Goal: Task Accomplishment & Management: Manage account settings

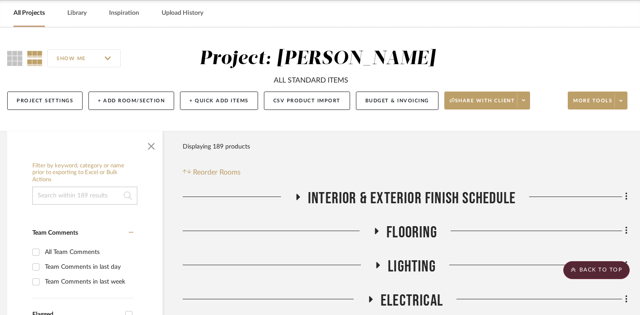
scroll to position [0, 6]
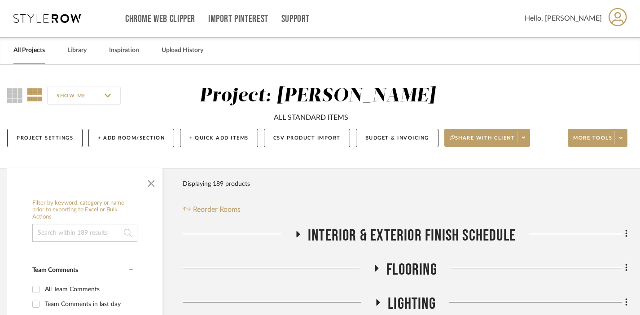
click at [24, 48] on link "All Projects" at bounding box center [28, 50] width 31 height 12
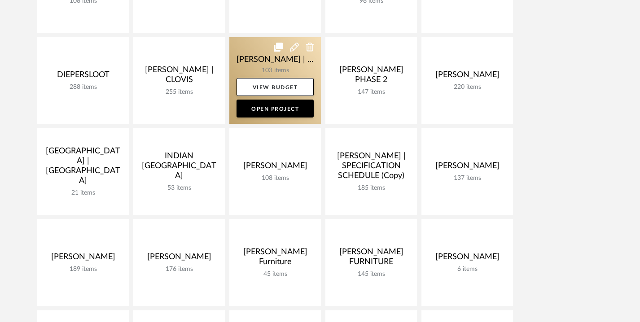
scroll to position [296, 0]
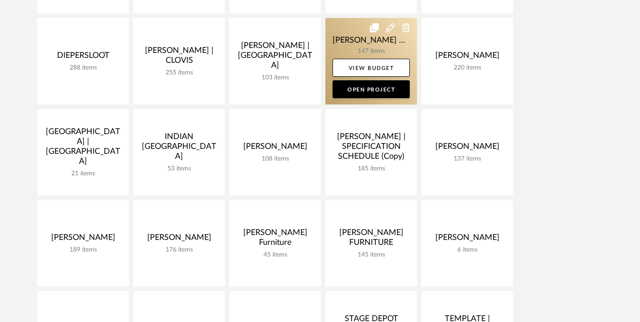
click at [351, 34] on link at bounding box center [370, 61] width 91 height 87
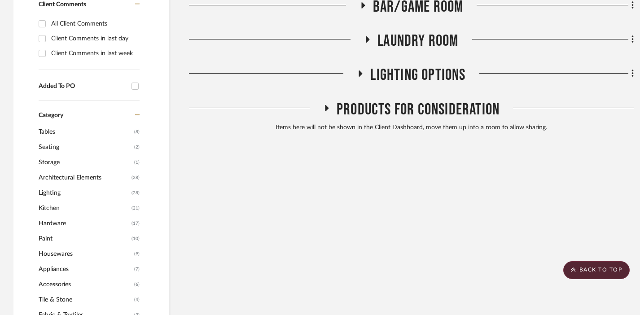
scroll to position [480, 0]
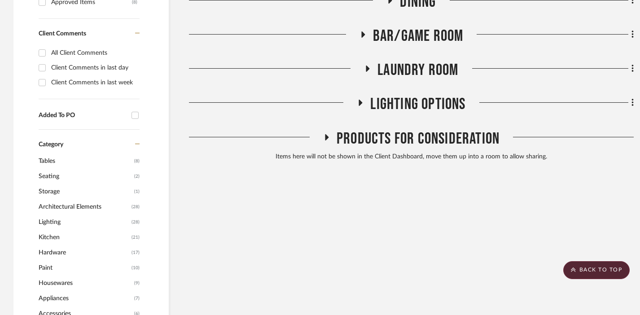
click at [394, 95] on span "LIGHTING OPTIONS" at bounding box center [417, 104] width 95 height 19
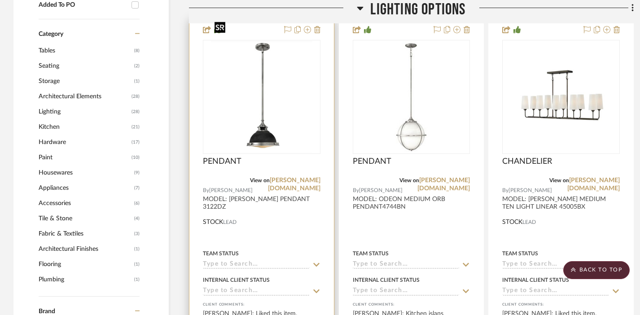
scroll to position [536, 0]
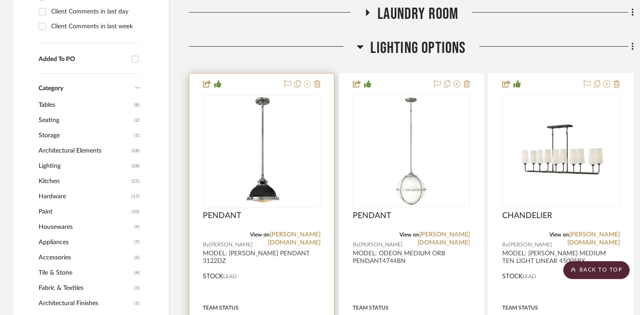
click at [309, 80] on icon at bounding box center [307, 83] width 7 height 7
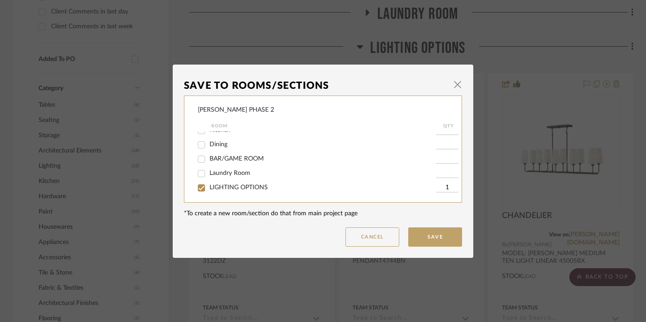
scroll to position [95, 0]
click at [252, 160] on span "BAR/GAME ROOM" at bounding box center [236, 158] width 54 height 6
click at [209, 160] on input "BAR/GAME ROOM" at bounding box center [201, 159] width 14 height 14
checkbox input "true"
type input "1"
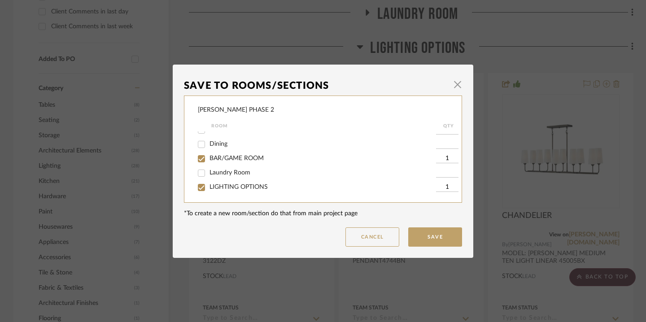
click at [223, 190] on span "LIGHTING OPTIONS" at bounding box center [238, 187] width 58 height 6
click at [209, 191] on input "LIGHTING OPTIONS" at bounding box center [201, 187] width 14 height 14
checkbox input "false"
click at [423, 239] on button "Save" at bounding box center [435, 236] width 54 height 19
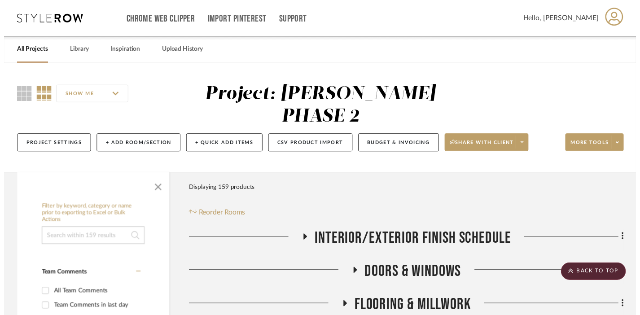
scroll to position [536, 0]
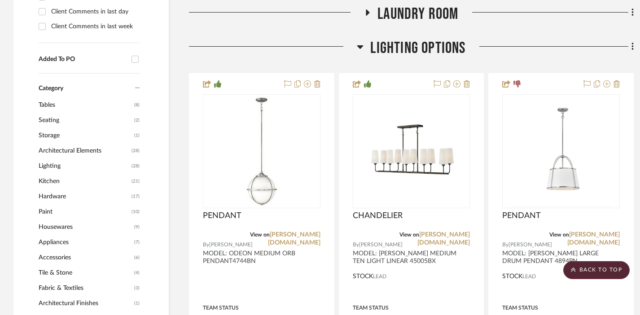
click at [400, 39] on span "LIGHTING OPTIONS" at bounding box center [417, 48] width 95 height 19
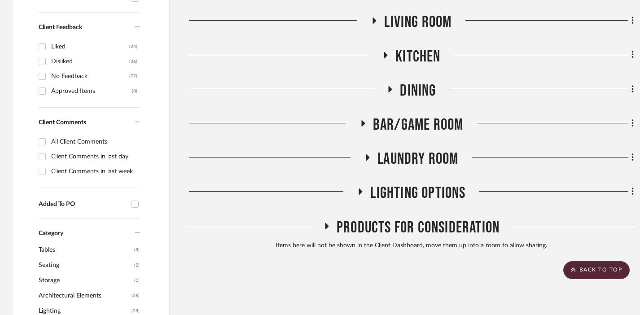
scroll to position [386, 0]
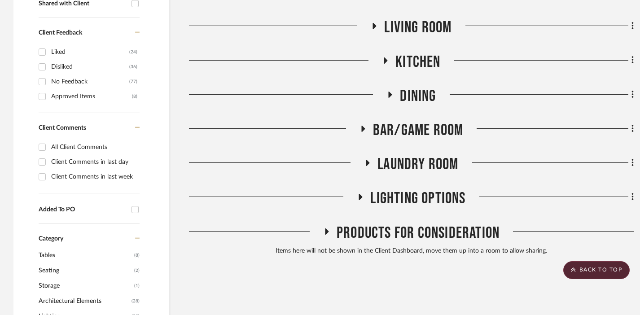
click at [398, 121] on span "BAR/GAME ROOM" at bounding box center [418, 130] width 91 height 19
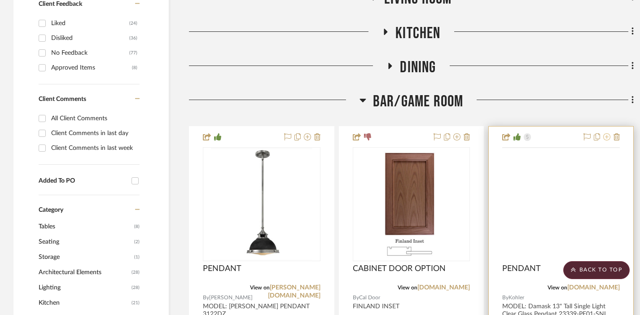
scroll to position [488, 0]
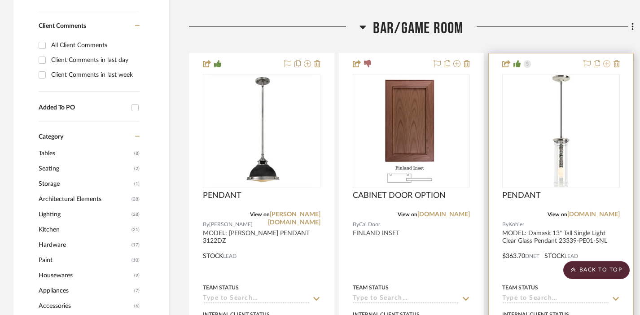
click at [469, 60] on icon at bounding box center [606, 63] width 7 height 7
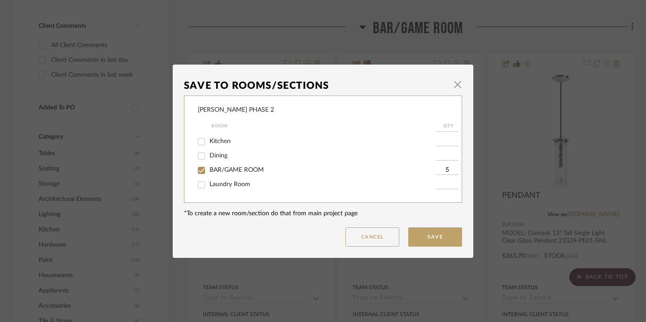
scroll to position [66, 0]
click at [210, 161] on span "Kitchen" at bounding box center [219, 158] width 21 height 6
click at [209, 161] on input "Kitchen" at bounding box center [201, 159] width 14 height 14
checkbox input "true"
type input "1"
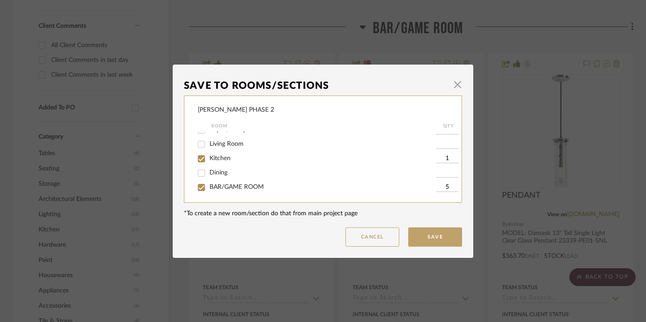
click at [219, 190] on span "BAR/GAME ROOM" at bounding box center [236, 187] width 54 height 6
click at [209, 191] on input "BAR/GAME ROOM" at bounding box center [201, 187] width 14 height 14
checkbox input "false"
click at [426, 239] on button "Save" at bounding box center [435, 236] width 54 height 19
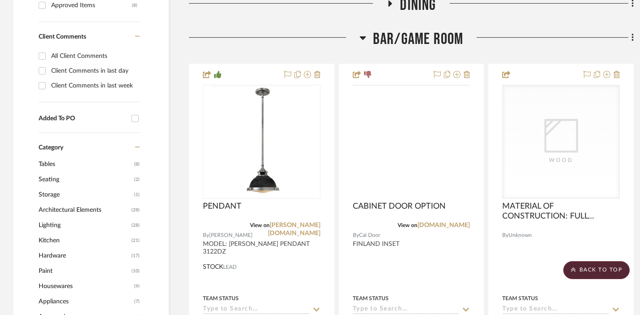
scroll to position [390, 0]
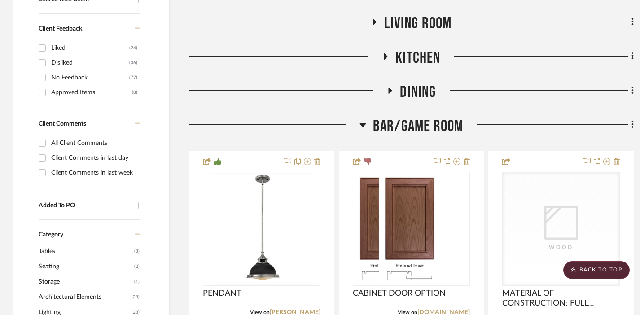
click at [416, 117] on span "BAR/GAME ROOM" at bounding box center [418, 126] width 91 height 19
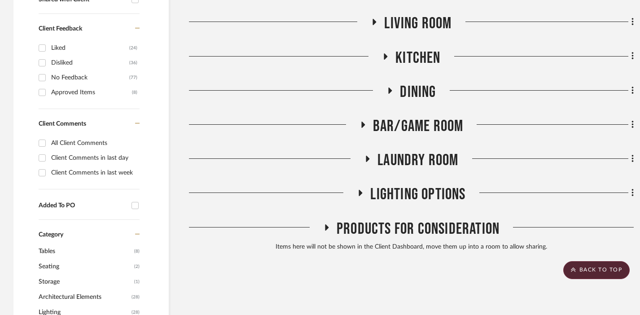
click at [405, 160] on div "INTERIOR/EXTERIOR FINISH SCHEDULE DOORS & WINDOWS FLOORING & MILLWORK Appliance…" at bounding box center [411, 49] width 444 height 412
click at [405, 185] on span "LIGHTING OPTIONS" at bounding box center [417, 194] width 95 height 19
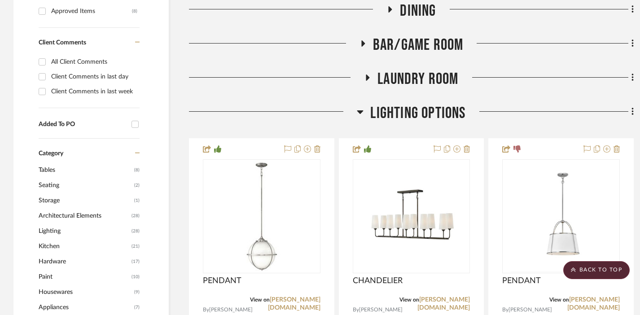
scroll to position [528, 0]
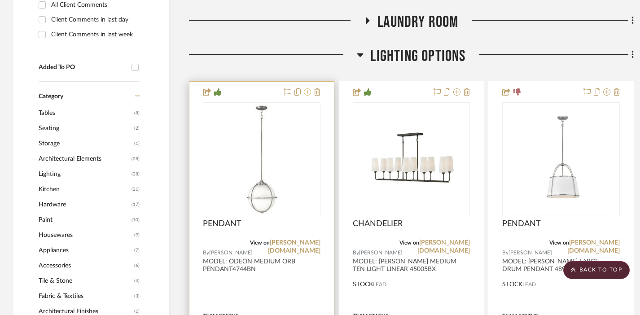
click at [307, 88] on icon at bounding box center [307, 91] width 7 height 7
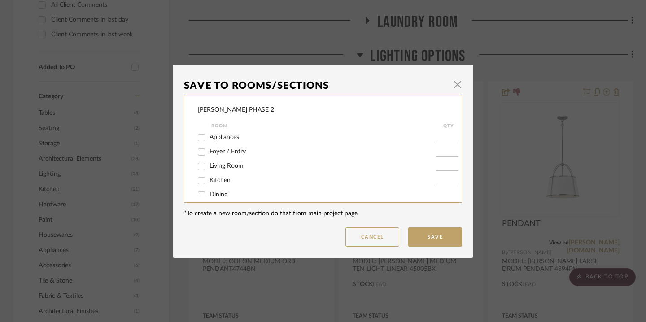
scroll to position [51, 0]
click at [217, 175] on span "Kitchen" at bounding box center [219, 173] width 21 height 6
click at [209, 175] on input "Kitchen" at bounding box center [201, 173] width 14 height 14
checkbox input "true"
type input "1"
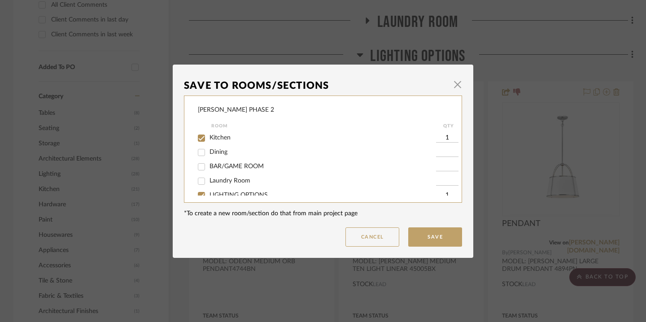
scroll to position [100, 0]
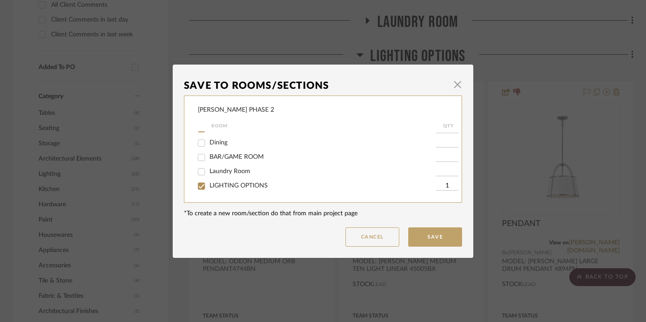
click at [217, 185] on span "LIGHTING OPTIONS" at bounding box center [238, 186] width 58 height 6
click at [209, 185] on input "LIGHTING OPTIONS" at bounding box center [201, 186] width 14 height 14
checkbox input "false"
click at [434, 236] on button "Save" at bounding box center [435, 236] width 54 height 19
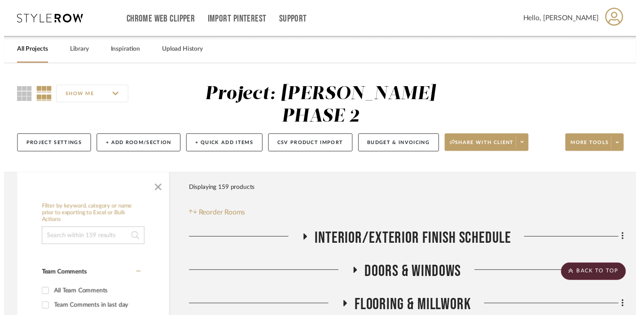
scroll to position [528, 0]
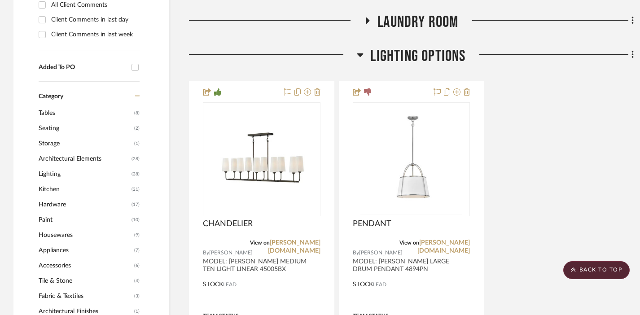
click at [435, 47] on span "LIGHTING OPTIONS" at bounding box center [417, 56] width 95 height 19
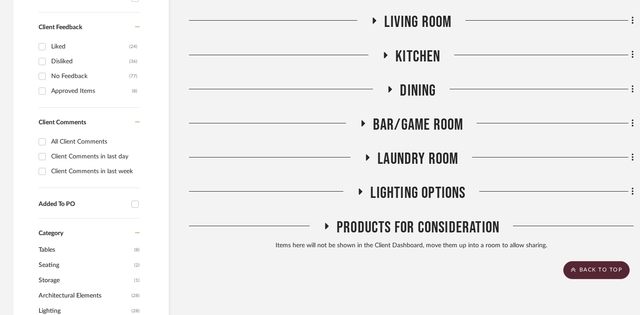
scroll to position [385, 0]
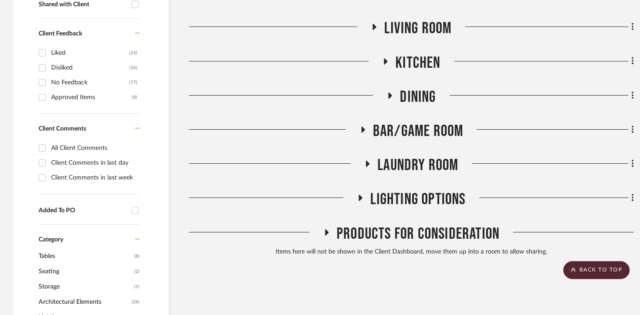
click at [433, 53] on span "Kitchen" at bounding box center [417, 62] width 45 height 19
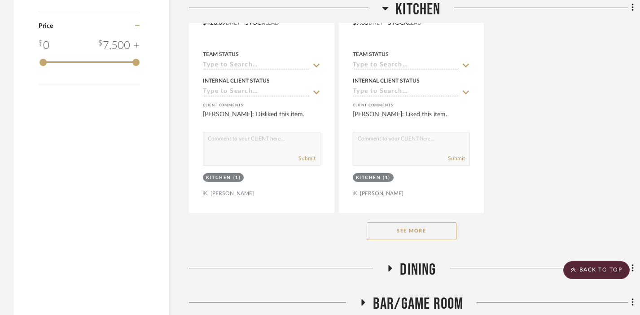
scroll to position [1449, 0]
click at [405, 222] on button "See More" at bounding box center [411, 231] width 90 height 18
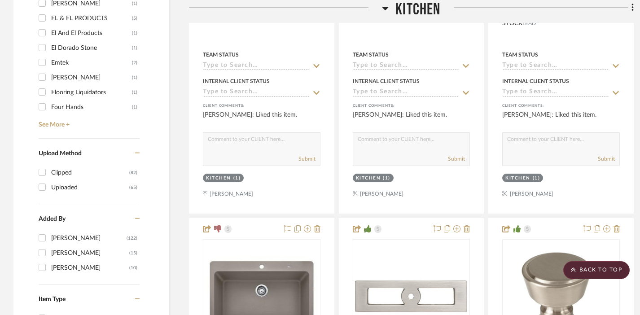
scroll to position [1158, 0]
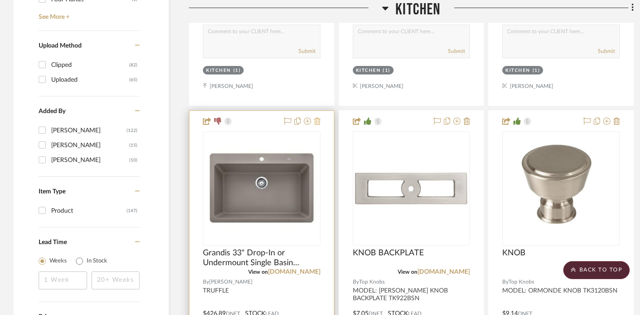
click at [317, 118] on icon at bounding box center [317, 121] width 6 height 7
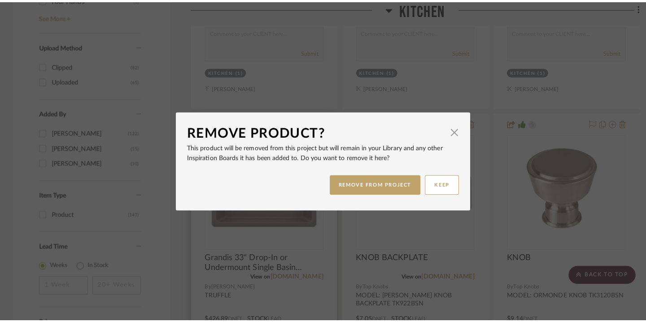
scroll to position [0, 0]
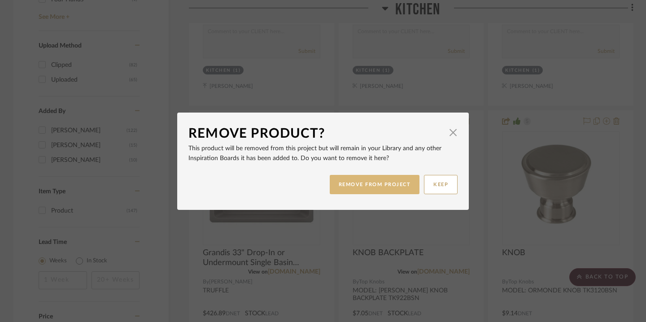
click at [353, 185] on button "REMOVE FROM PROJECT" at bounding box center [375, 184] width 90 height 19
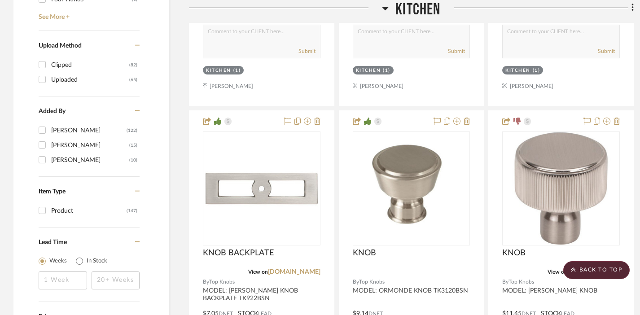
scroll to position [1173, 0]
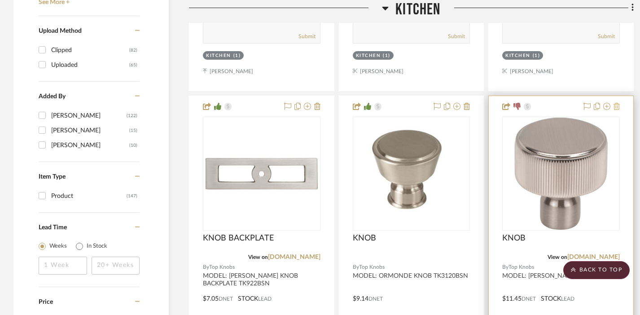
click at [469, 103] on icon at bounding box center [616, 106] width 6 height 7
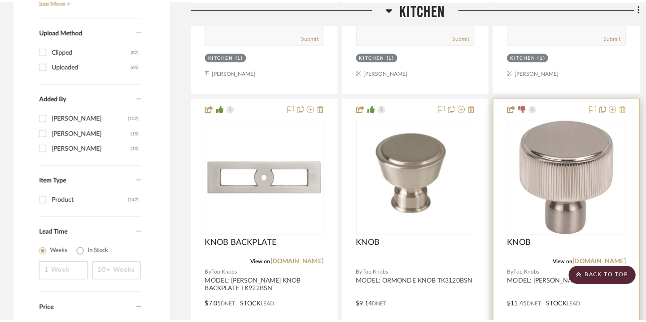
scroll to position [0, 0]
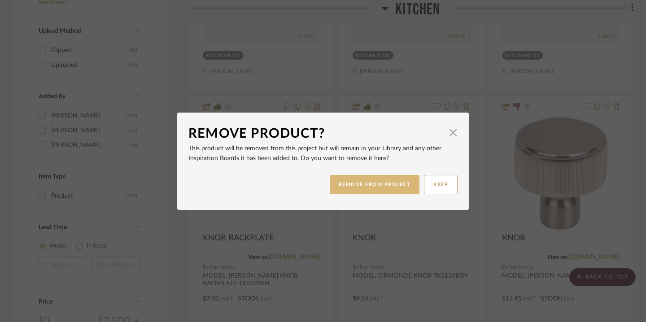
click at [344, 188] on button "REMOVE FROM PROJECT" at bounding box center [375, 184] width 90 height 19
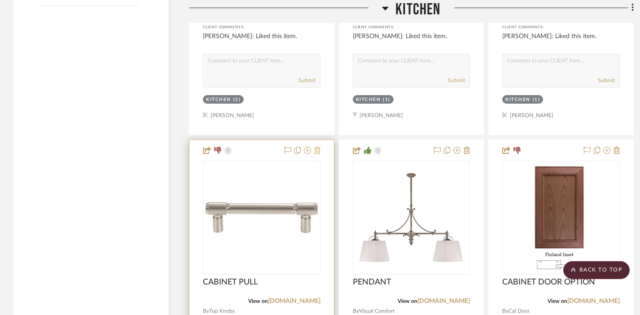
scroll to position [1532, 0]
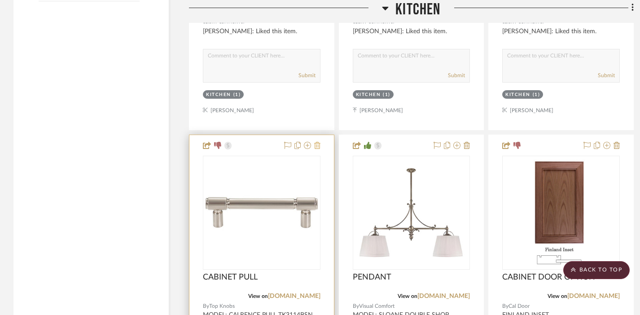
click at [318, 142] on icon at bounding box center [317, 145] width 6 height 7
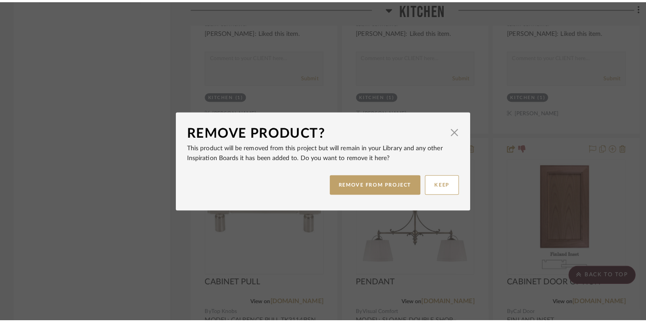
scroll to position [0, 0]
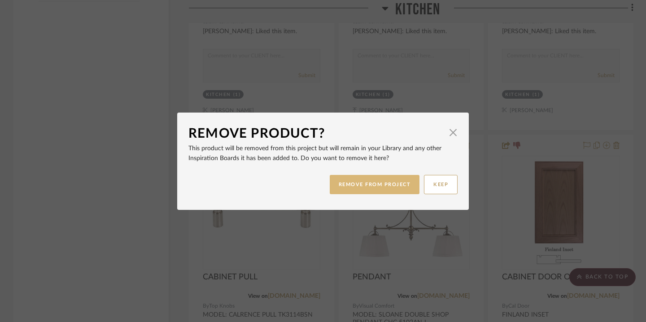
click at [347, 181] on button "REMOVE FROM PROJECT" at bounding box center [375, 184] width 90 height 19
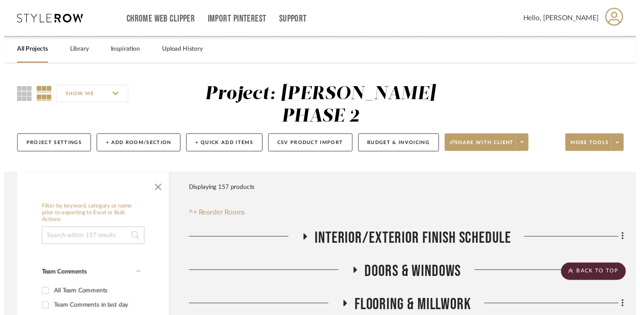
scroll to position [1532, 0]
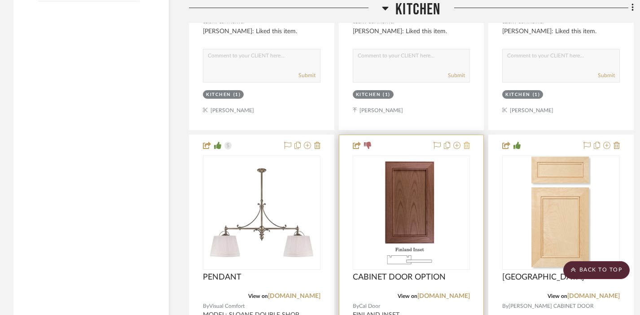
click at [468, 142] on icon at bounding box center [466, 145] width 6 height 7
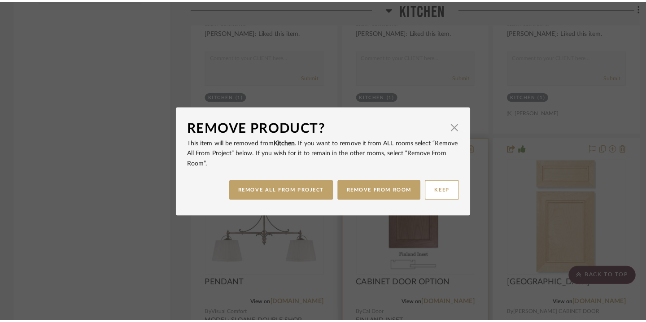
scroll to position [0, 0]
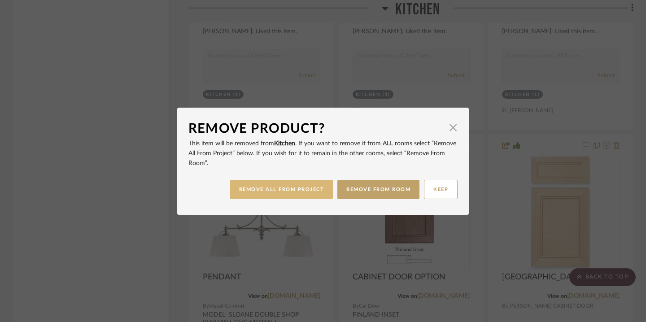
click at [304, 188] on button "REMOVE ALL FROM PROJECT" at bounding box center [281, 189] width 103 height 19
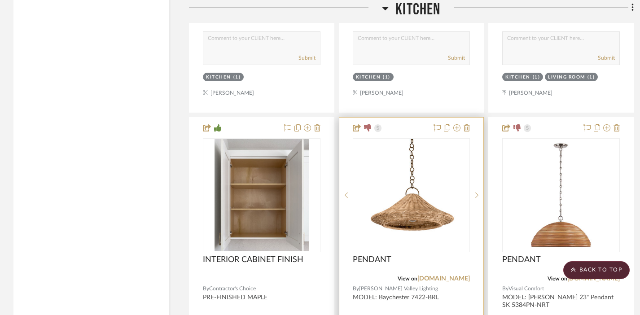
scroll to position [1947, 0]
click at [467, 124] on icon at bounding box center [466, 127] width 6 height 7
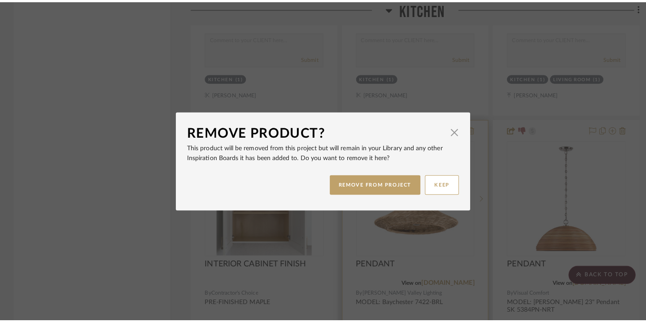
scroll to position [0, 0]
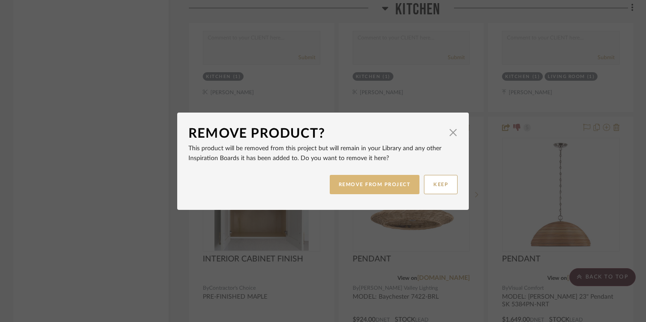
click at [380, 183] on button "REMOVE FROM PROJECT" at bounding box center [375, 184] width 90 height 19
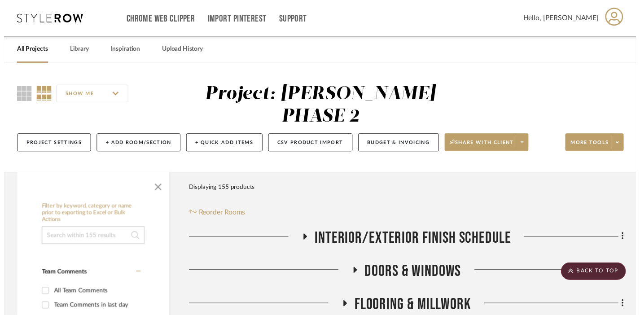
scroll to position [1947, 0]
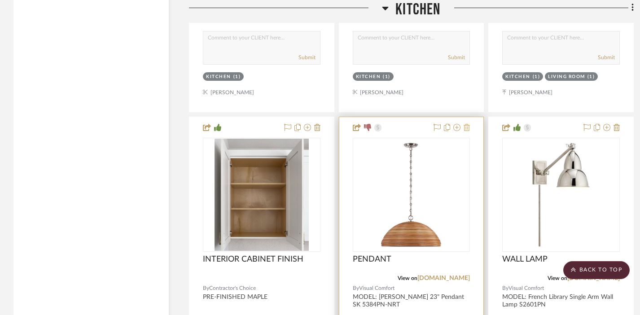
click at [466, 124] on icon at bounding box center [466, 127] width 6 height 7
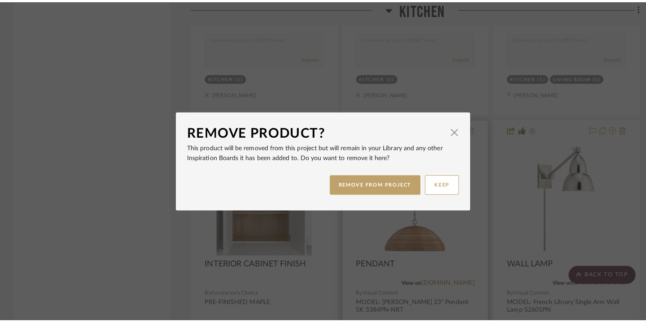
scroll to position [0, 0]
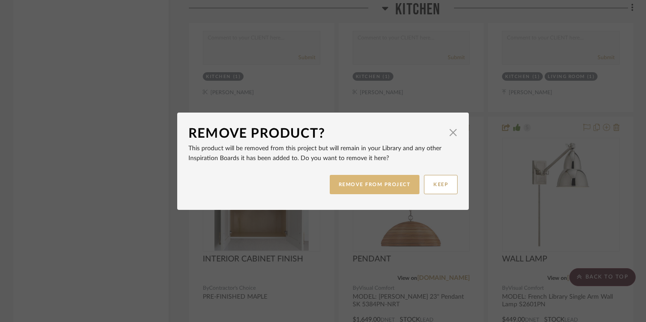
click at [374, 186] on button "REMOVE FROM PROJECT" at bounding box center [375, 184] width 90 height 19
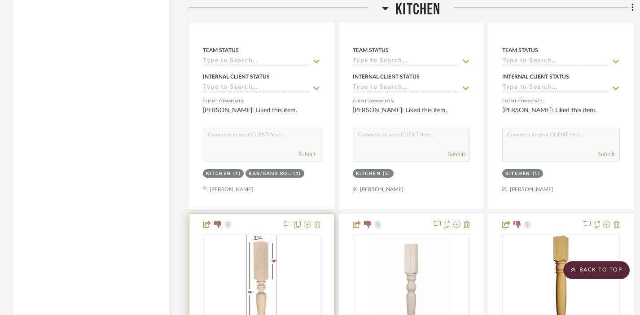
scroll to position [2334, 0]
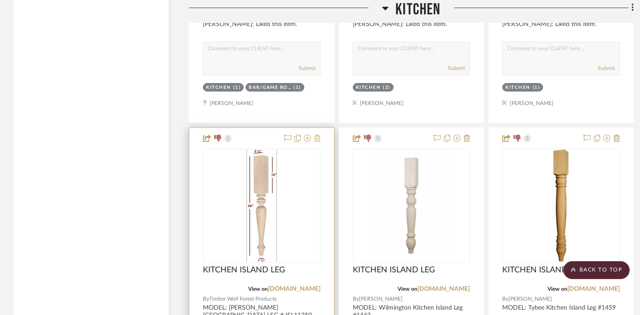
click at [317, 135] on icon at bounding box center [317, 138] width 6 height 7
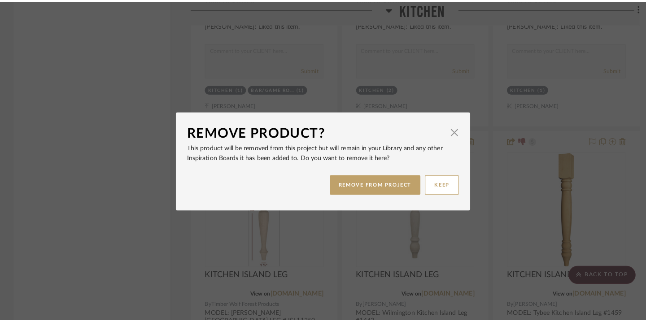
scroll to position [0, 0]
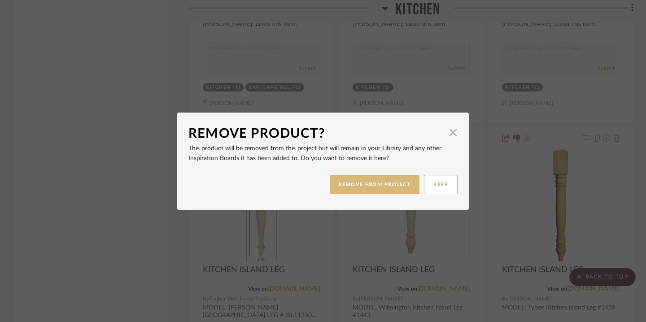
click at [344, 189] on button "REMOVE FROM PROJECT" at bounding box center [375, 184] width 90 height 19
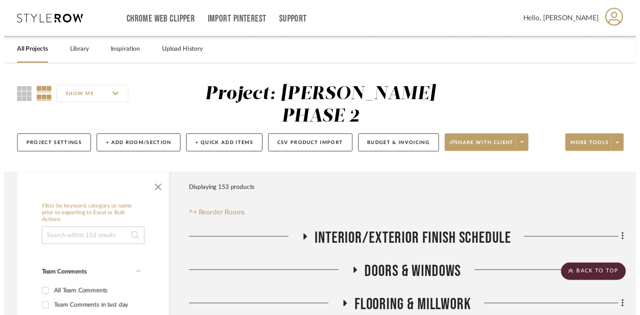
scroll to position [2334, 0]
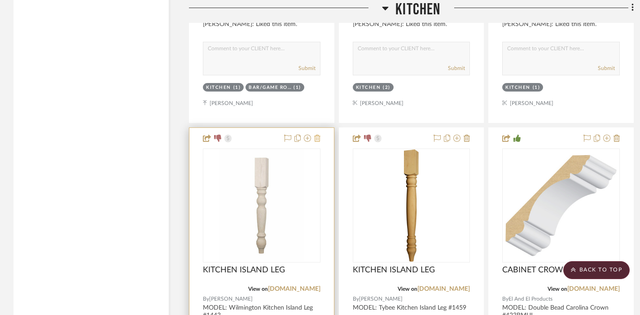
click at [317, 135] on icon at bounding box center [317, 138] width 6 height 7
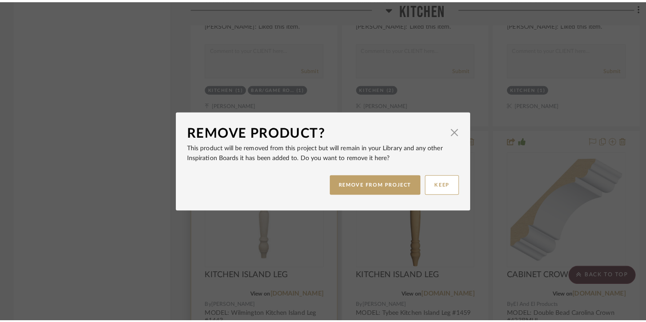
scroll to position [0, 0]
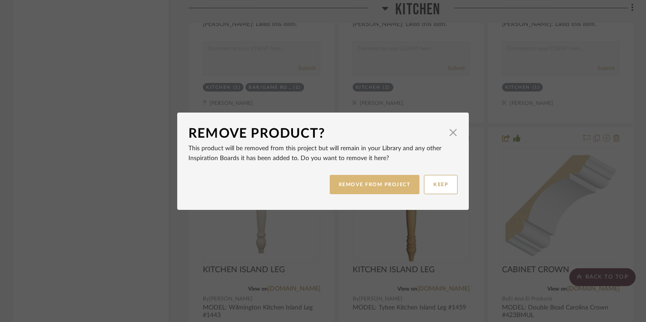
click at [366, 183] on button "REMOVE FROM PROJECT" at bounding box center [375, 184] width 90 height 19
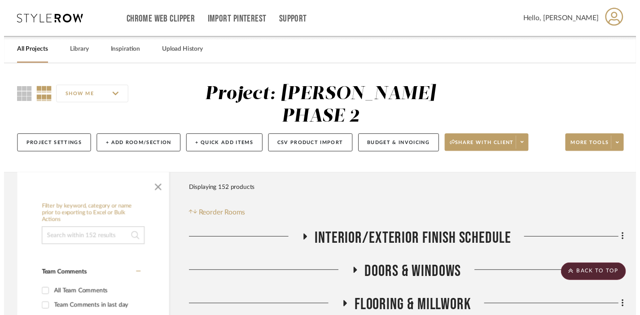
scroll to position [2334, 0]
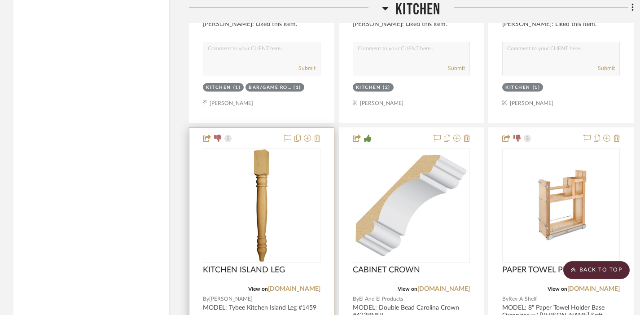
click at [318, 135] on icon at bounding box center [317, 138] width 6 height 7
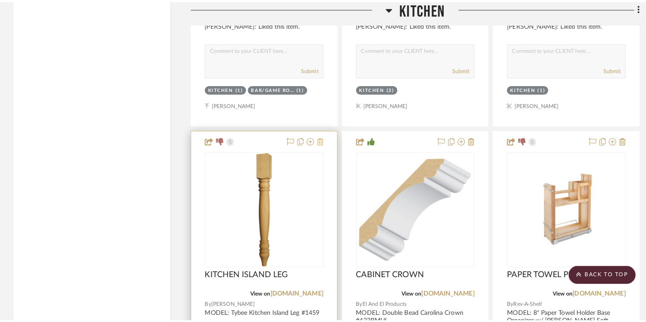
scroll to position [0, 0]
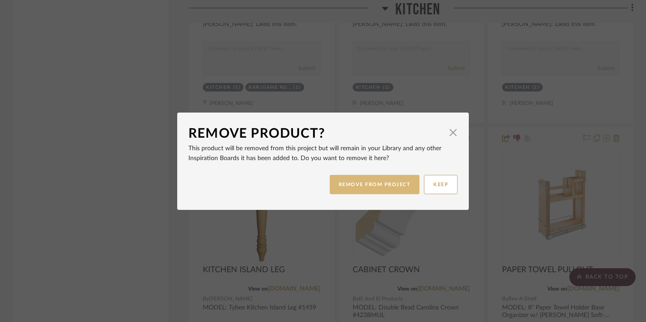
click at [346, 186] on button "REMOVE FROM PROJECT" at bounding box center [375, 184] width 90 height 19
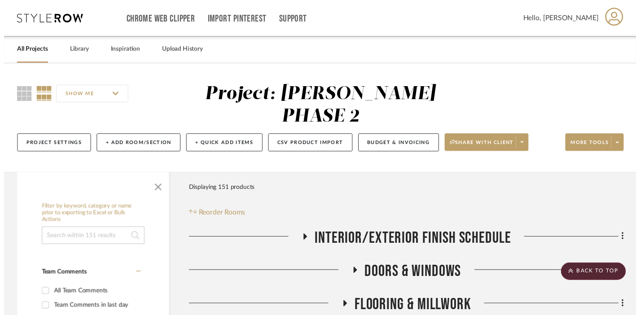
scroll to position [2334, 0]
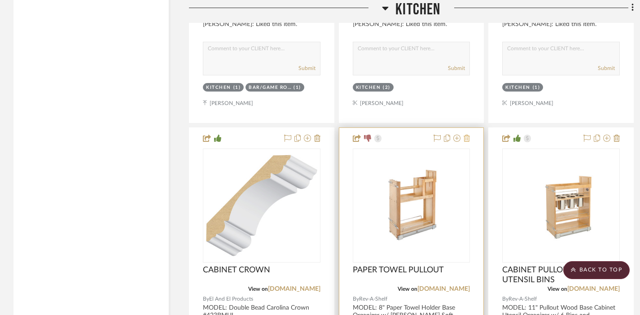
click at [468, 135] on icon at bounding box center [466, 138] width 6 height 7
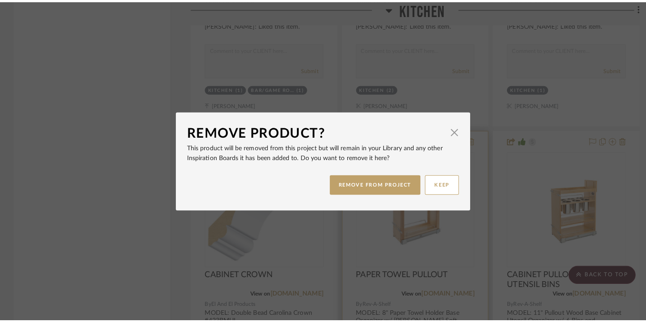
scroll to position [0, 0]
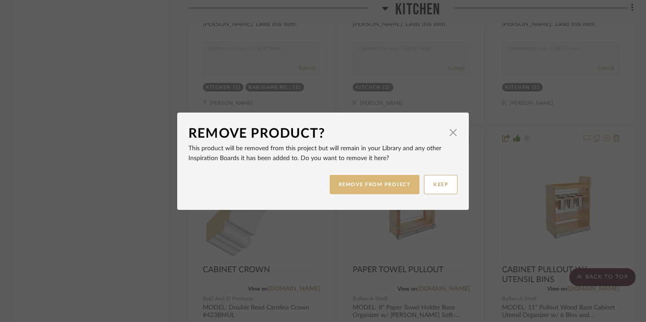
click at [377, 186] on button "REMOVE FROM PROJECT" at bounding box center [375, 184] width 90 height 19
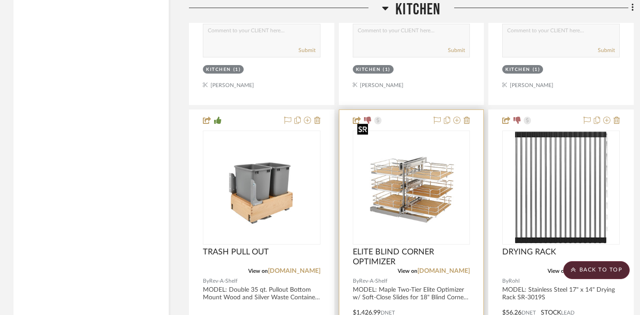
scroll to position [2767, 0]
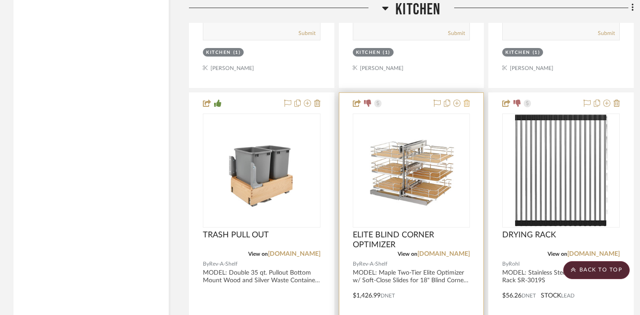
click at [468, 100] on icon at bounding box center [466, 103] width 6 height 7
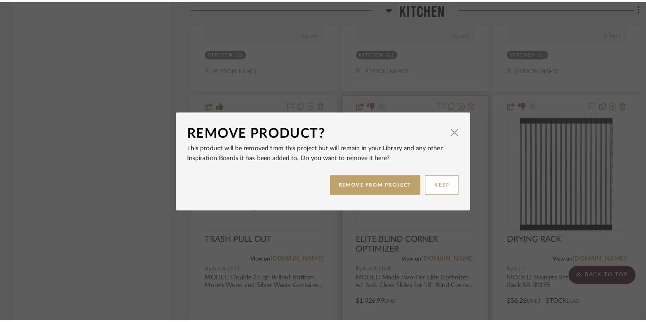
scroll to position [0, 0]
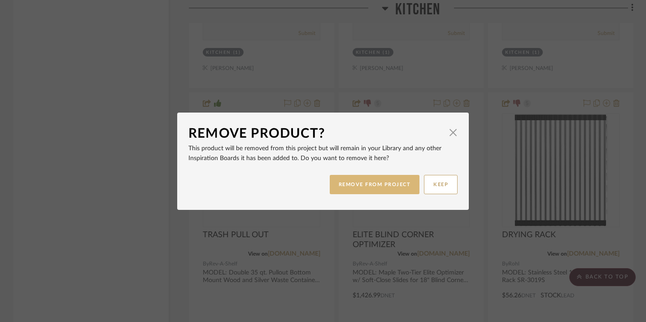
click at [381, 185] on button "REMOVE FROM PROJECT" at bounding box center [375, 184] width 90 height 19
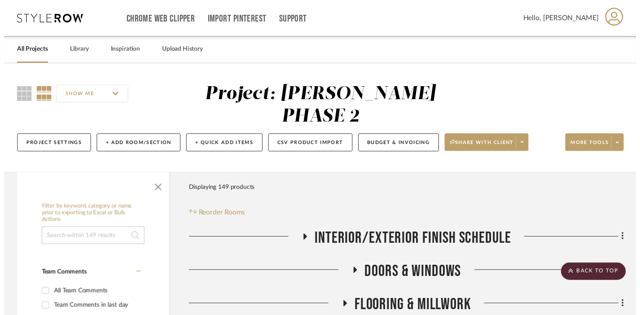
scroll to position [2767, 0]
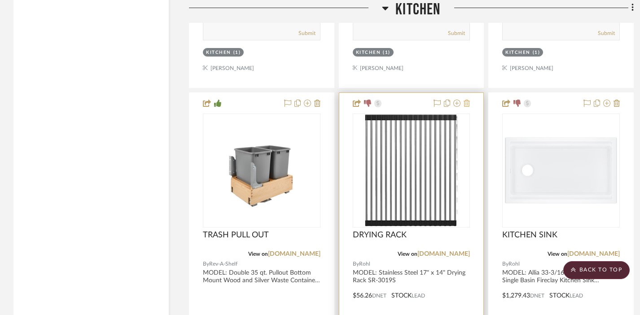
click at [467, 100] on icon at bounding box center [466, 103] width 6 height 7
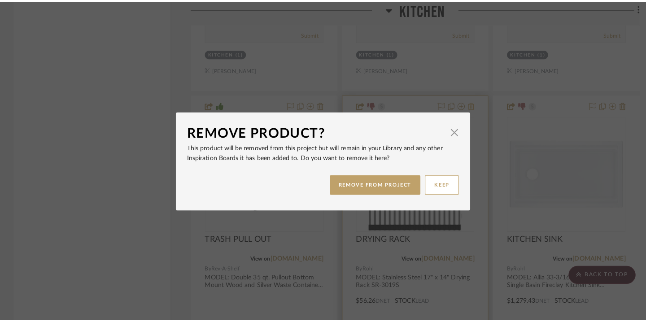
scroll to position [0, 0]
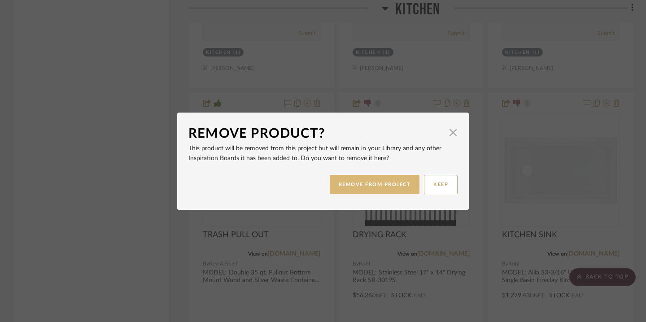
click at [374, 182] on button "REMOVE FROM PROJECT" at bounding box center [375, 184] width 90 height 19
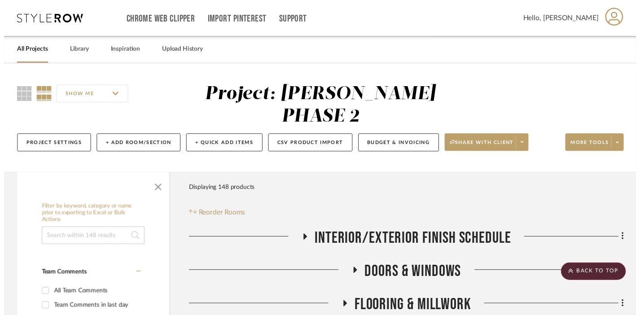
scroll to position [2767, 0]
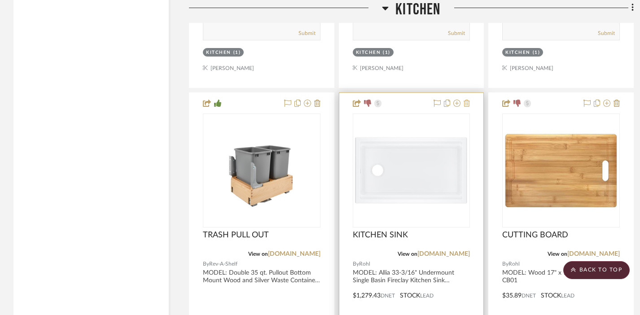
click at [468, 100] on icon at bounding box center [466, 103] width 6 height 7
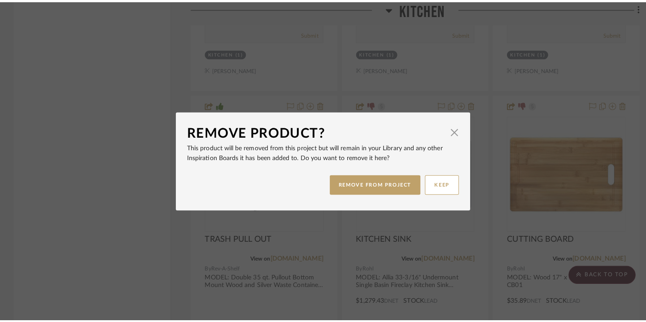
scroll to position [0, 0]
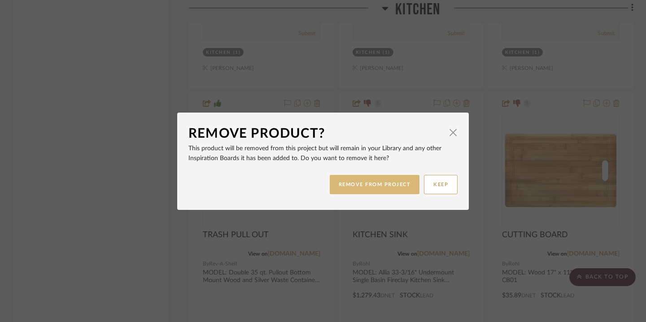
click at [375, 181] on button "REMOVE FROM PROJECT" at bounding box center [375, 184] width 90 height 19
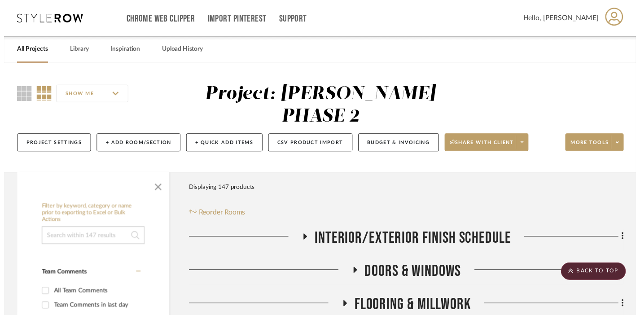
scroll to position [2767, 0]
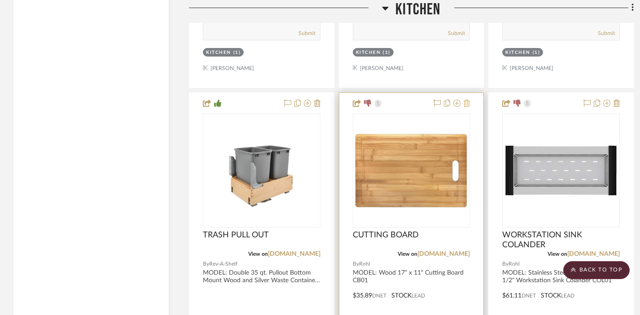
click at [467, 100] on icon at bounding box center [466, 103] width 6 height 7
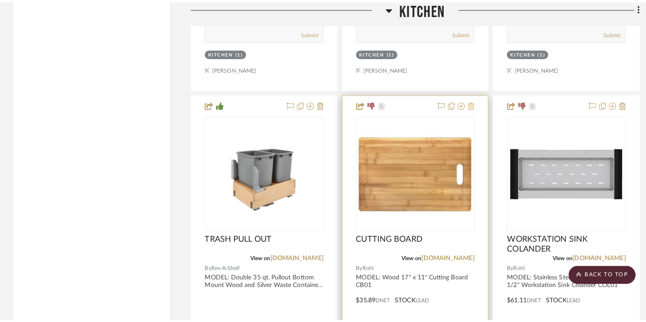
scroll to position [0, 0]
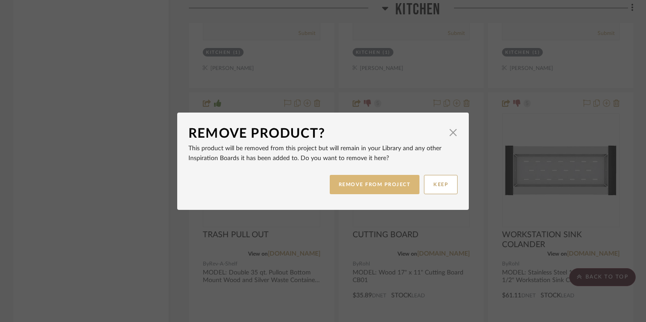
click at [361, 185] on button "REMOVE FROM PROJECT" at bounding box center [375, 184] width 90 height 19
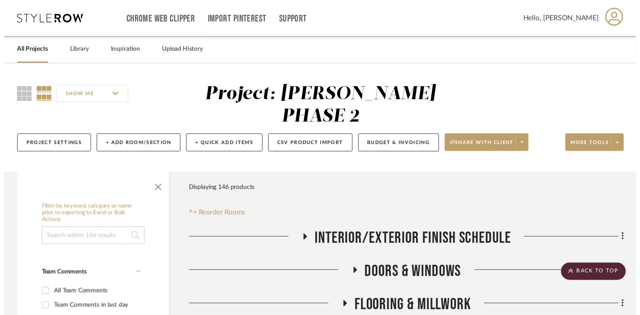
scroll to position [2767, 0]
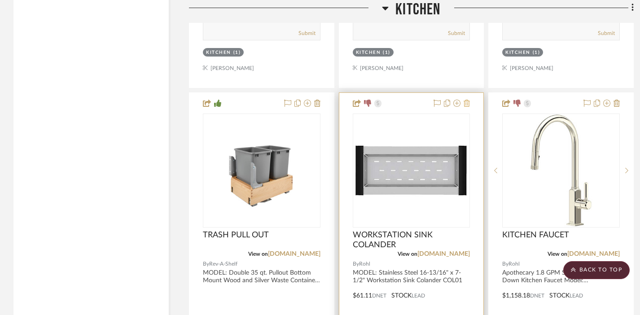
click at [468, 100] on icon at bounding box center [466, 103] width 6 height 7
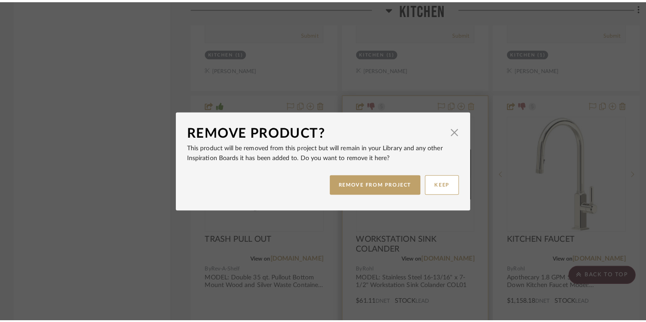
scroll to position [0, 0]
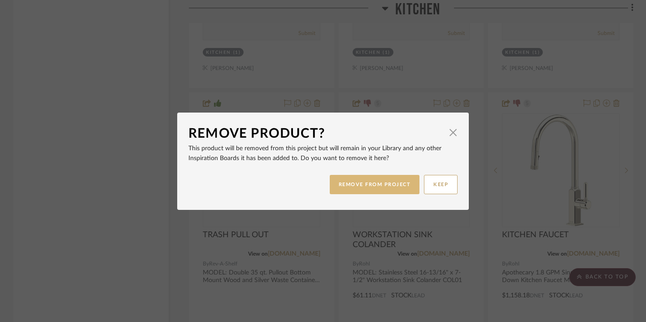
click at [363, 187] on button "REMOVE FROM PROJECT" at bounding box center [375, 184] width 90 height 19
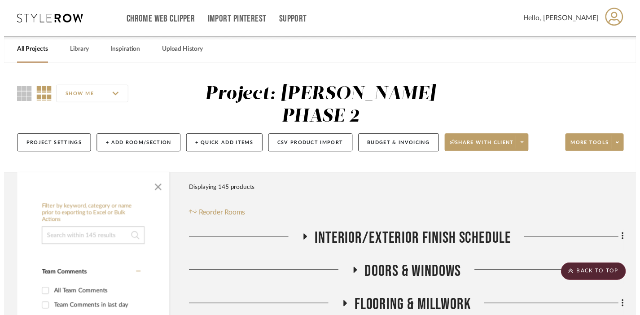
scroll to position [2767, 0]
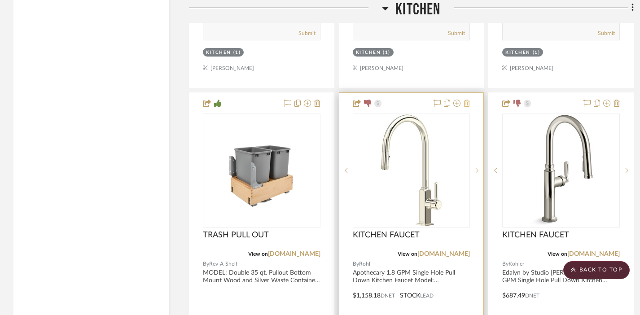
click at [467, 100] on icon at bounding box center [466, 103] width 6 height 7
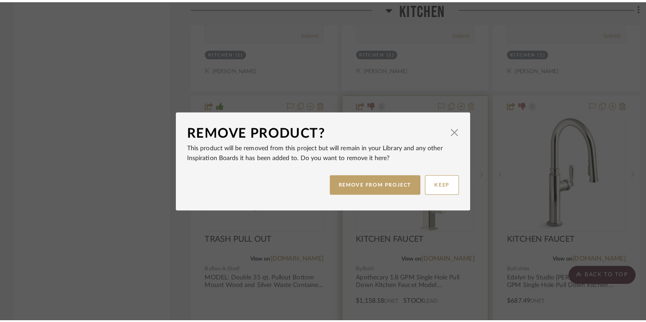
scroll to position [0, 0]
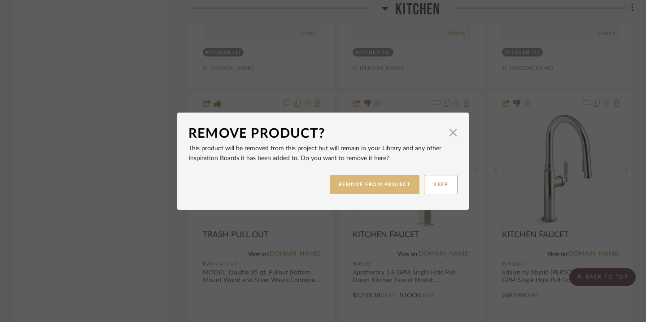
click at [344, 183] on button "REMOVE FROM PROJECT" at bounding box center [375, 184] width 90 height 19
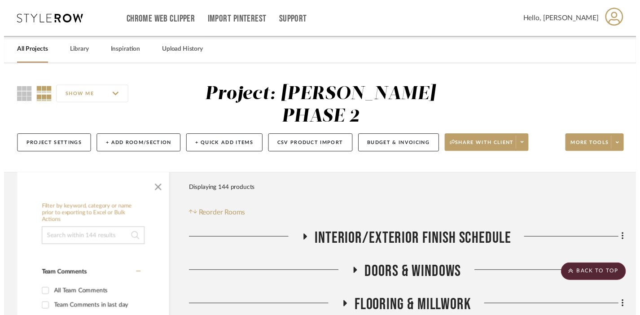
scroll to position [2767, 0]
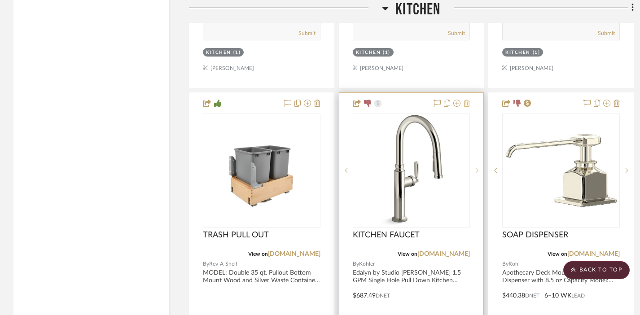
click at [466, 100] on icon at bounding box center [466, 103] width 6 height 7
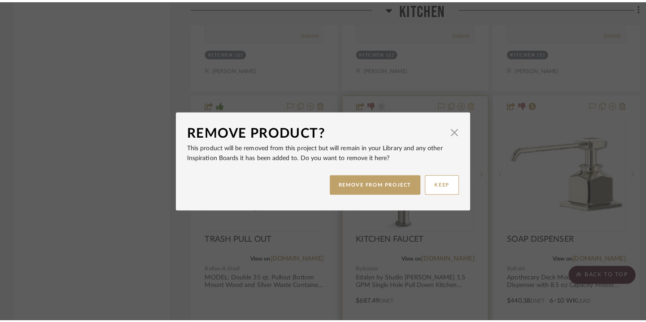
scroll to position [0, 0]
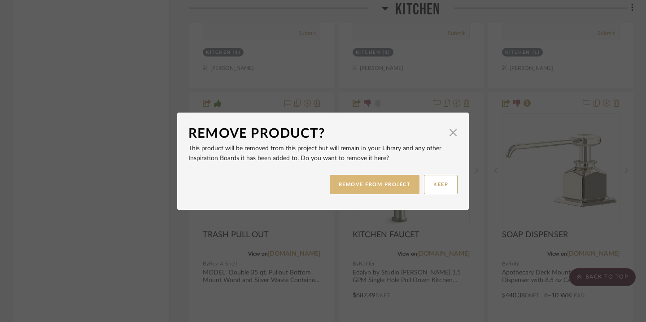
click at [378, 187] on button "REMOVE FROM PROJECT" at bounding box center [375, 184] width 90 height 19
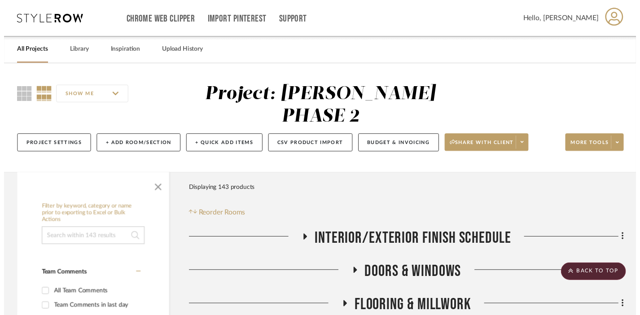
scroll to position [2767, 0]
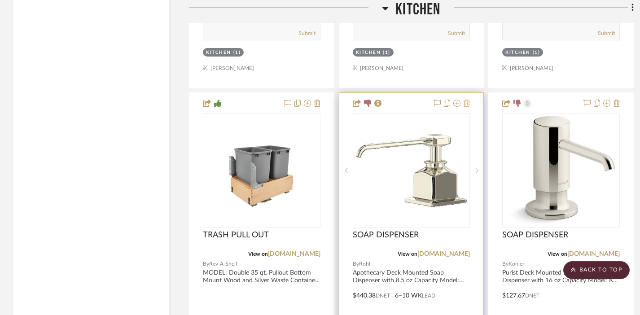
click at [468, 100] on icon at bounding box center [466, 103] width 6 height 7
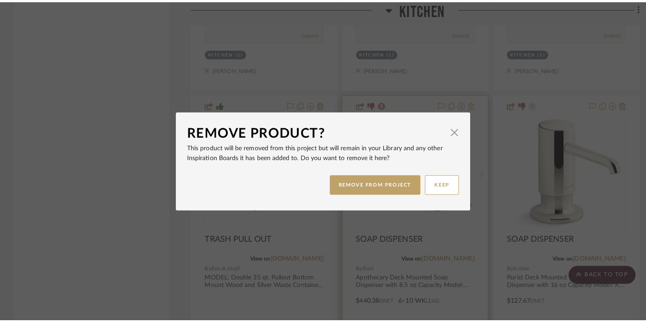
scroll to position [0, 0]
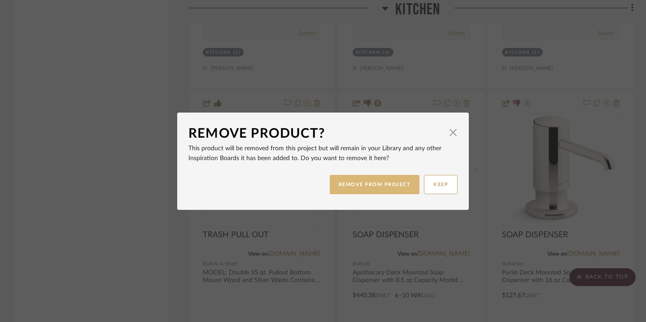
click at [365, 180] on button "REMOVE FROM PROJECT" at bounding box center [375, 184] width 90 height 19
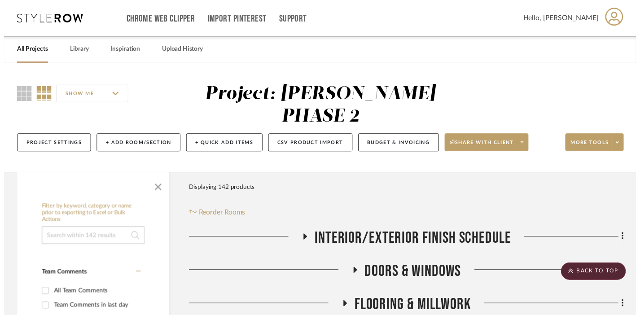
scroll to position [2767, 0]
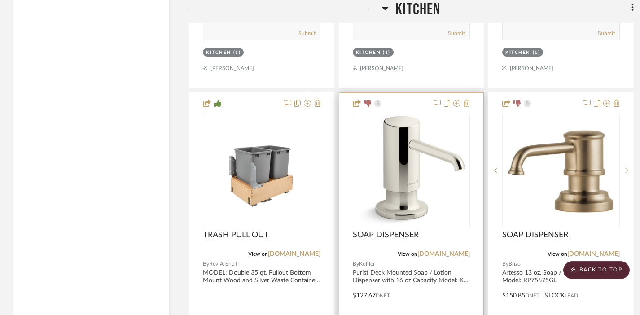
click at [467, 100] on icon at bounding box center [466, 103] width 6 height 7
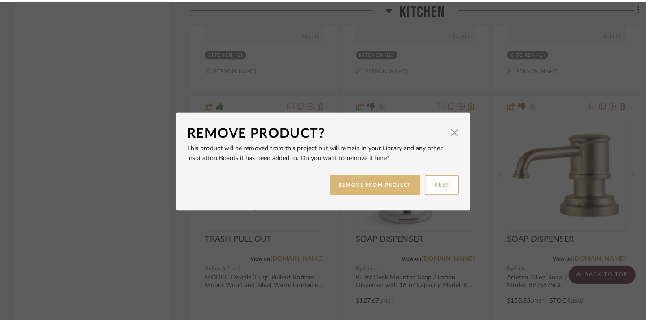
scroll to position [0, 0]
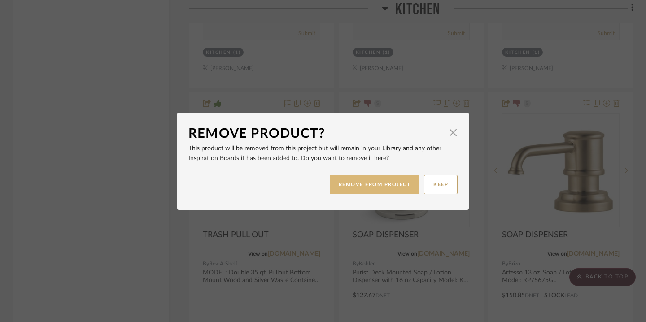
click at [382, 183] on button "REMOVE FROM PROJECT" at bounding box center [375, 184] width 90 height 19
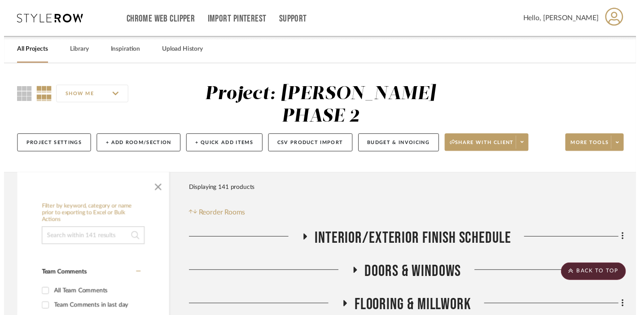
scroll to position [2767, 0]
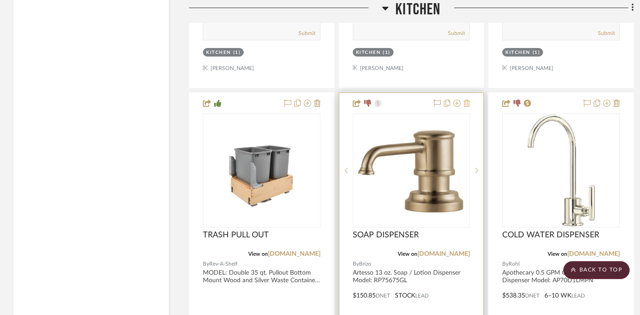
click at [468, 100] on icon at bounding box center [466, 103] width 6 height 7
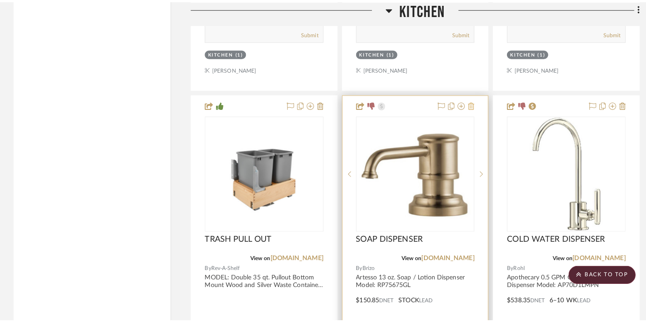
scroll to position [0, 0]
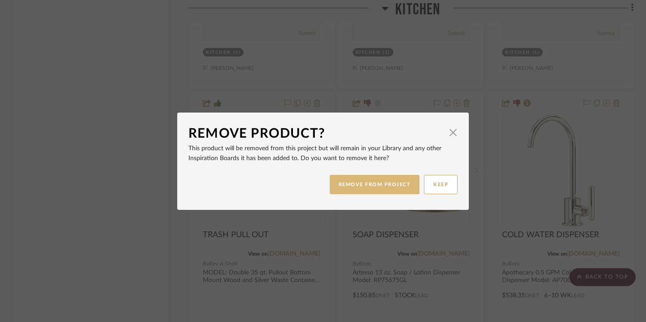
click at [372, 187] on button "REMOVE FROM PROJECT" at bounding box center [375, 184] width 90 height 19
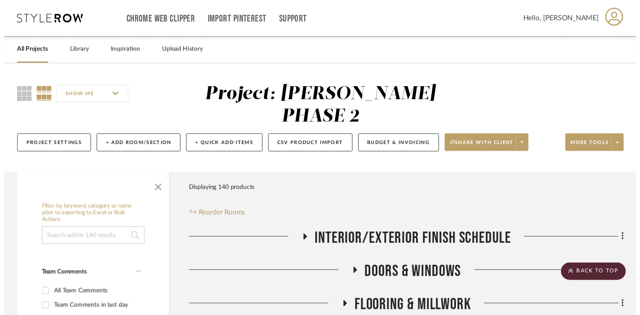
scroll to position [2767, 0]
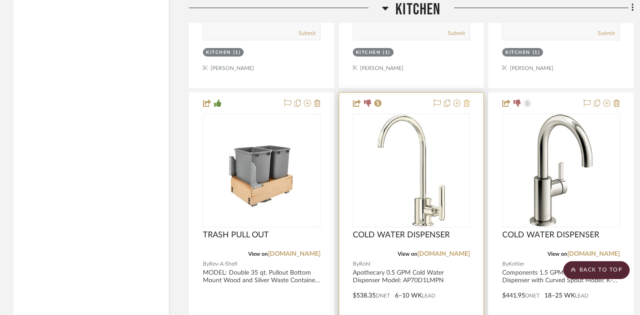
click at [467, 100] on icon at bounding box center [466, 103] width 6 height 7
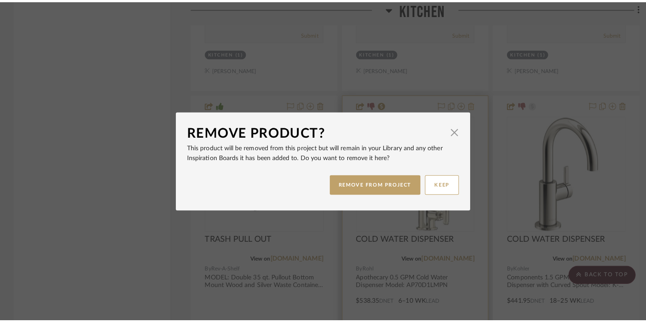
scroll to position [0, 0]
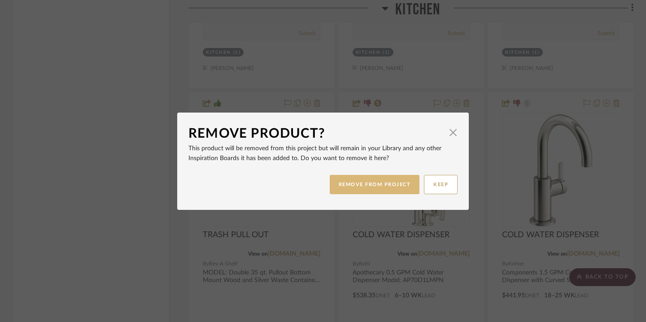
click at [360, 186] on button "REMOVE FROM PROJECT" at bounding box center [375, 184] width 90 height 19
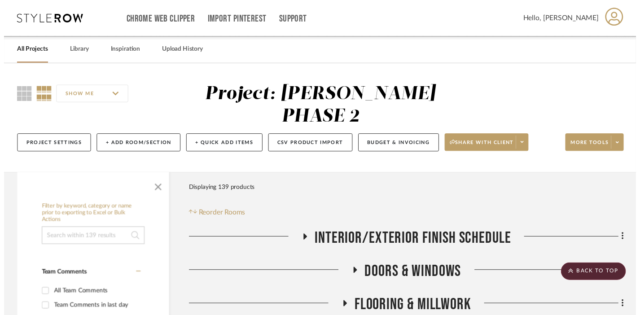
scroll to position [2767, 0]
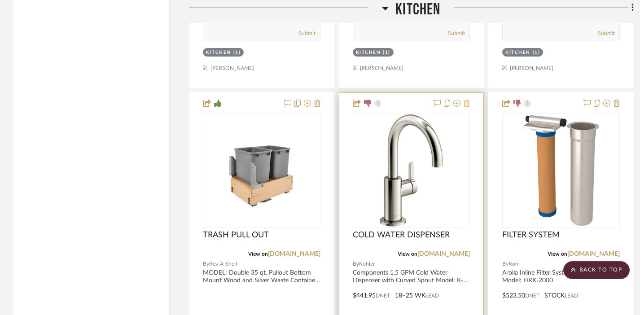
click at [466, 100] on icon at bounding box center [466, 103] width 6 height 7
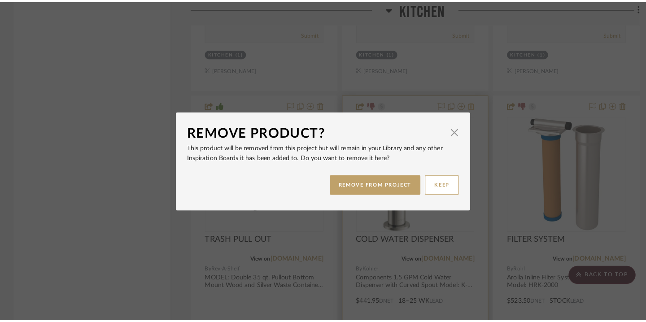
scroll to position [0, 0]
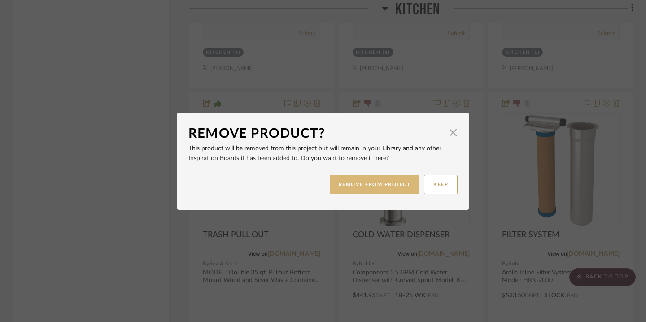
click at [357, 184] on button "REMOVE FROM PROJECT" at bounding box center [375, 184] width 90 height 19
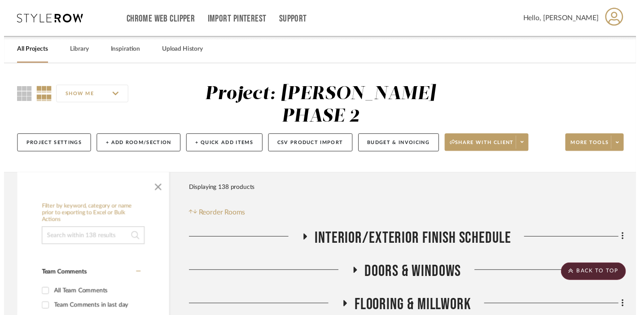
scroll to position [2767, 0]
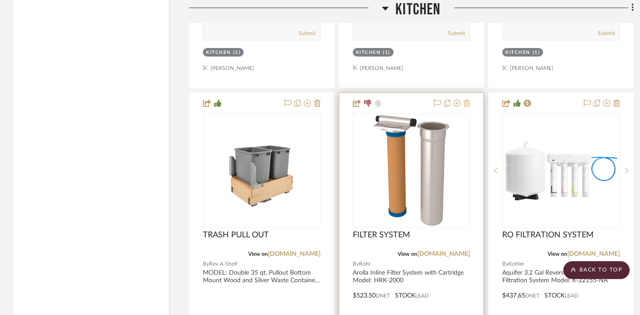
click at [467, 100] on icon at bounding box center [466, 103] width 6 height 7
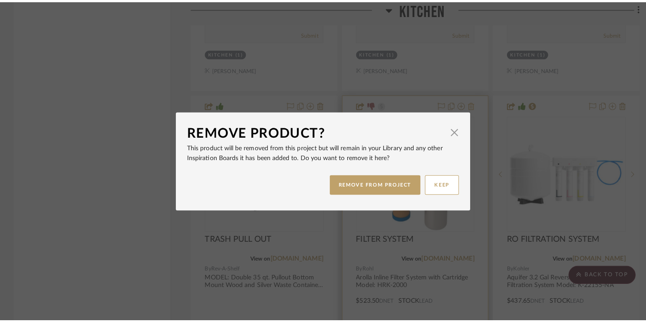
scroll to position [0, 0]
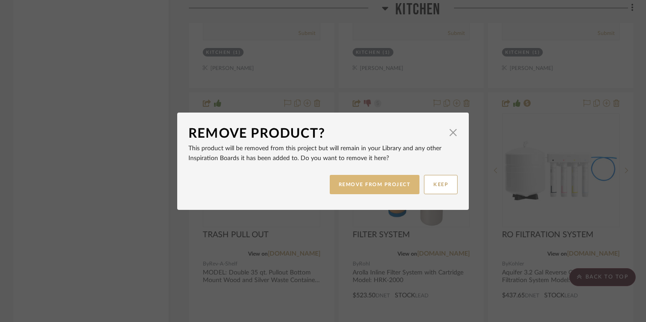
click at [354, 181] on button "REMOVE FROM PROJECT" at bounding box center [375, 184] width 90 height 19
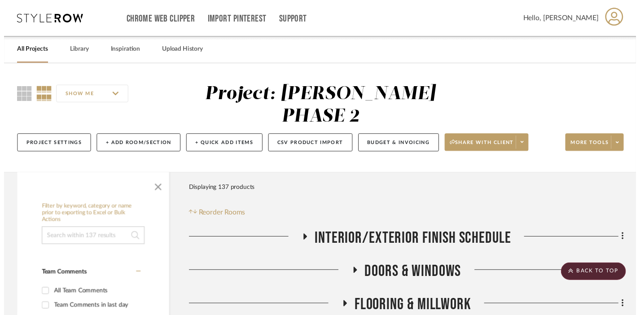
scroll to position [2767, 0]
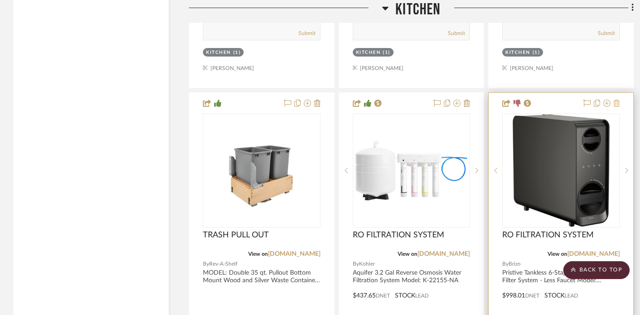
click at [469, 100] on icon at bounding box center [616, 103] width 6 height 7
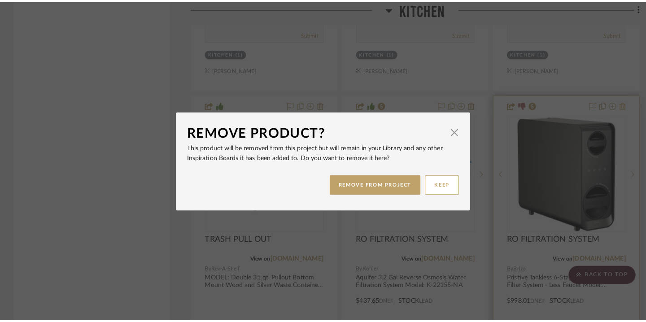
scroll to position [0, 0]
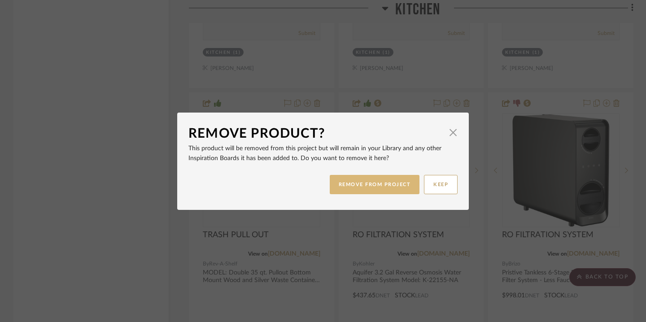
click at [388, 187] on button "REMOVE FROM PROJECT" at bounding box center [375, 184] width 90 height 19
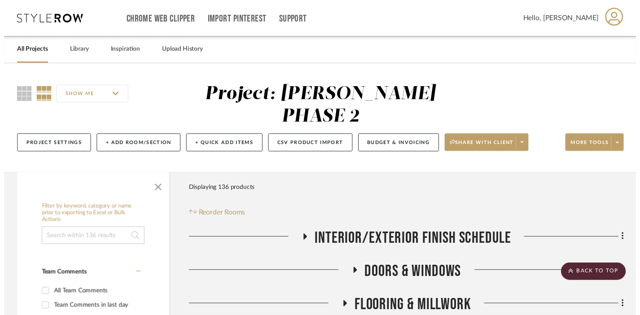
scroll to position [2767, 0]
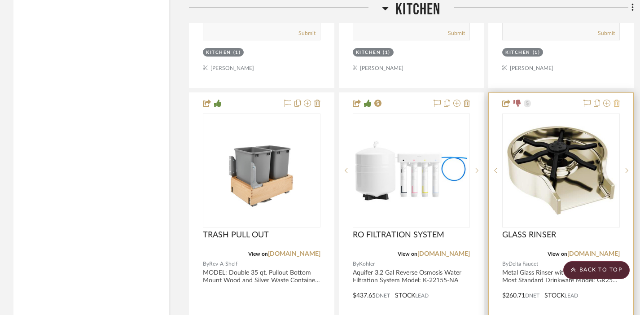
click at [469, 100] on icon at bounding box center [616, 103] width 6 height 7
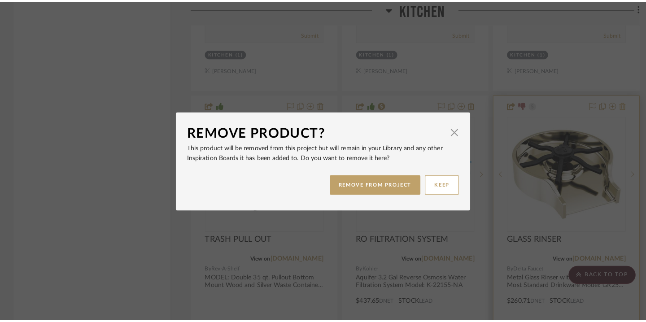
scroll to position [0, 0]
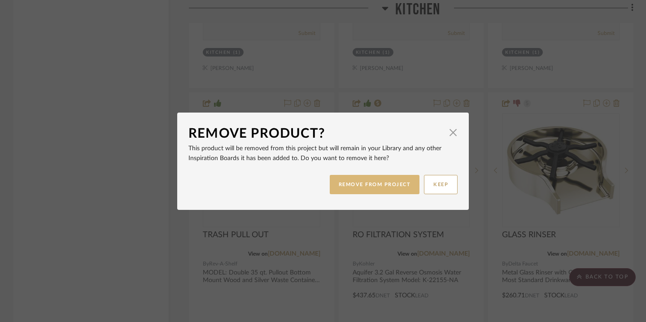
click at [344, 191] on button "REMOVE FROM PROJECT" at bounding box center [375, 184] width 90 height 19
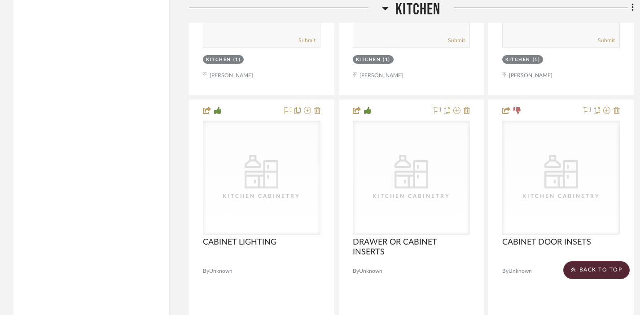
scroll to position [4353, 0]
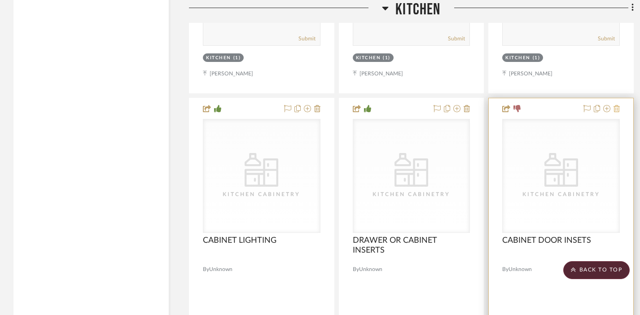
click at [469, 105] on icon at bounding box center [616, 108] width 6 height 7
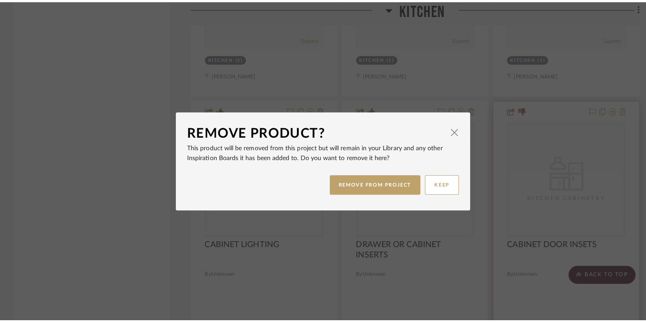
scroll to position [0, 0]
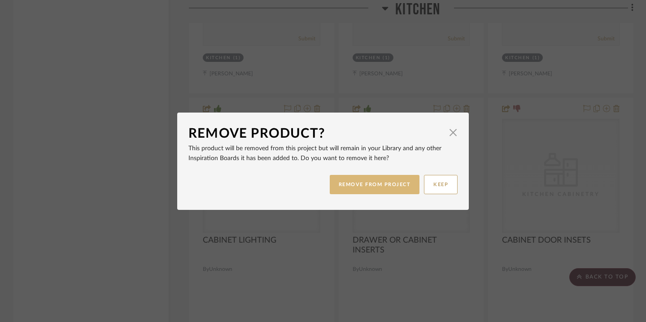
click at [389, 181] on button "REMOVE FROM PROJECT" at bounding box center [375, 184] width 90 height 19
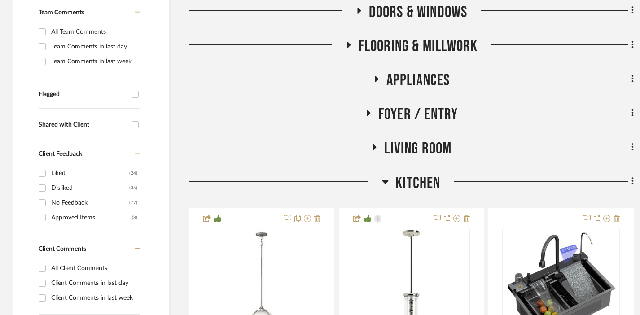
scroll to position [326, 0]
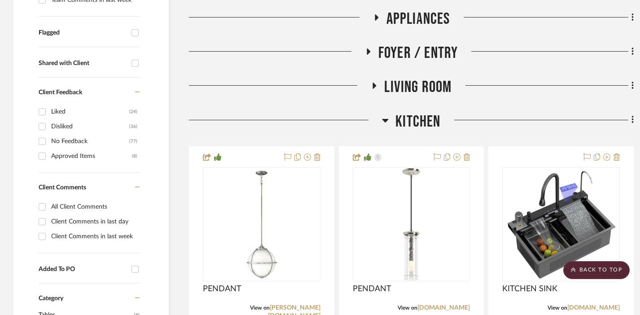
click at [422, 112] on span "Kitchen" at bounding box center [417, 121] width 45 height 19
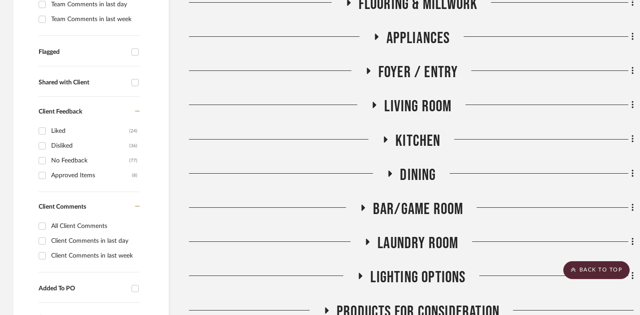
scroll to position [29, 0]
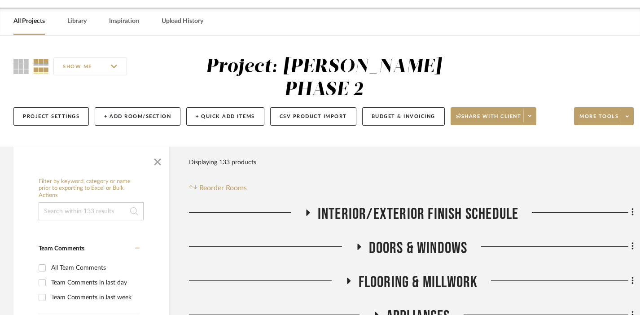
click at [396, 205] on span "INTERIOR/EXTERIOR FINISH SCHEDULE" at bounding box center [418, 214] width 201 height 19
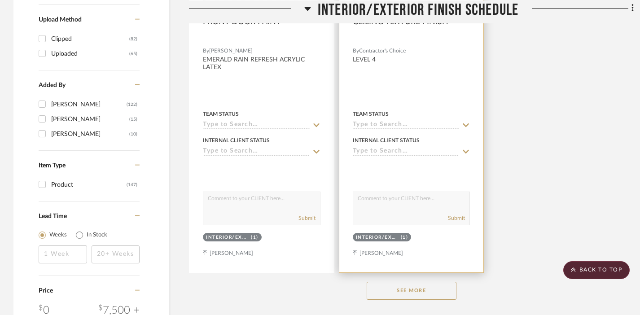
scroll to position [1184, 0]
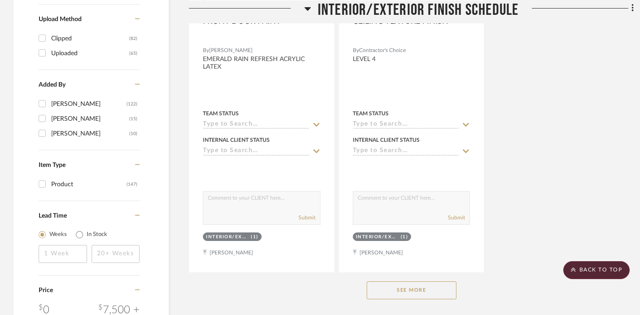
click at [402, 281] on button "See More" at bounding box center [411, 290] width 90 height 18
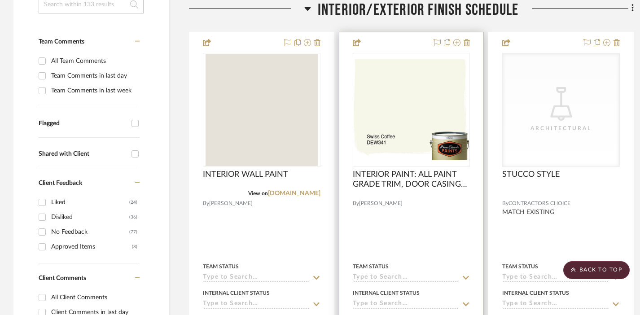
scroll to position [113, 0]
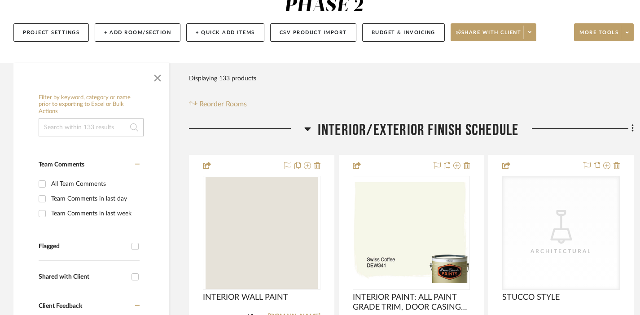
click at [366, 121] on span "INTERIOR/EXTERIOR FINISH SCHEDULE" at bounding box center [418, 130] width 201 height 19
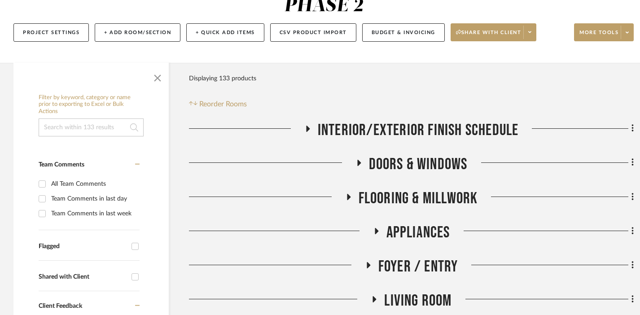
click at [376, 155] on span "DOORS & WINDOWS" at bounding box center [418, 164] width 99 height 19
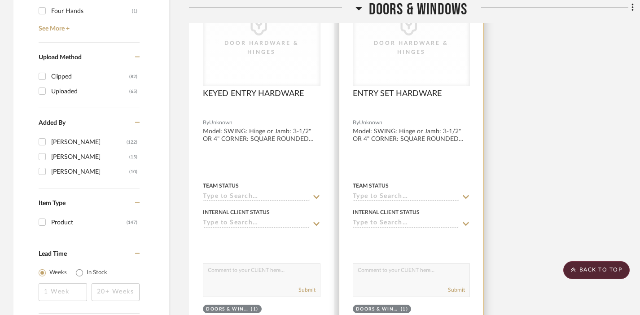
scroll to position [1198, 0]
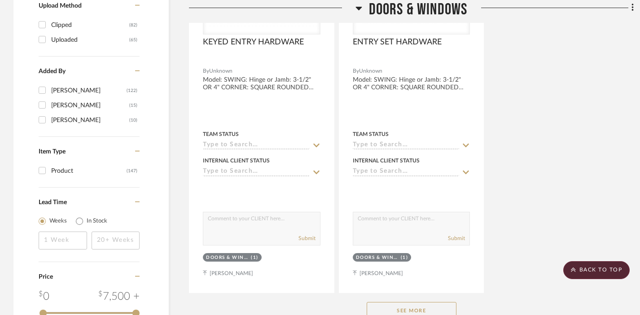
click at [385, 302] on button "See More" at bounding box center [411, 311] width 90 height 18
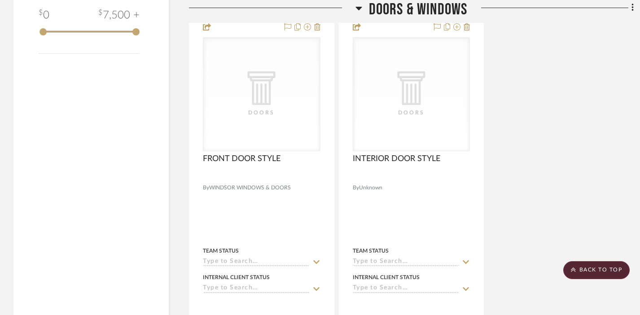
scroll to position [0, 0]
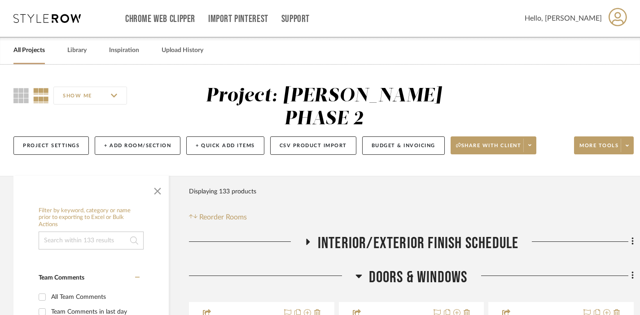
click at [405, 268] on span "DOORS & WINDOWS" at bounding box center [418, 277] width 99 height 19
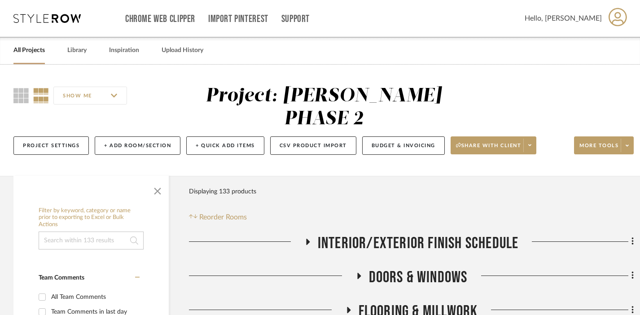
click at [386, 302] on span "FLOORING & MILLWORK" at bounding box center [417, 311] width 119 height 19
click at [391, 302] on span "FLOORING & MILLWORK" at bounding box center [417, 311] width 119 height 19
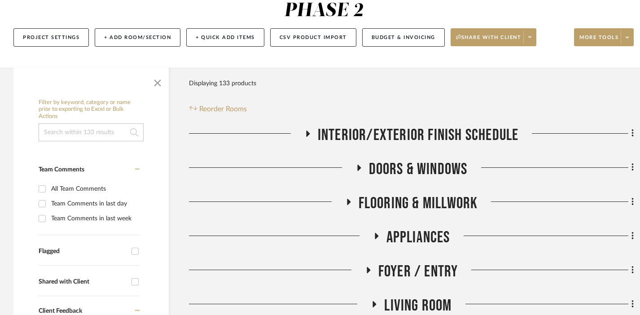
scroll to position [121, 0]
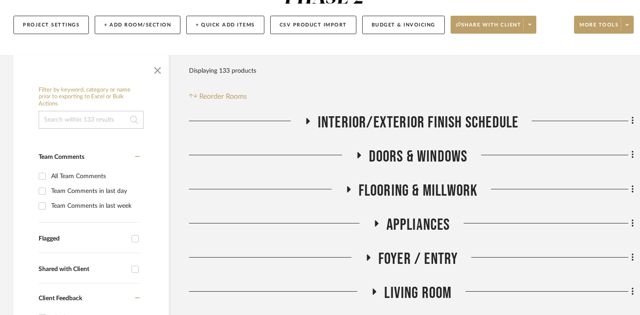
click at [393, 215] on span "Appliances" at bounding box center [418, 224] width 64 height 19
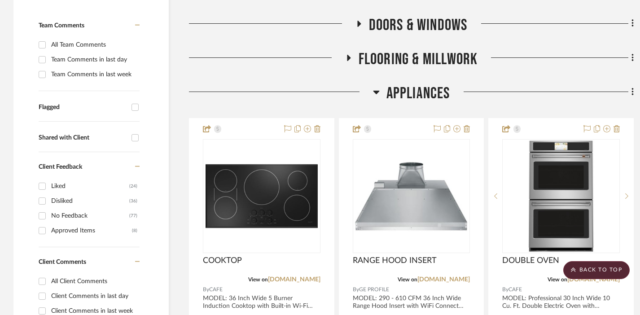
scroll to position [247, 0]
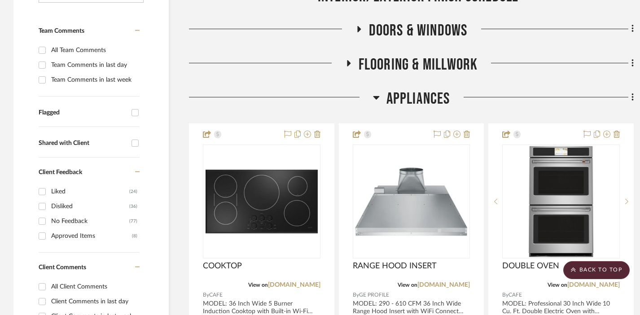
click at [407, 89] on span "Appliances" at bounding box center [418, 98] width 64 height 19
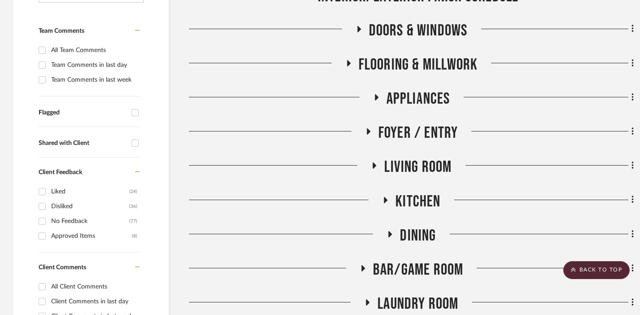
click at [405, 123] on span "Foyer / Entry" at bounding box center [418, 132] width 80 height 19
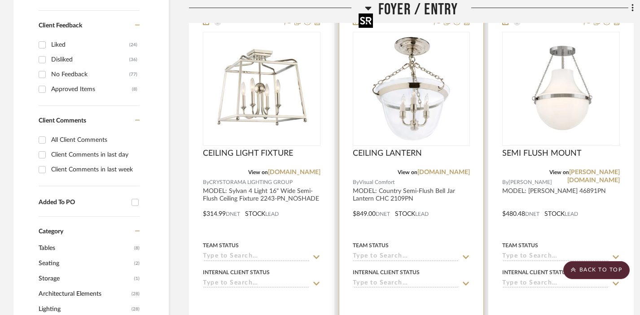
scroll to position [330, 0]
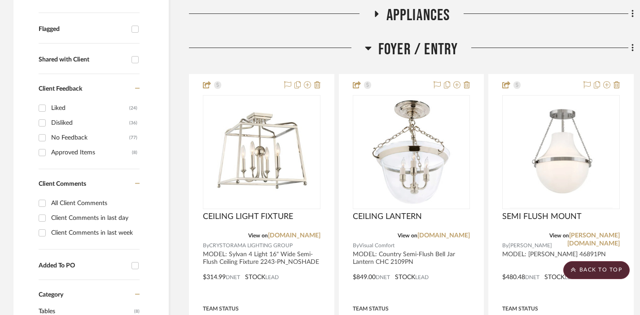
click at [412, 40] on span "Foyer / Entry" at bounding box center [418, 49] width 80 height 19
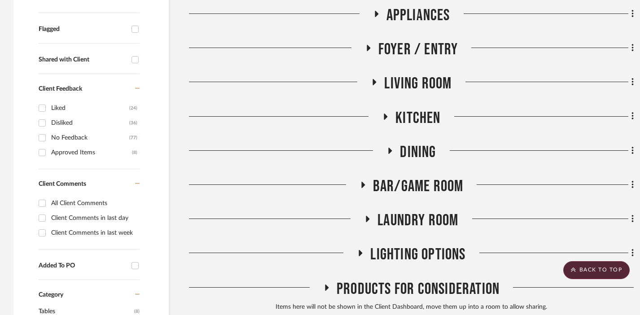
click at [409, 74] on span "Living Room" at bounding box center [417, 83] width 67 height 19
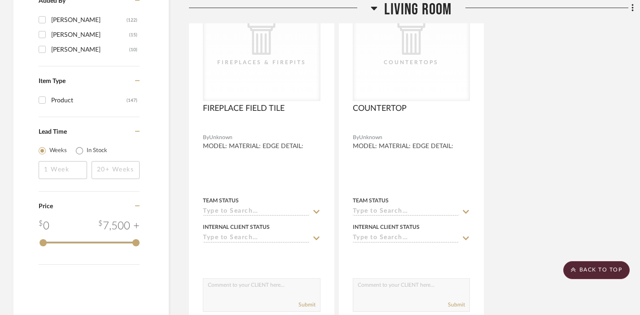
scroll to position [1404, 0]
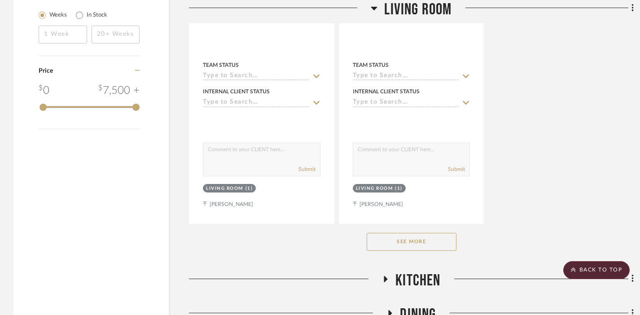
click at [392, 227] on div "See More" at bounding box center [411, 242] width 444 height 36
click at [392, 233] on button "See More" at bounding box center [411, 242] width 90 height 18
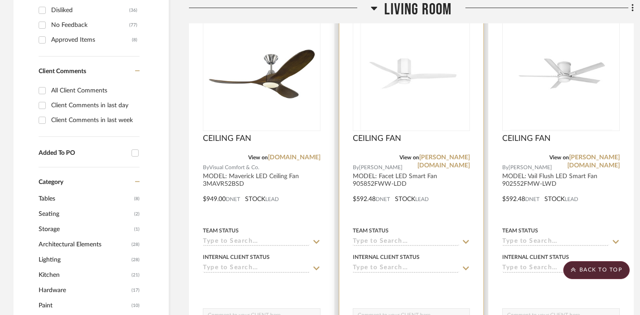
scroll to position [344, 0]
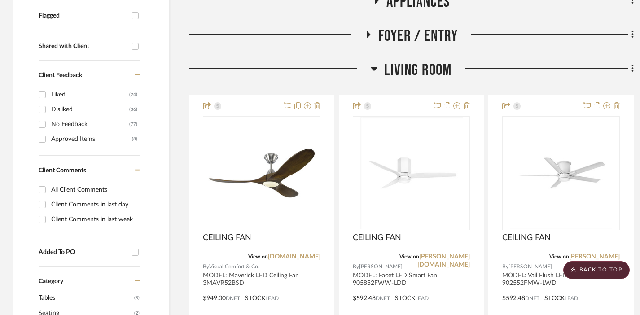
click at [432, 61] on span "Living Room" at bounding box center [417, 70] width 67 height 19
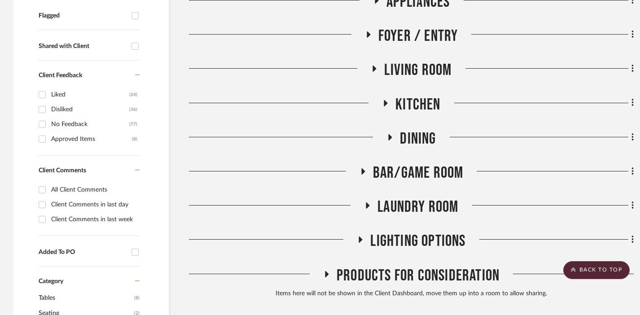
click at [421, 95] on span "Kitchen" at bounding box center [417, 104] width 45 height 19
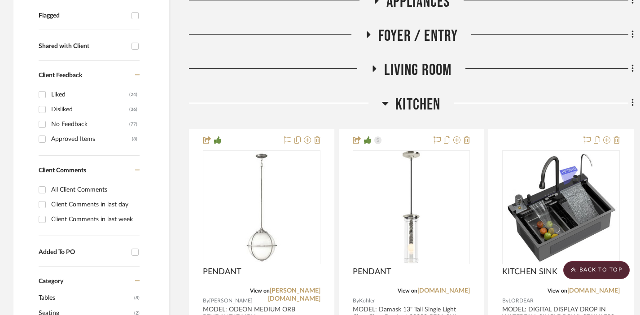
click at [415, 95] on span "Kitchen" at bounding box center [417, 104] width 45 height 19
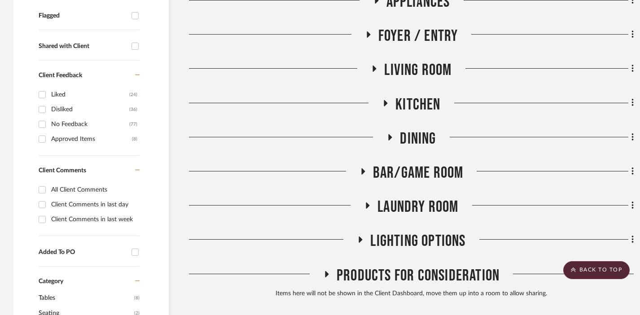
click at [412, 129] on span "Dining" at bounding box center [418, 138] width 36 height 19
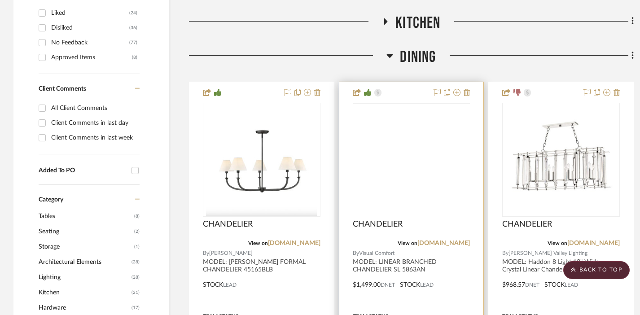
scroll to position [426, 0]
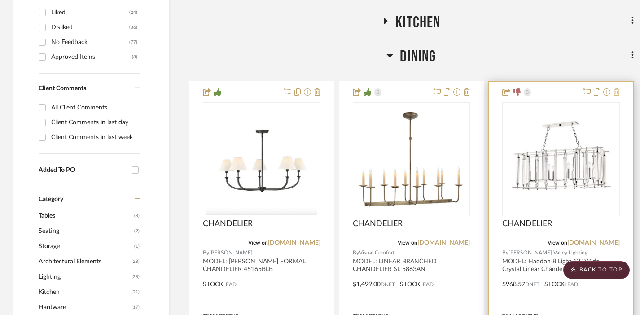
click at [469, 88] on icon at bounding box center [616, 91] width 6 height 7
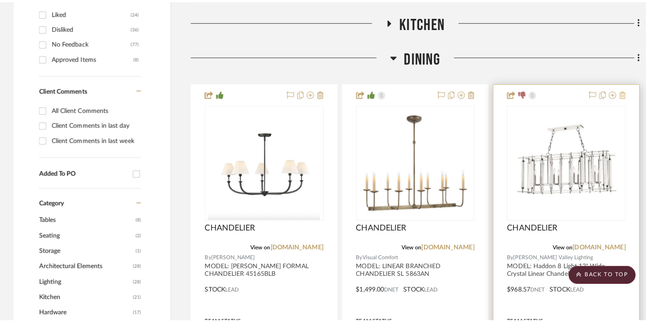
scroll to position [0, 0]
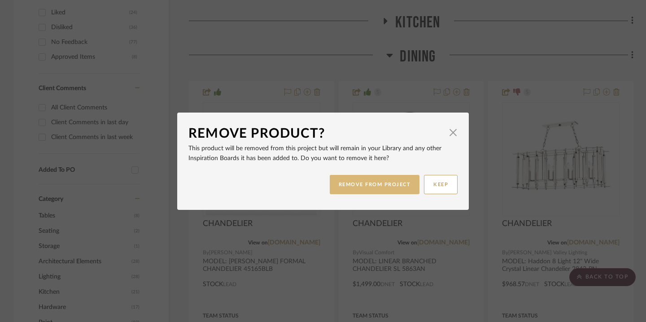
click at [354, 182] on button "REMOVE FROM PROJECT" at bounding box center [375, 184] width 90 height 19
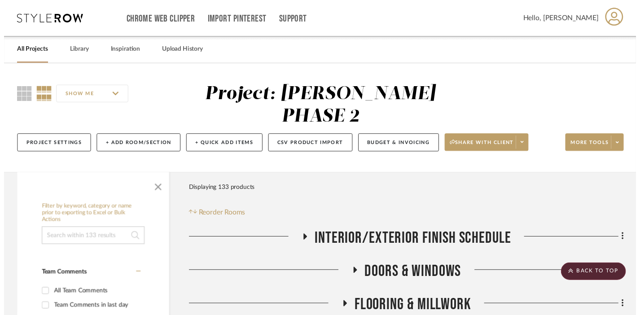
scroll to position [426, 0]
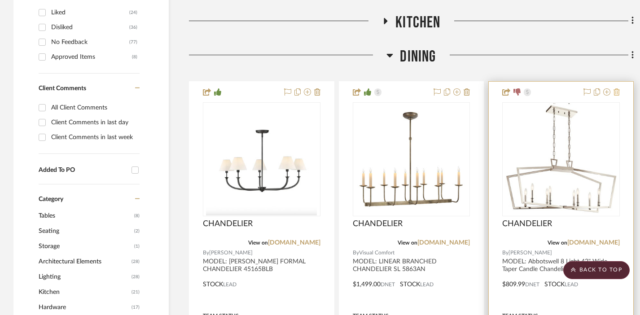
click at [469, 88] on icon at bounding box center [616, 91] width 6 height 7
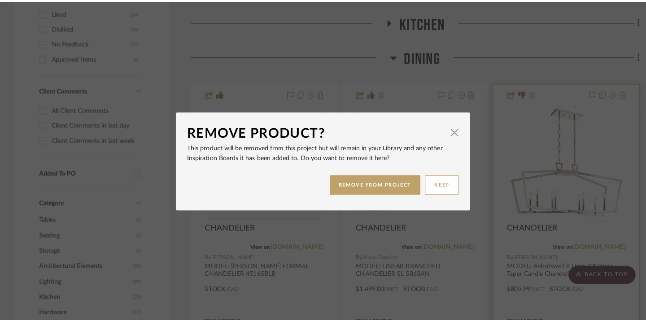
scroll to position [0, 0]
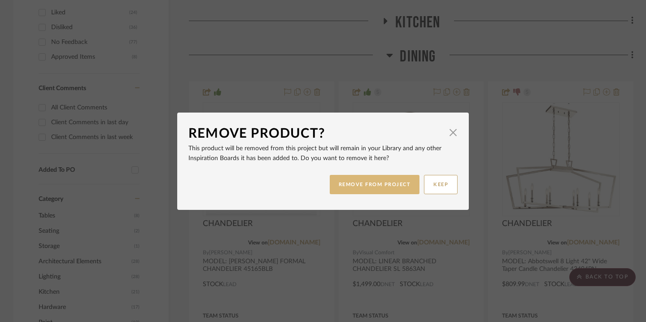
click at [385, 178] on button "REMOVE FROM PROJECT" at bounding box center [375, 184] width 90 height 19
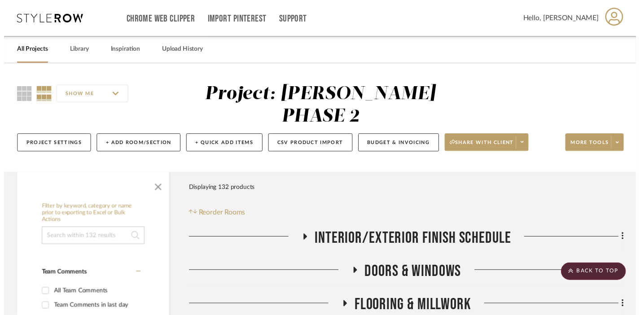
scroll to position [426, 0]
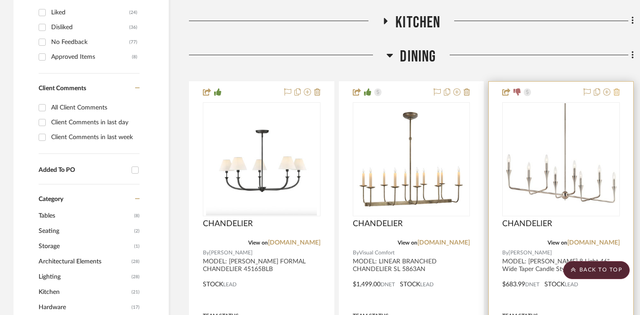
click at [469, 88] on icon at bounding box center [616, 91] width 6 height 7
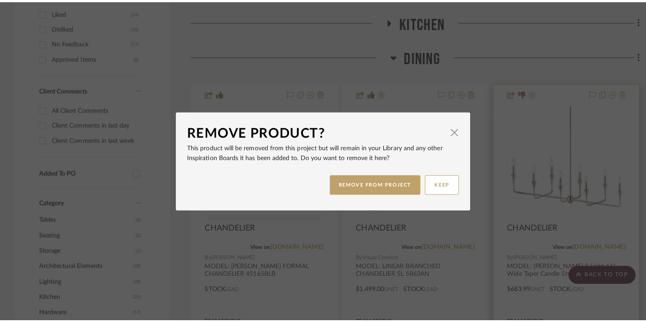
scroll to position [0, 0]
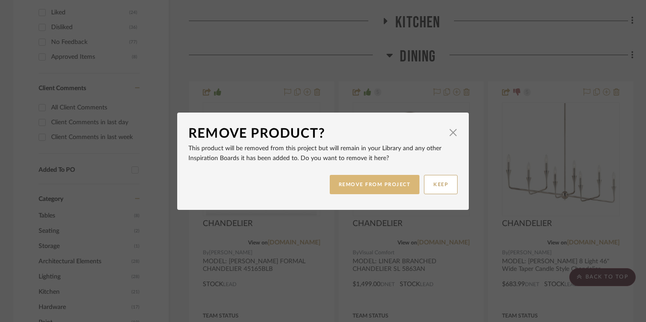
click at [372, 184] on button "REMOVE FROM PROJECT" at bounding box center [375, 184] width 90 height 19
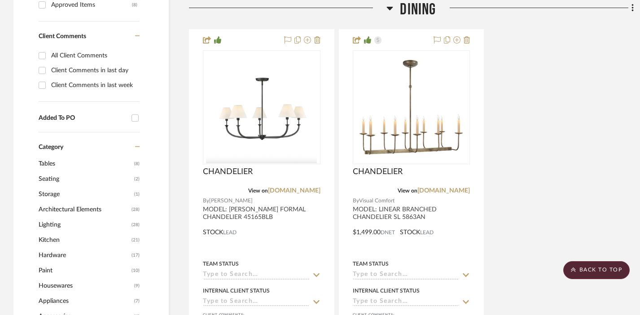
scroll to position [374, 0]
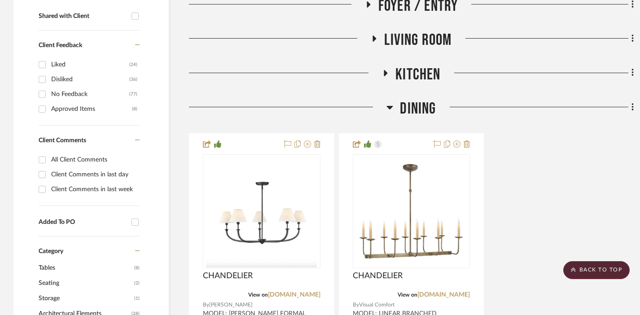
click at [419, 99] on span "Dining" at bounding box center [418, 108] width 36 height 19
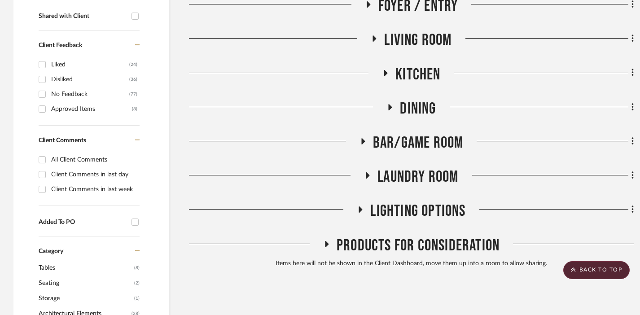
click at [414, 133] on span "BAR/GAME ROOM" at bounding box center [418, 142] width 91 height 19
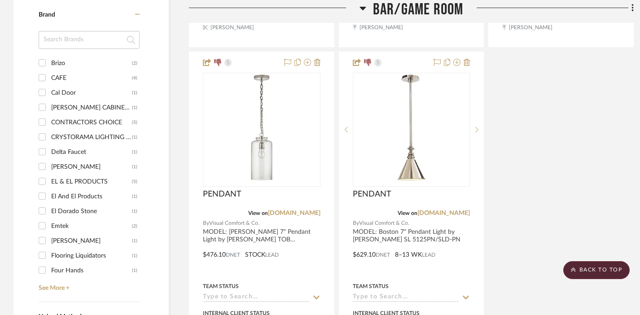
scroll to position [888, 0]
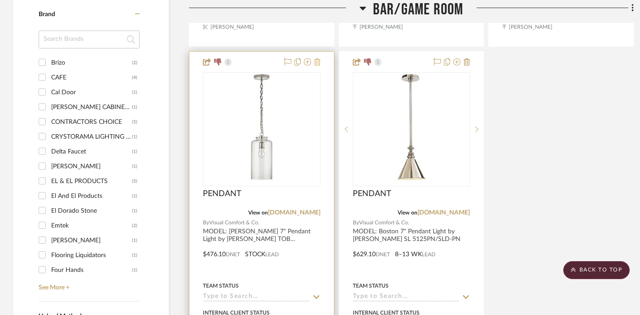
click at [319, 58] on icon at bounding box center [317, 61] width 6 height 7
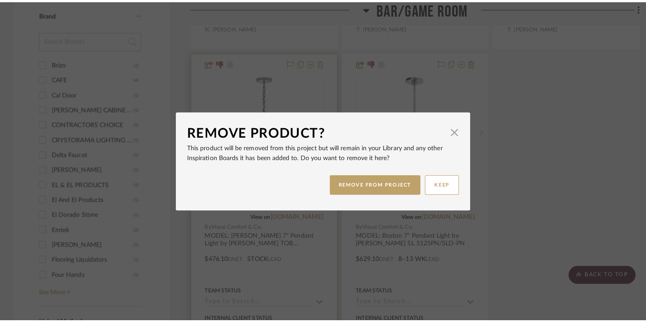
scroll to position [0, 0]
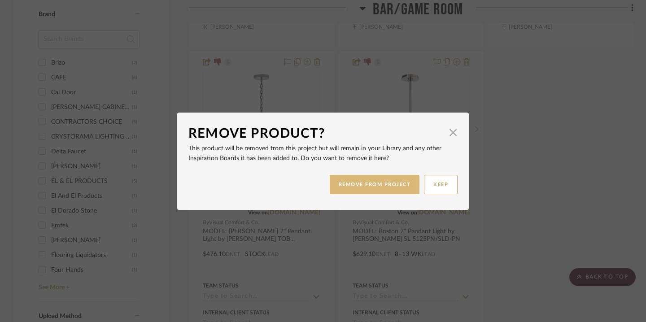
click at [346, 178] on button "REMOVE FROM PROJECT" at bounding box center [375, 184] width 90 height 19
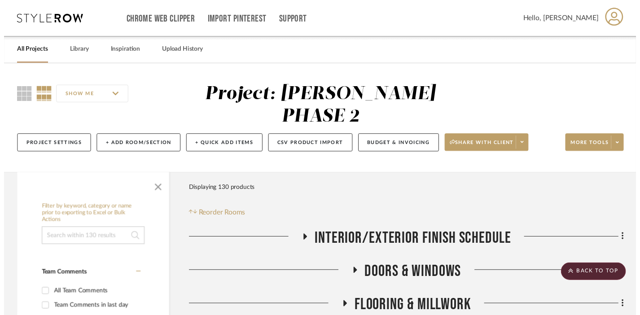
scroll to position [888, 0]
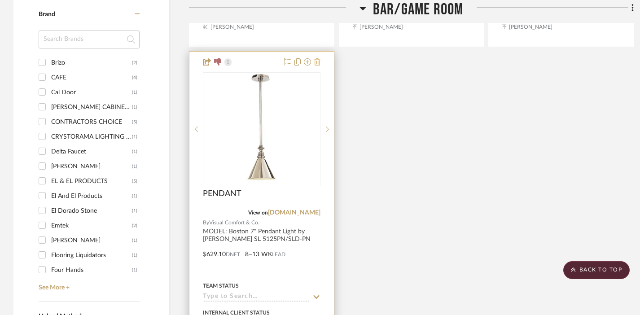
click at [318, 58] on icon at bounding box center [317, 61] width 6 height 7
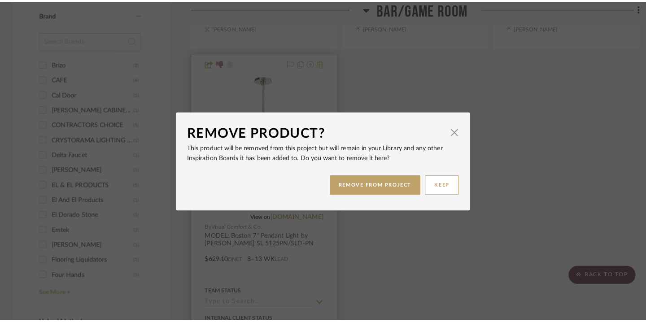
scroll to position [0, 0]
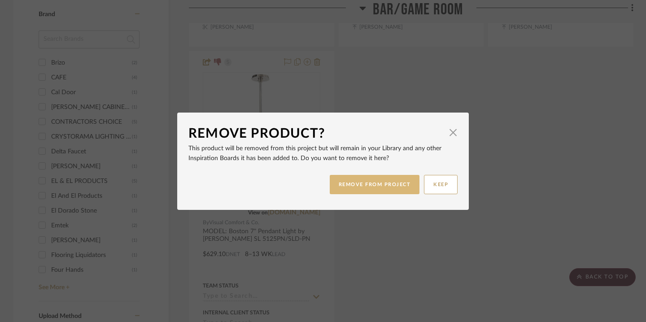
click at [348, 185] on button "REMOVE FROM PROJECT" at bounding box center [375, 184] width 90 height 19
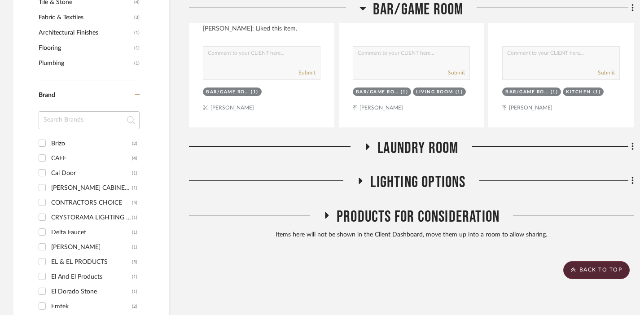
scroll to position [804, 0]
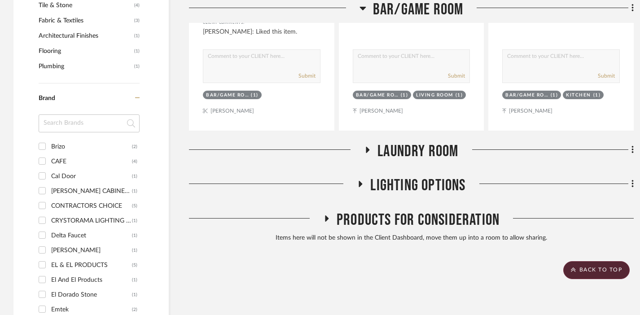
click at [403, 142] on span "Laundry Room" at bounding box center [417, 151] width 81 height 19
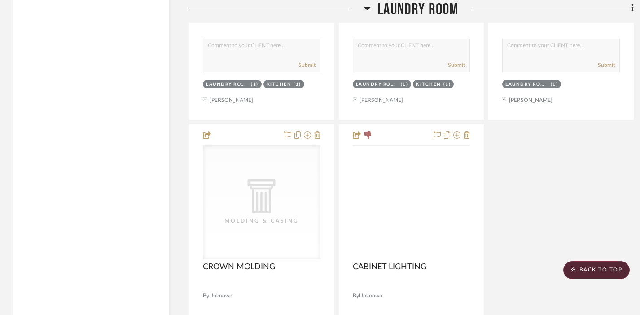
scroll to position [1651, 0]
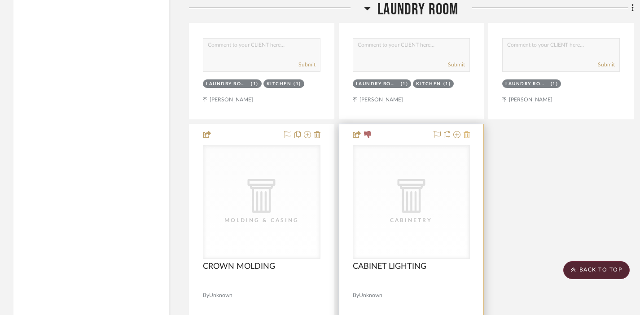
click at [467, 131] on icon at bounding box center [466, 134] width 6 height 7
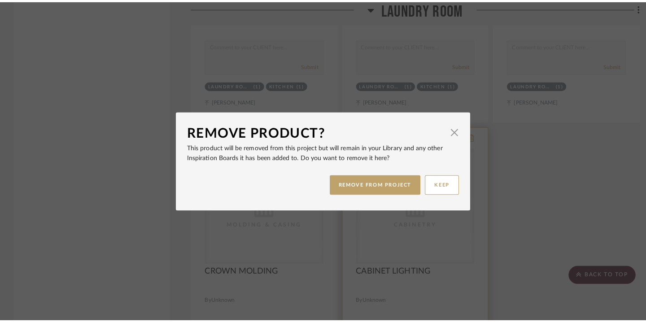
scroll to position [0, 0]
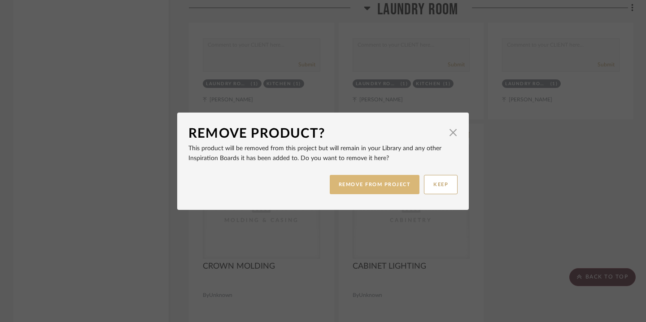
click at [378, 180] on button "REMOVE FROM PROJECT" at bounding box center [375, 184] width 90 height 19
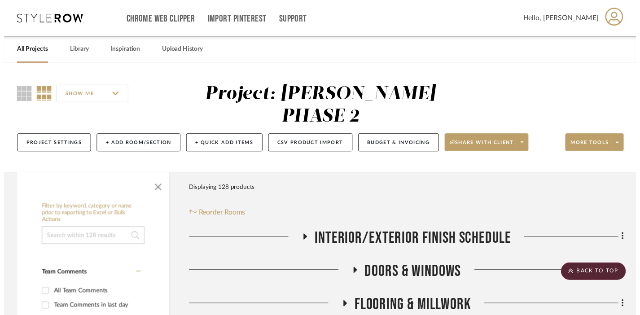
scroll to position [1651, 0]
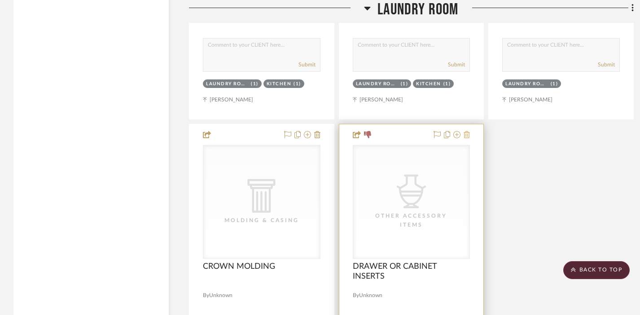
click at [466, 131] on icon at bounding box center [466, 134] width 6 height 7
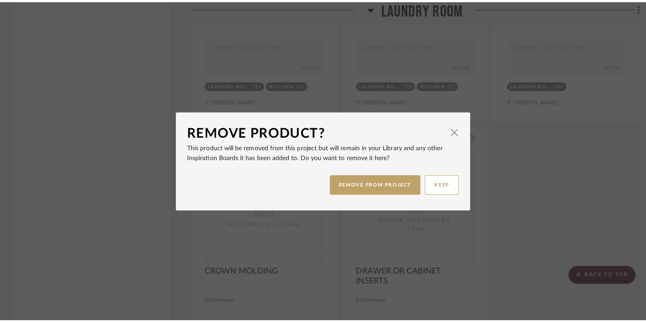
scroll to position [0, 0]
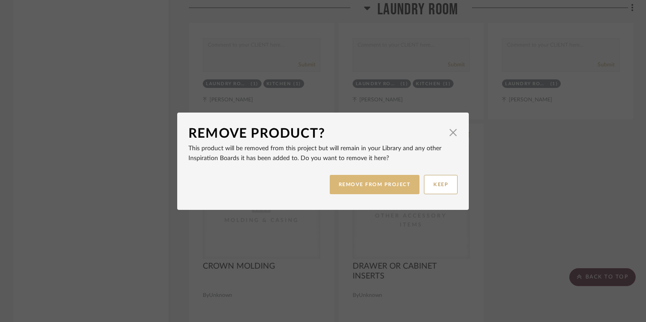
click at [376, 183] on button "REMOVE FROM PROJECT" at bounding box center [375, 184] width 90 height 19
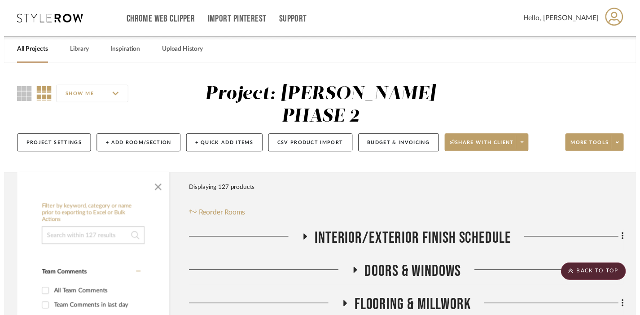
scroll to position [1651, 0]
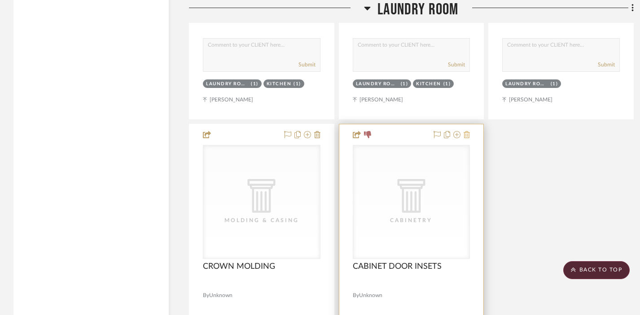
click at [469, 131] on icon at bounding box center [466, 134] width 6 height 7
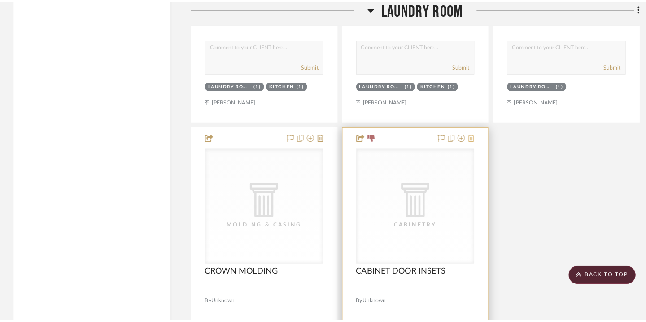
scroll to position [0, 0]
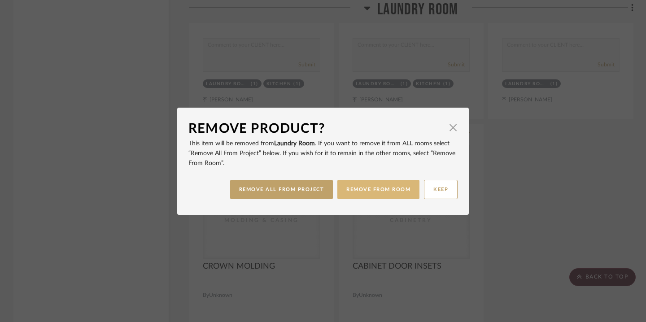
click at [356, 194] on button "REMOVE FROM ROOM" at bounding box center [378, 189] width 82 height 19
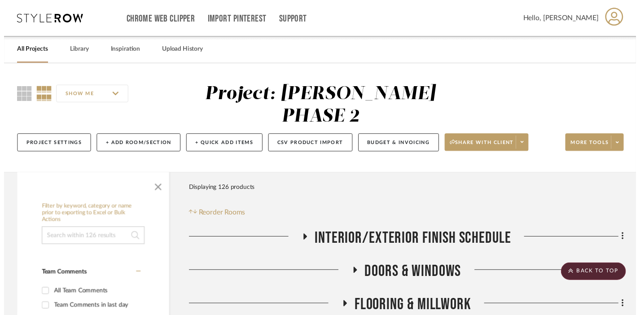
scroll to position [1651, 0]
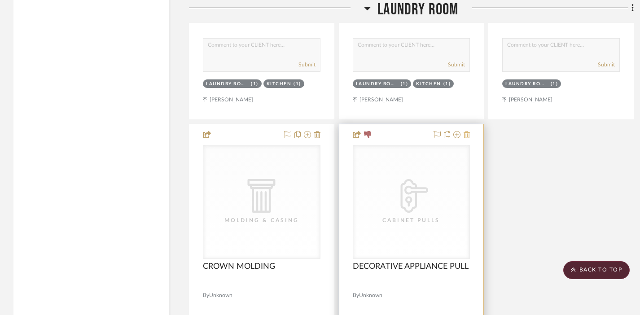
click at [466, 131] on icon at bounding box center [466, 134] width 6 height 7
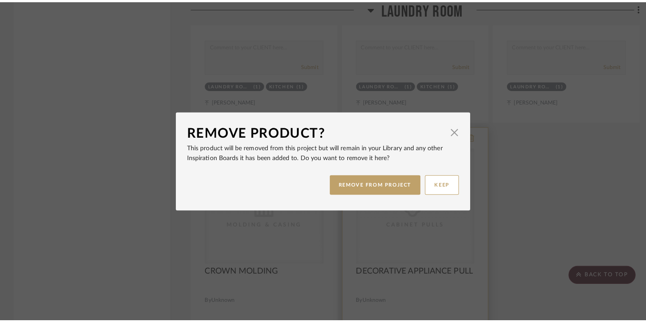
scroll to position [0, 0]
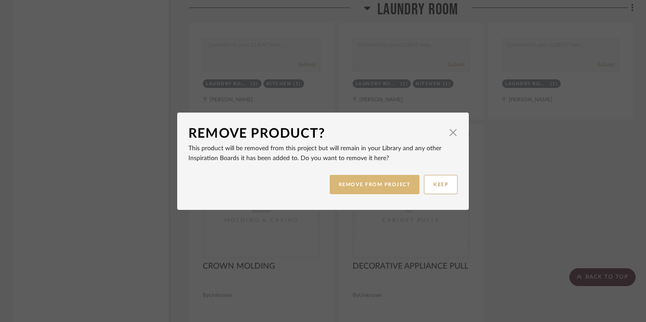
click at [355, 189] on button "REMOVE FROM PROJECT" at bounding box center [375, 184] width 90 height 19
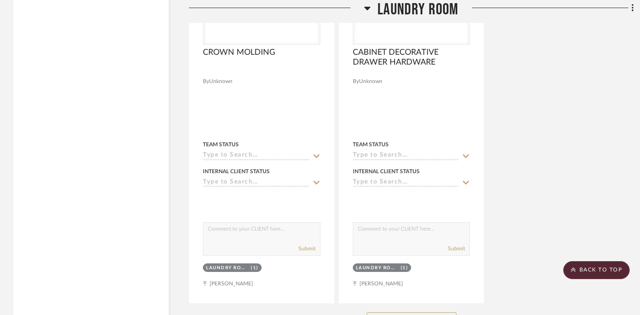
scroll to position [1897, 0]
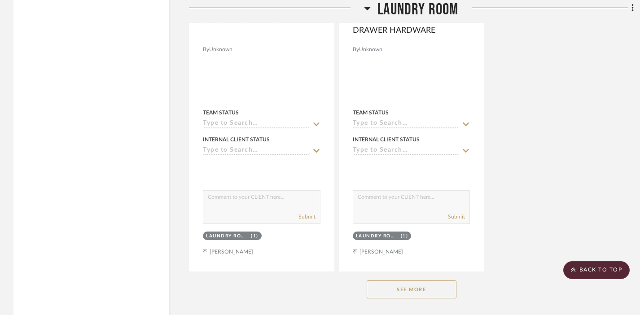
click at [413, 280] on button "See More" at bounding box center [411, 289] width 90 height 18
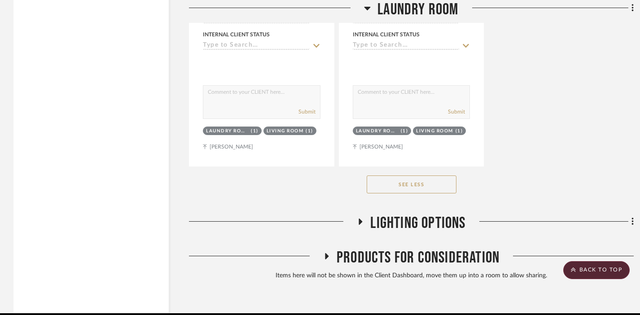
scroll to position [2414, 0]
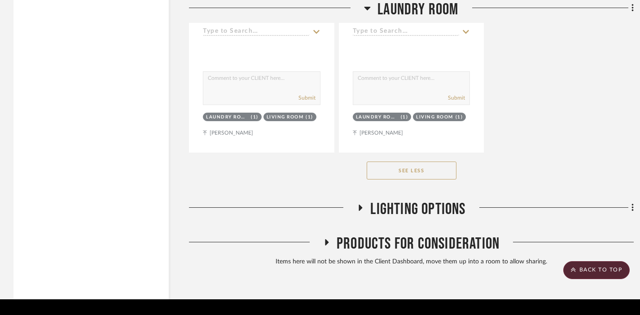
click at [387, 200] on span "LIGHTING OPTIONS" at bounding box center [417, 209] width 95 height 19
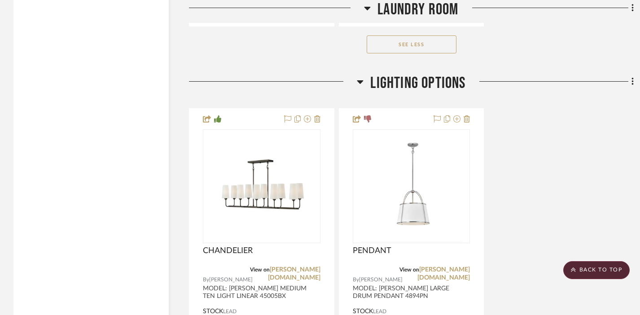
scroll to position [2543, 0]
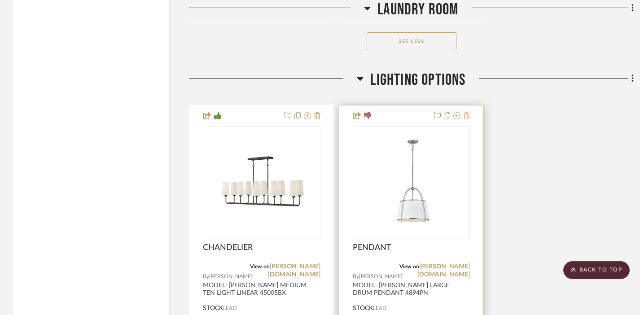
click at [469, 112] on icon at bounding box center [466, 115] width 6 height 7
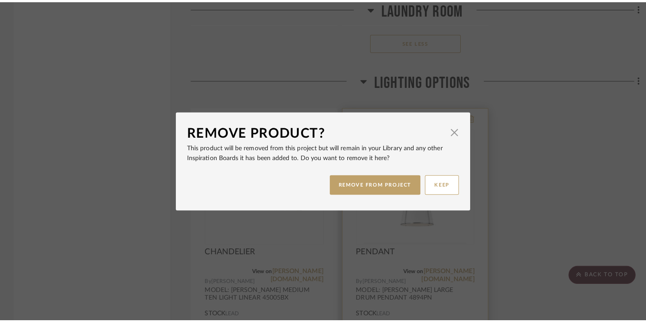
scroll to position [0, 0]
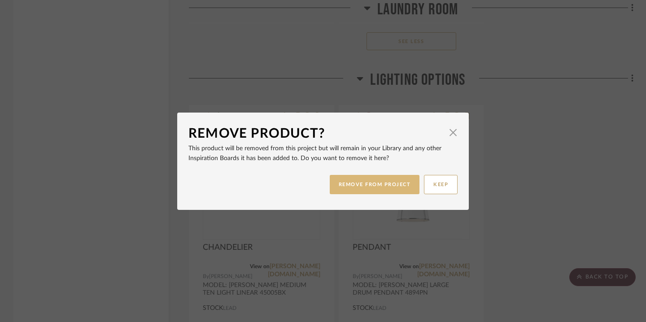
click at [356, 183] on button "REMOVE FROM PROJECT" at bounding box center [375, 184] width 90 height 19
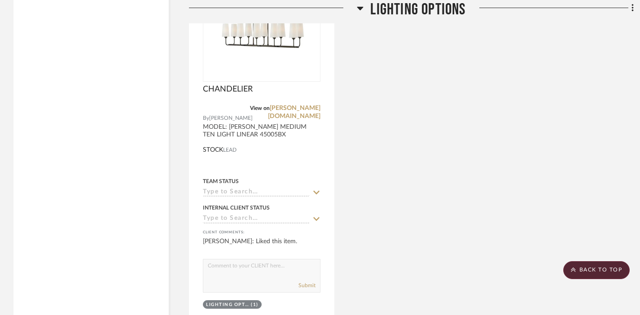
scroll to position [2755, 0]
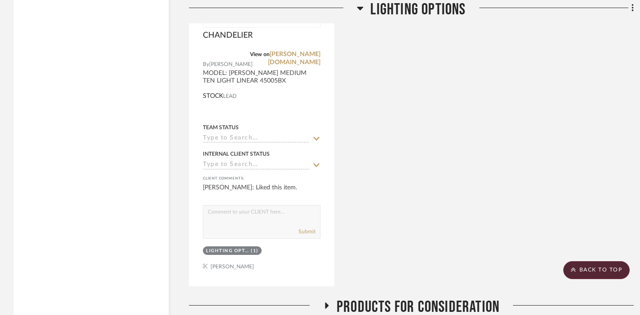
click at [416, 297] on span "Products For Consideration" at bounding box center [417, 306] width 163 height 19
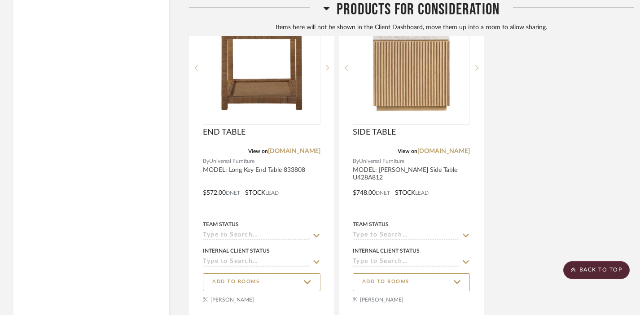
scroll to position [3852, 0]
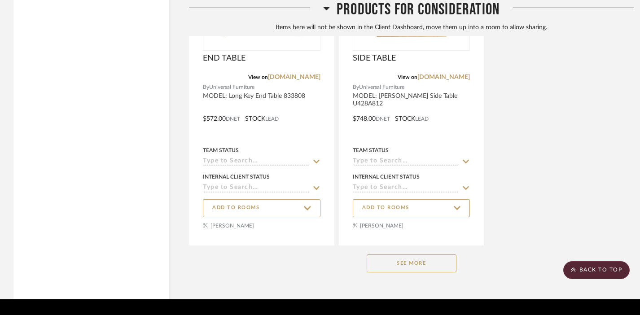
click at [412, 254] on button "See More" at bounding box center [411, 263] width 90 height 18
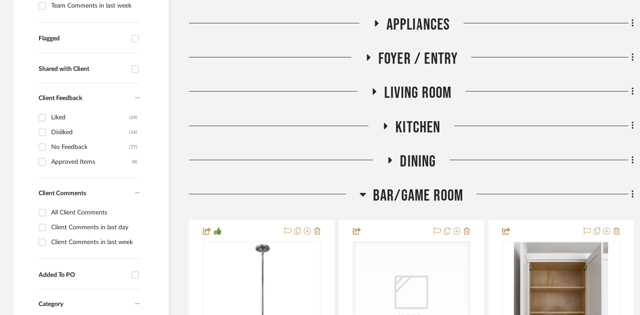
scroll to position [337, 0]
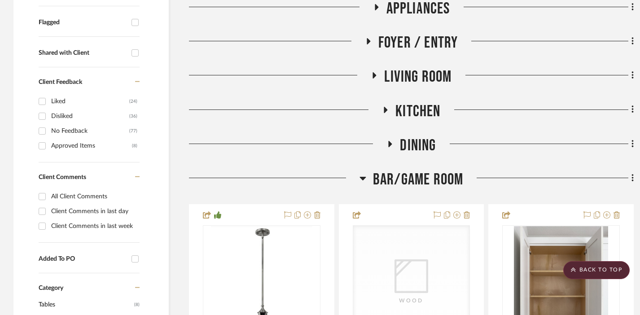
click at [420, 170] on span "BAR/GAME ROOM" at bounding box center [418, 179] width 91 height 19
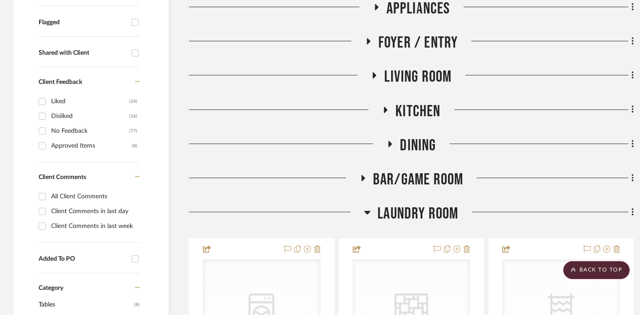
click at [408, 204] on span "Laundry Room" at bounding box center [417, 213] width 81 height 19
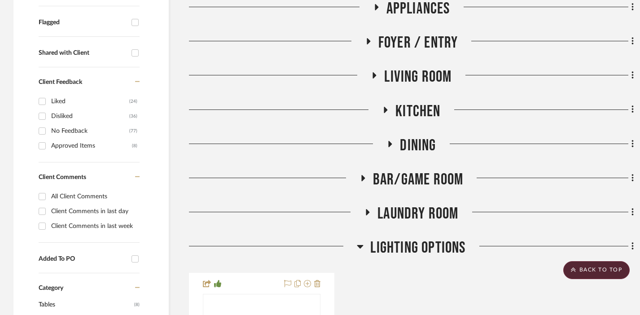
click at [403, 238] on span "LIGHTING OPTIONS" at bounding box center [417, 247] width 95 height 19
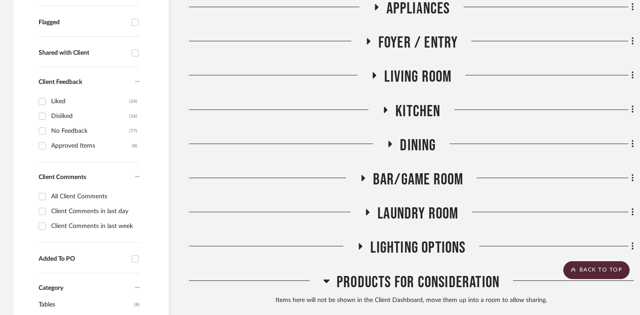
click at [399, 273] on span "Products For Consideration" at bounding box center [417, 282] width 163 height 19
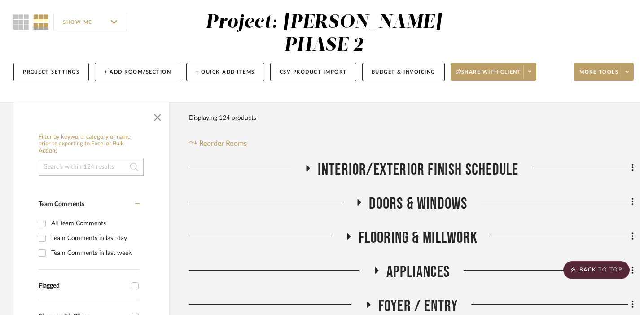
scroll to position [0, 0]
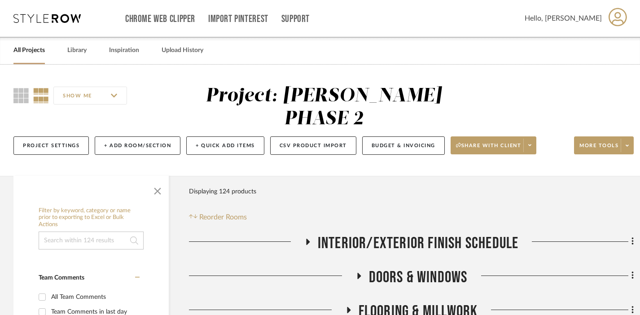
click at [21, 52] on link "All Projects" at bounding box center [28, 50] width 31 height 12
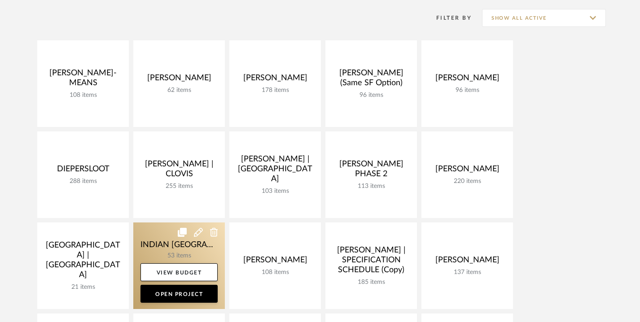
scroll to position [264, 0]
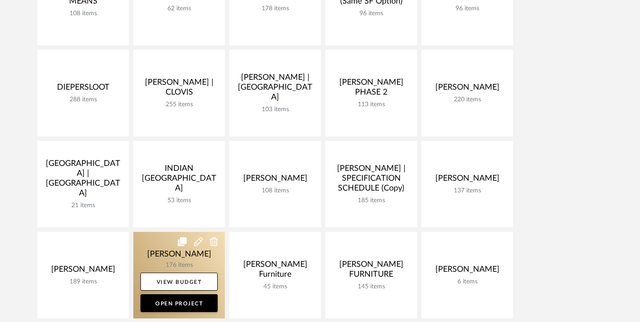
click at [166, 248] on link at bounding box center [178, 275] width 91 height 87
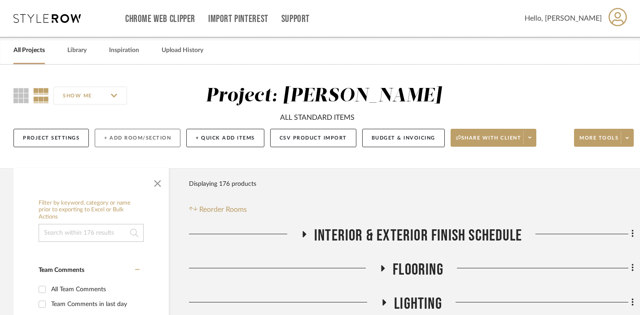
click at [127, 132] on button "+ Add Room/Section" at bounding box center [138, 138] width 86 height 18
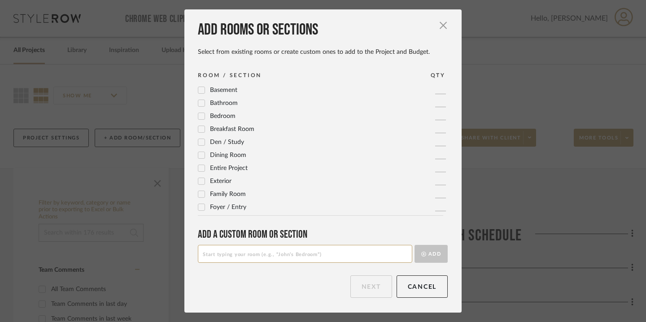
click at [229, 252] on input at bounding box center [305, 254] width 214 height 18
type input "b"
type input "BOSCH OPTION ONE"
click at [425, 249] on button "Add" at bounding box center [430, 254] width 33 height 18
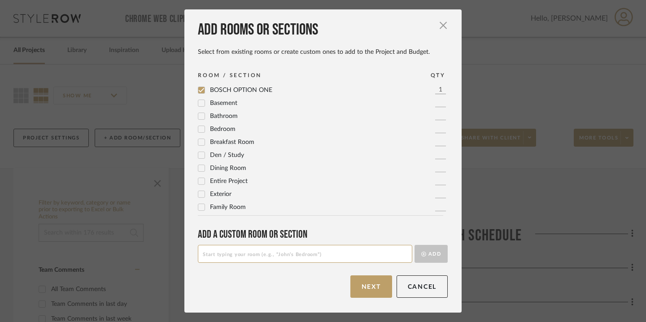
click at [400, 255] on input at bounding box center [305, 254] width 214 height 18
type input "S"
type input "BOSCH OPTION TWO"
click at [427, 250] on button "Add" at bounding box center [430, 254] width 33 height 18
click at [287, 249] on input at bounding box center [305, 254] width 214 height 18
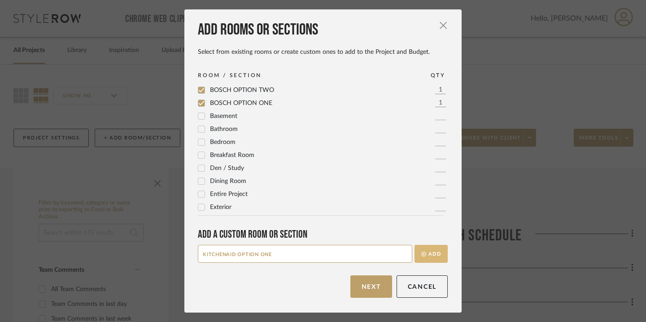
type input "KITCHENAID OPTION ONE"
click at [434, 257] on button "Add" at bounding box center [430, 254] width 33 height 18
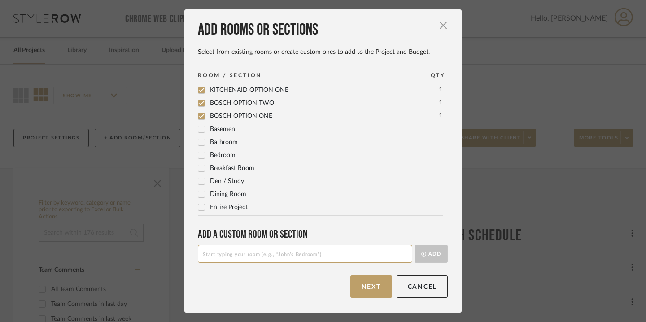
click at [344, 250] on input at bounding box center [305, 254] width 214 height 18
type input "KITCHENAID OPTION TWO"
click at [433, 252] on button "Add" at bounding box center [430, 254] width 33 height 18
click at [372, 279] on button "Next" at bounding box center [371, 286] width 42 height 22
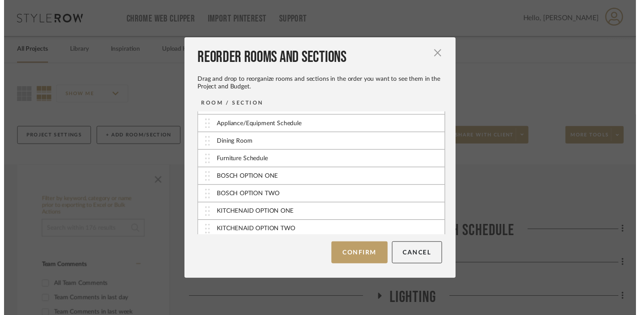
scroll to position [90, 0]
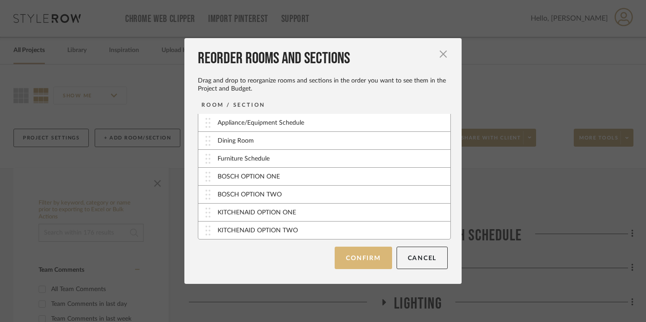
click at [349, 261] on button "Confirm" at bounding box center [363, 258] width 57 height 22
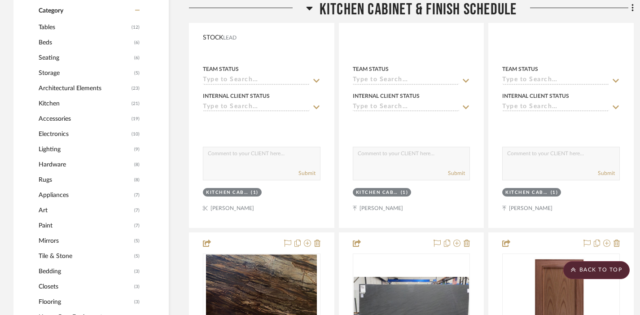
scroll to position [354, 0]
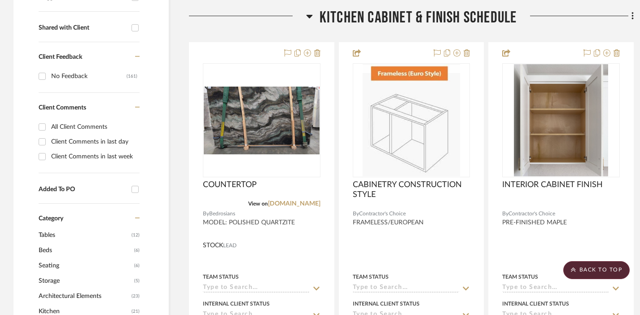
click at [371, 17] on span "Kitchen Cabinet & Finish Schedule" at bounding box center [417, 17] width 197 height 19
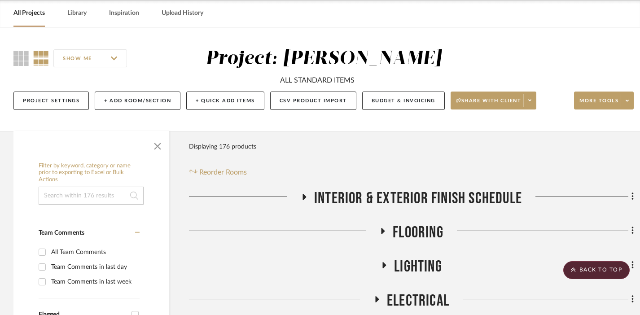
scroll to position [0, 0]
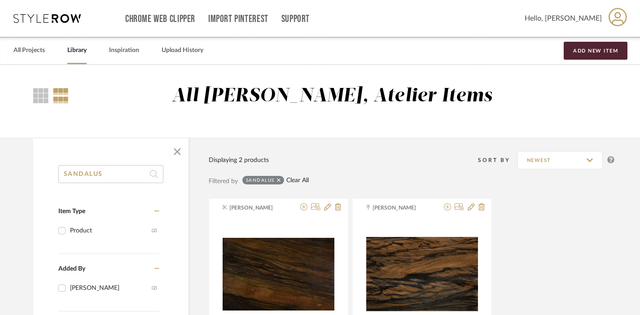
click at [298, 180] on link "Clear All" at bounding box center [297, 181] width 22 height 8
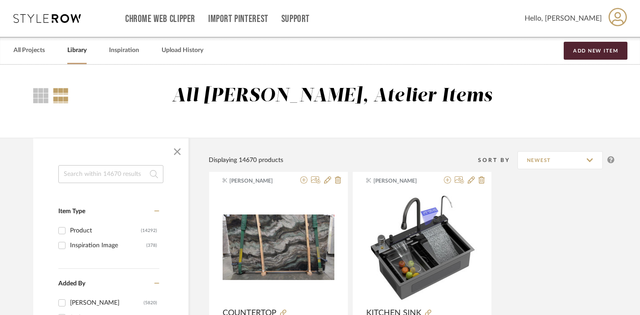
click at [108, 173] on input at bounding box center [110, 174] width 105 height 18
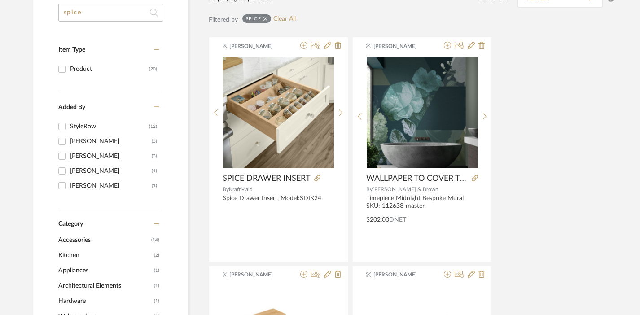
scroll to position [161, 0]
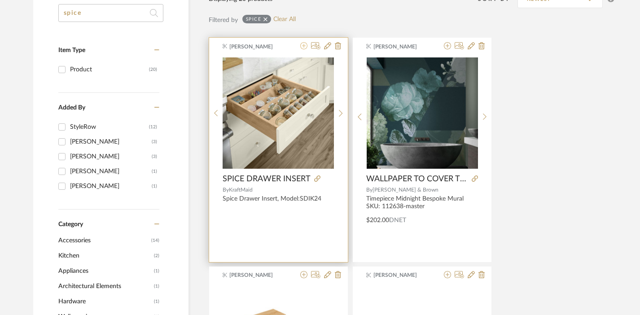
type input "spice"
click at [304, 47] on icon at bounding box center [303, 45] width 7 height 7
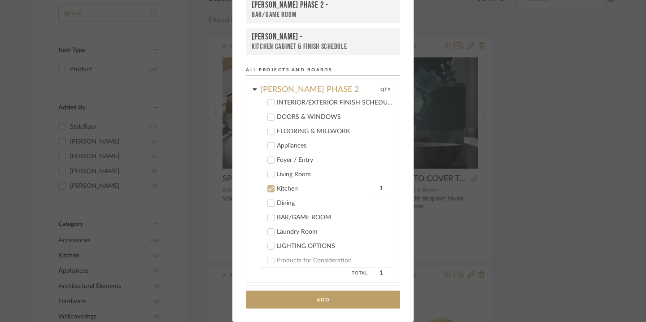
scroll to position [183, 0]
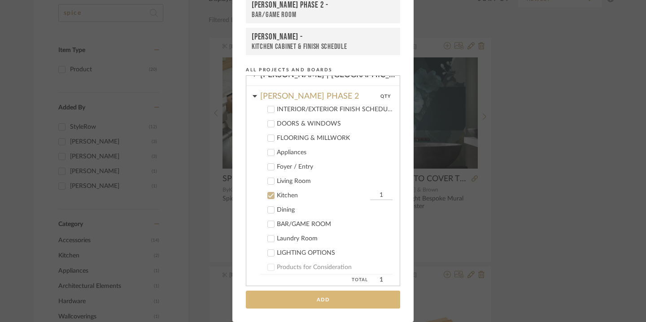
click at [312, 298] on button "Add" at bounding box center [323, 300] width 154 height 18
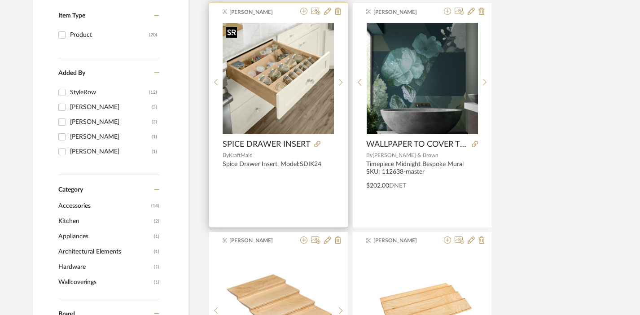
scroll to position [0, 0]
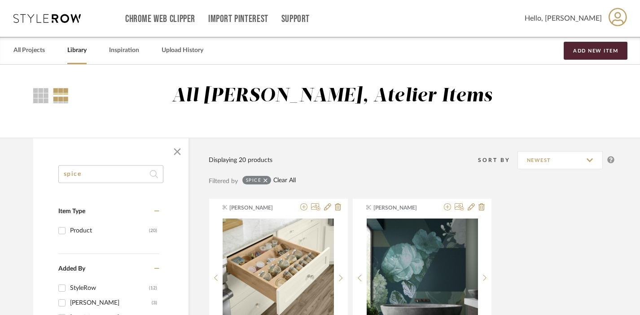
click at [279, 180] on link "Clear All" at bounding box center [284, 181] width 22 height 8
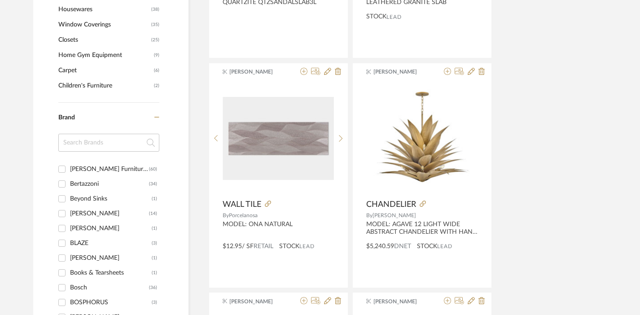
scroll to position [1057, 0]
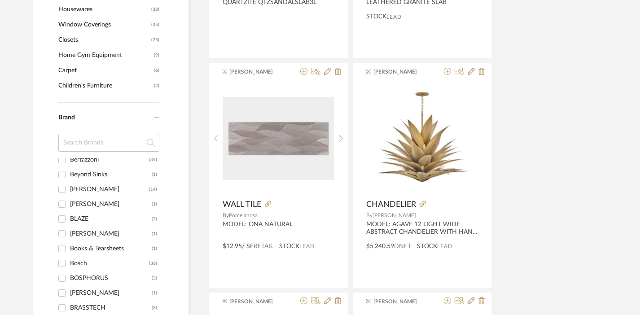
click at [78, 260] on div "Bosch" at bounding box center [109, 263] width 79 height 14
click at [69, 260] on input "Bosch (36)" at bounding box center [62, 263] width 14 height 14
checkbox input "true"
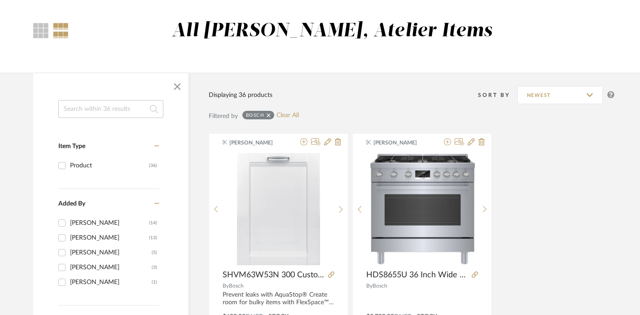
scroll to position [64, 0]
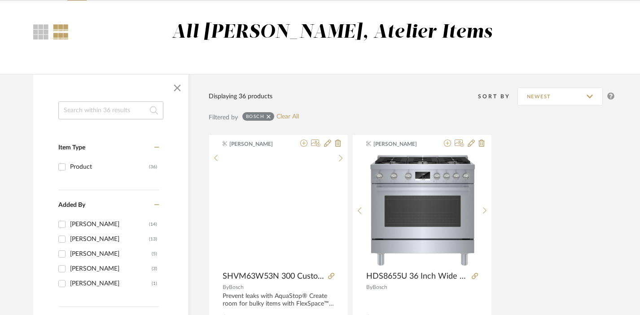
click at [109, 108] on input at bounding box center [110, 110] width 105 height 18
click at [105, 109] on input at bounding box center [110, 110] width 105 height 18
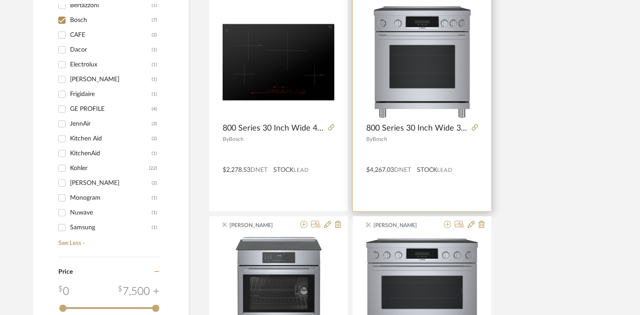
scroll to position [147, 0]
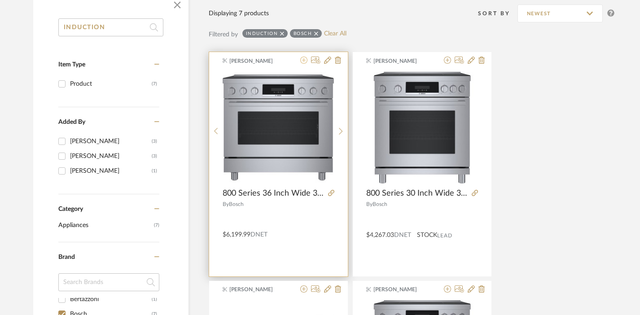
click at [302, 61] on icon at bounding box center [303, 60] width 7 height 7
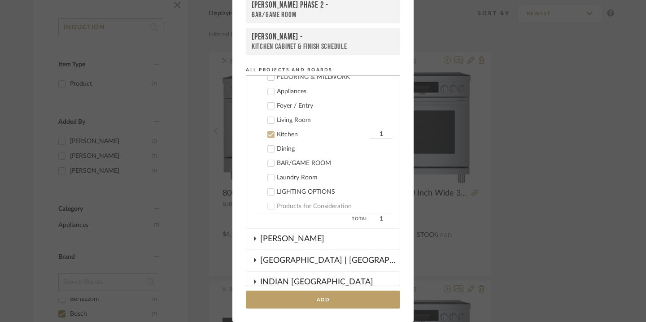
scroll to position [205, 0]
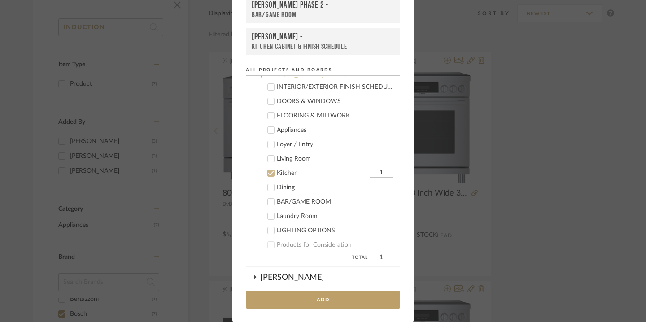
click at [281, 172] on div "Kitchen" at bounding box center [322, 174] width 91 height 8
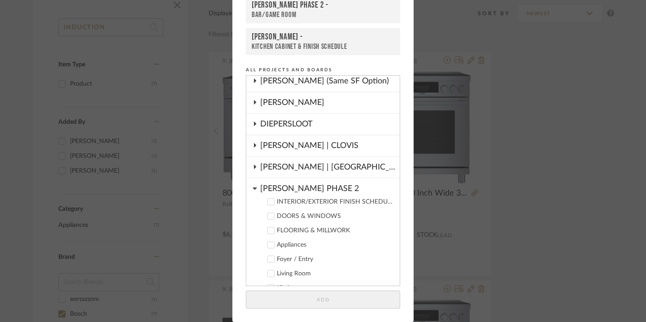
scroll to position [72, 0]
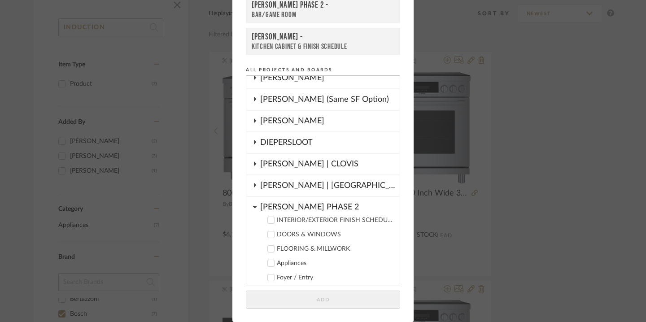
click at [276, 200] on div "HARMAN PHASE 2" at bounding box center [329, 205] width 139 height 16
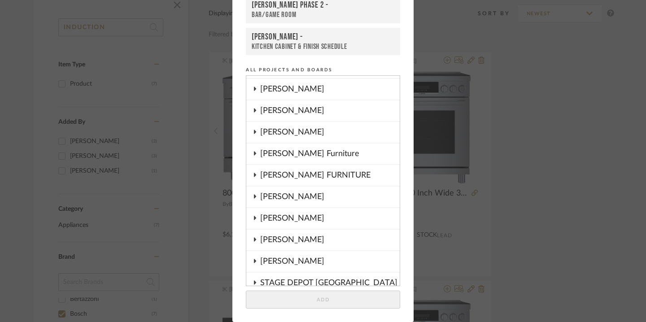
scroll to position [305, 0]
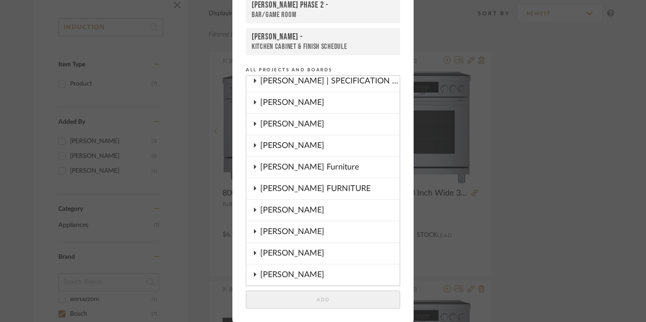
click at [279, 146] on div "LOPEZ-ORTIZ" at bounding box center [329, 145] width 139 height 21
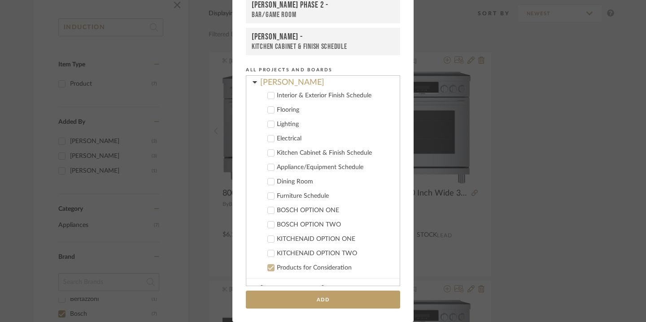
scroll to position [378, 0]
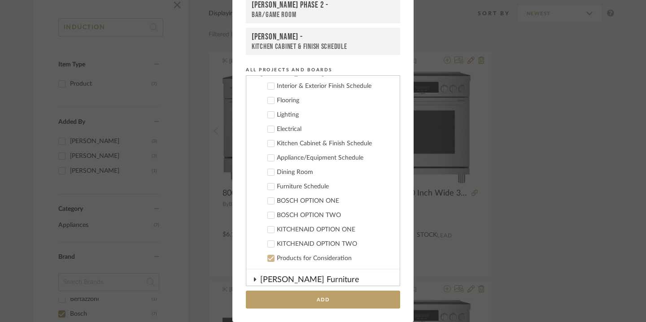
click at [288, 204] on div "BOSCH OPTION ONE" at bounding box center [335, 201] width 116 height 8
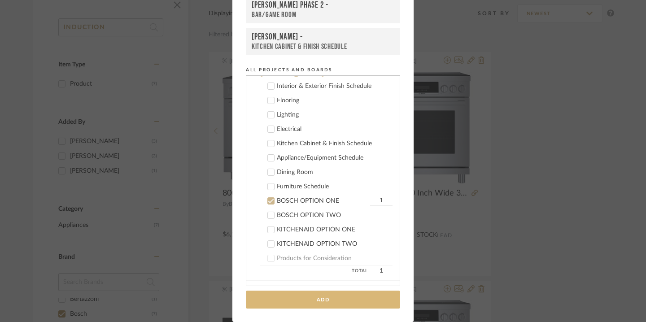
click at [312, 298] on button "Add" at bounding box center [323, 300] width 154 height 18
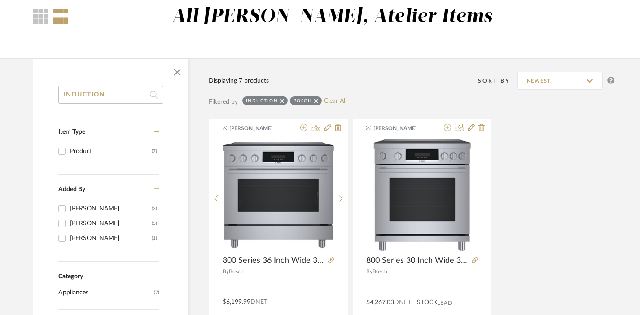
scroll to position [68, 0]
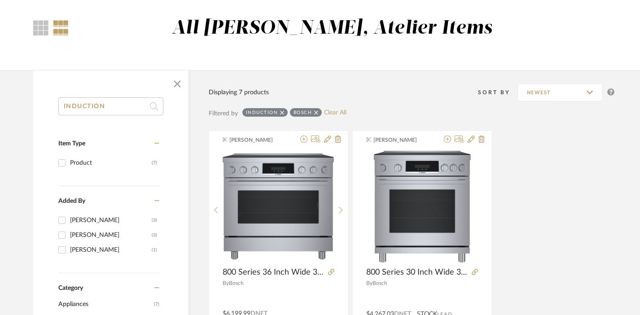
click at [78, 103] on input "INDUCTION" at bounding box center [110, 106] width 105 height 18
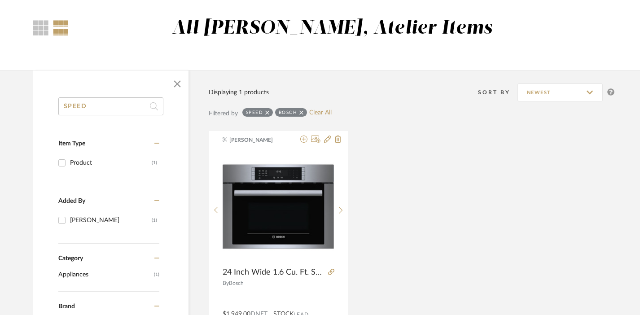
click at [107, 103] on input "SPEED" at bounding box center [110, 106] width 105 height 18
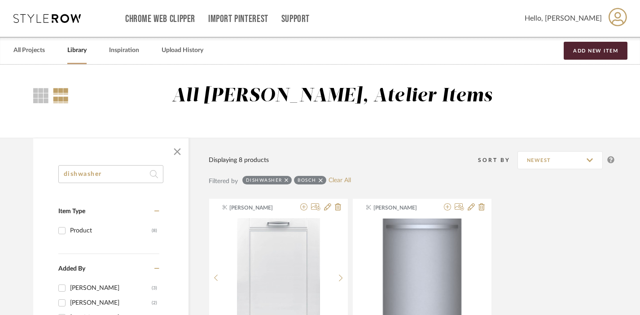
click at [122, 174] on input "dishwasher" at bounding box center [110, 174] width 105 height 18
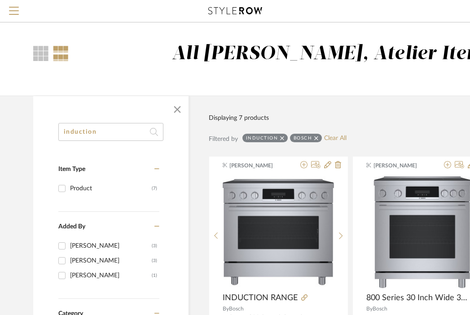
click at [78, 132] on input "induction" at bounding box center [110, 132] width 105 height 18
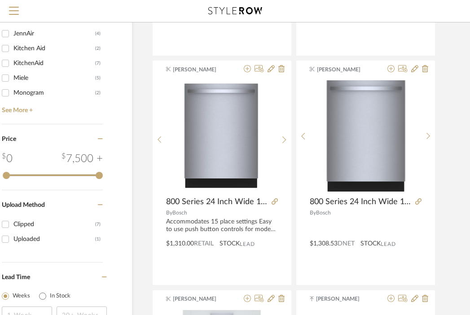
scroll to position [555, 57]
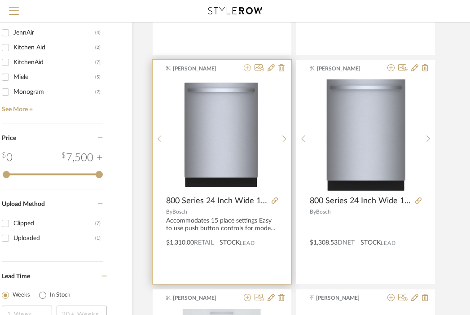
click at [245, 69] on icon at bounding box center [247, 67] width 7 height 7
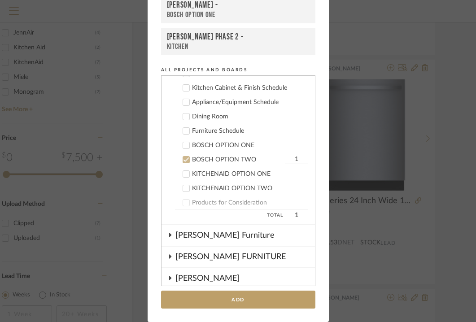
scroll to position [433, 0]
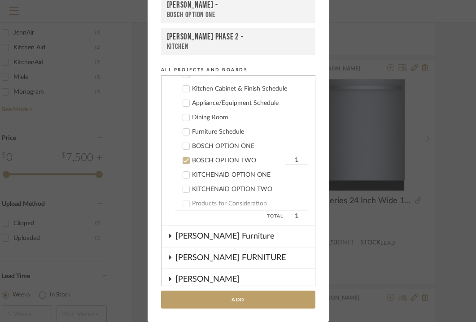
click at [192, 158] on div "BOSCH OPTION TWO" at bounding box center [237, 161] width 91 height 8
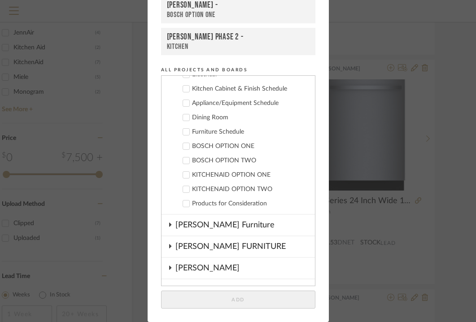
click at [199, 148] on div "BOSCH OPTION ONE" at bounding box center [250, 147] width 116 height 8
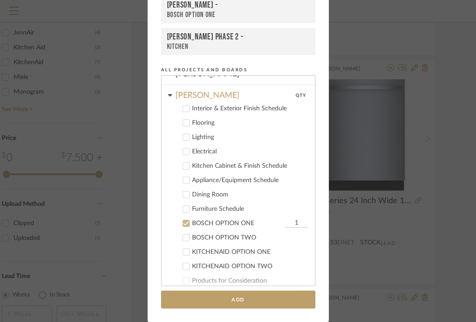
scroll to position [384, 0]
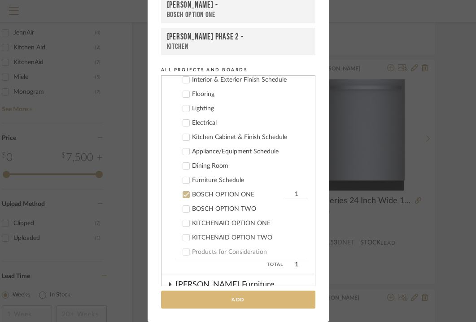
click at [241, 299] on button "Add" at bounding box center [238, 300] width 154 height 18
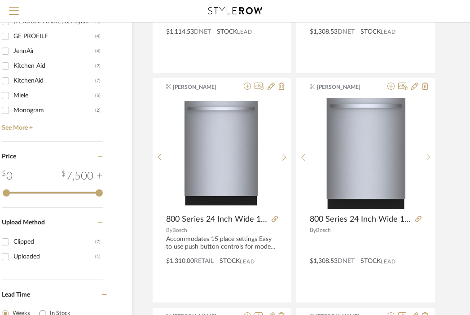
scroll to position [534, 57]
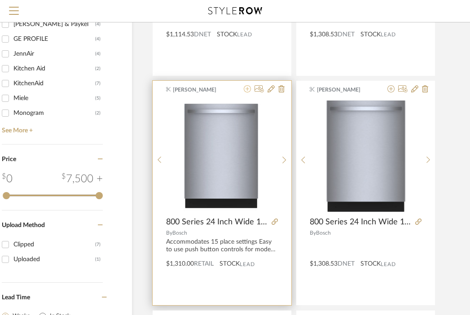
click at [245, 89] on icon at bounding box center [247, 88] width 7 height 7
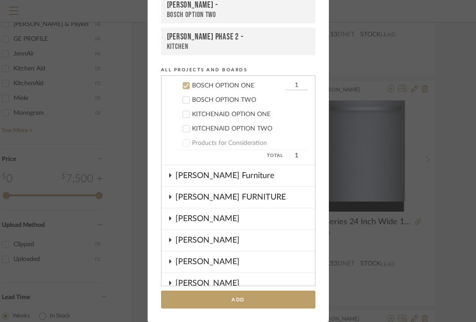
scroll to position [496, 0]
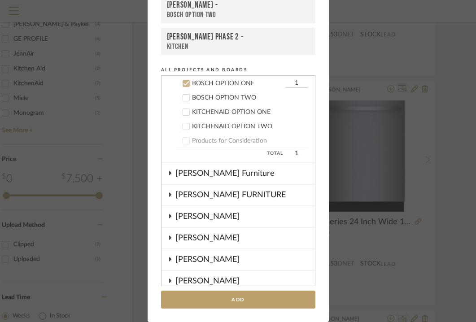
click at [221, 96] on div "BOSCH OPTION TWO" at bounding box center [250, 98] width 116 height 8
click at [214, 84] on div "BOSCH OPTION ONE" at bounding box center [237, 84] width 91 height 8
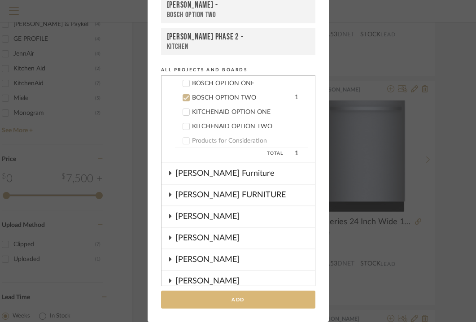
click at [214, 301] on button "Add" at bounding box center [238, 300] width 154 height 18
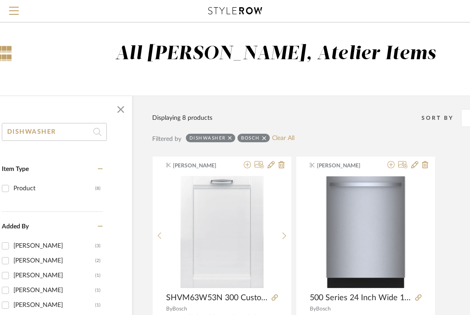
scroll to position [0, 29]
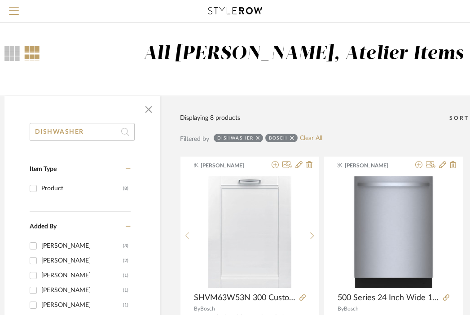
click at [65, 134] on input "DISHWASHER" at bounding box center [82, 132] width 105 height 18
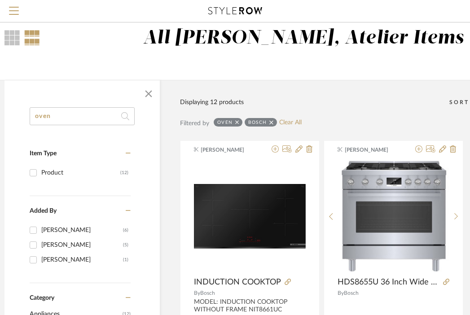
scroll to position [0, 29]
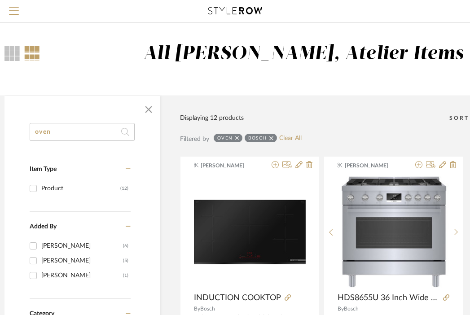
click at [79, 129] on input "oven" at bounding box center [82, 132] width 105 height 18
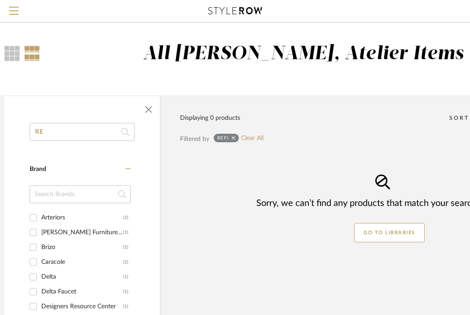
type input "R"
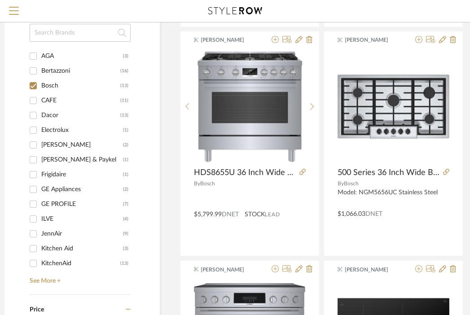
scroll to position [0, 29]
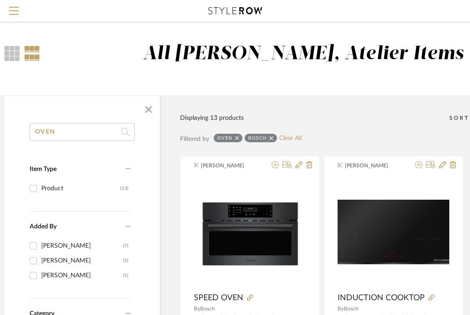
click at [77, 129] on input "OVEN" at bounding box center [82, 132] width 105 height 18
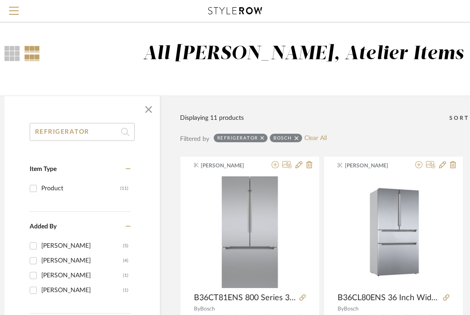
scroll to position [107, 29]
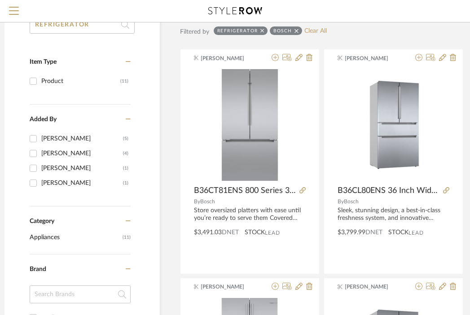
type input "REFRIGERATOR"
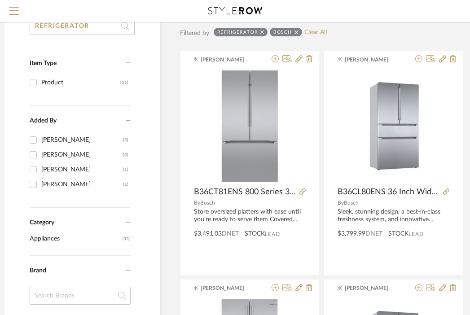
scroll to position [0, 29]
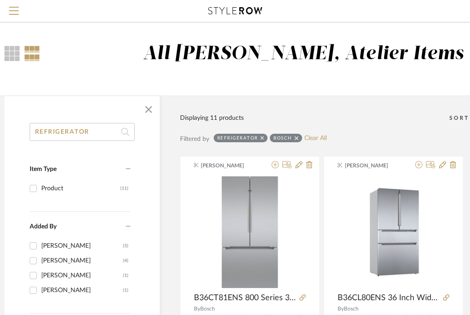
click at [89, 129] on input "REFRIGERATOR" at bounding box center [82, 132] width 105 height 18
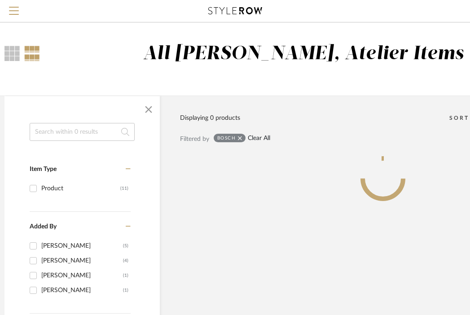
click at [257, 138] on link "Clear All" at bounding box center [259, 139] width 22 height 8
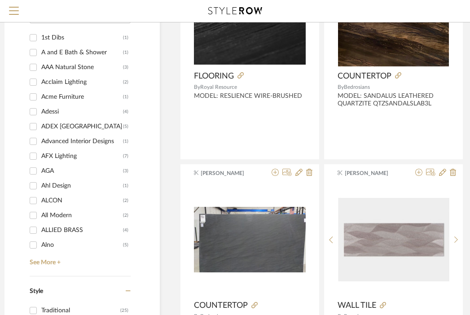
scroll to position [879, 29]
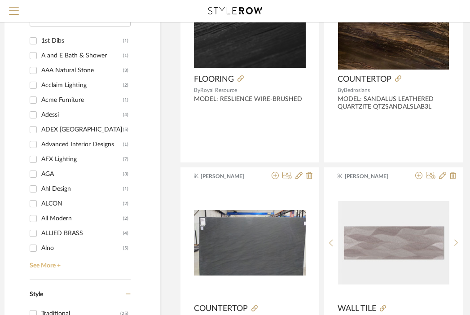
click at [44, 267] on link "See More +" at bounding box center [78, 262] width 103 height 14
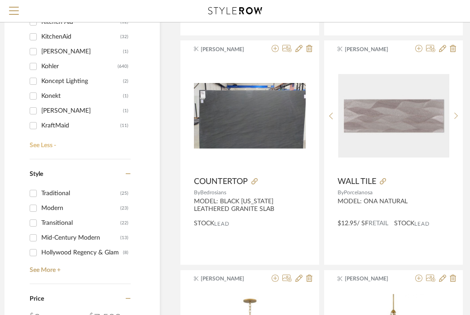
scroll to position [5639, 0]
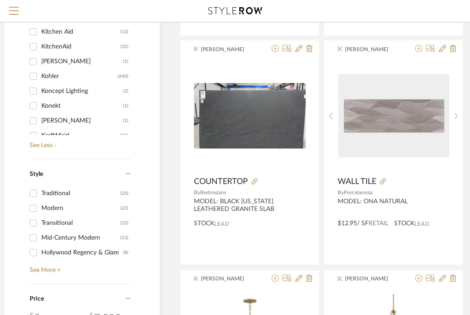
click at [66, 42] on div "KitchenAid" at bounding box center [80, 46] width 79 height 14
click at [40, 42] on input "KitchenAid (32)" at bounding box center [33, 46] width 14 height 14
checkbox input "true"
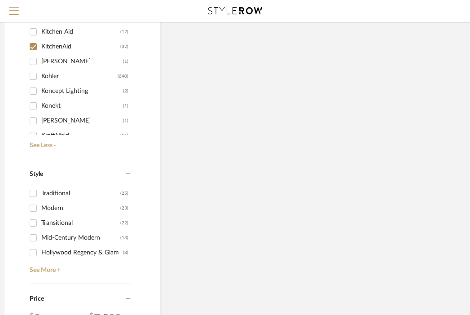
click at [65, 29] on div "Kitchen Aid" at bounding box center [80, 32] width 79 height 14
click at [40, 29] on input "Kitchen Aid (12)" at bounding box center [33, 32] width 14 height 14
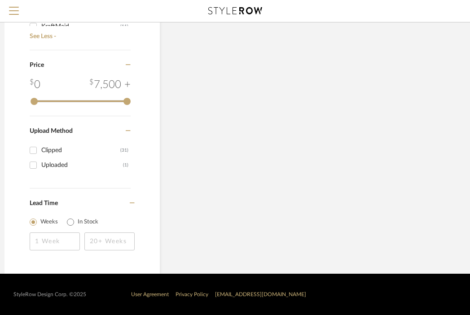
checkbox input "true"
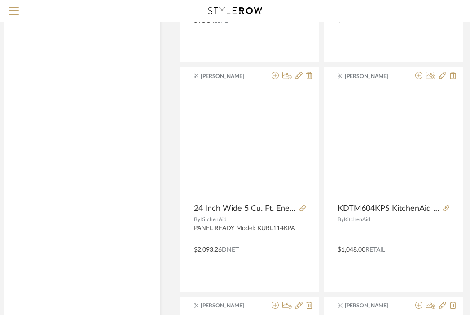
scroll to position [5614, 0]
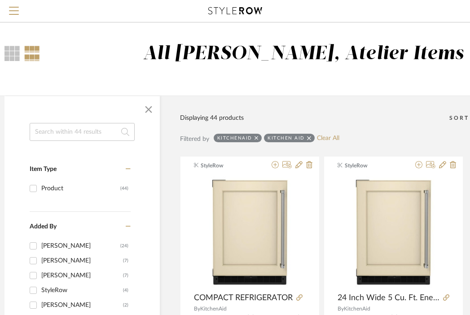
scroll to position [39, 29]
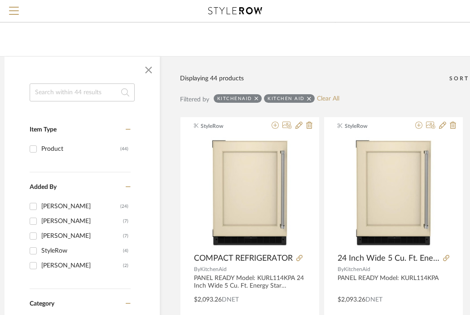
click at [87, 89] on input at bounding box center [82, 92] width 105 height 18
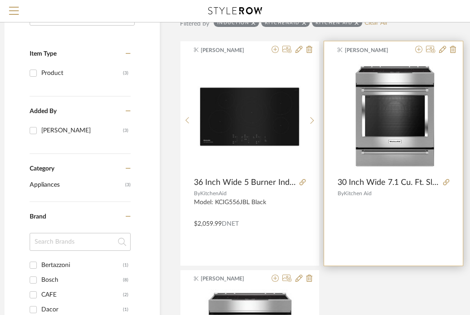
scroll to position [112, 29]
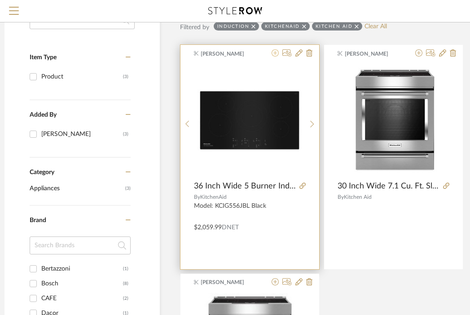
click at [274, 53] on icon at bounding box center [274, 52] width 7 height 7
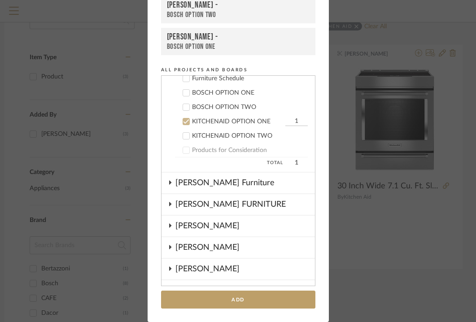
scroll to position [483, 0]
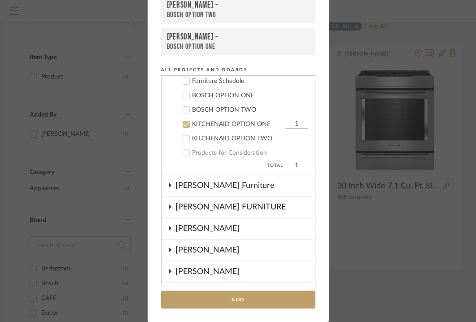
click at [221, 122] on div "KITCHENAID OPTION ONE" at bounding box center [237, 125] width 91 height 8
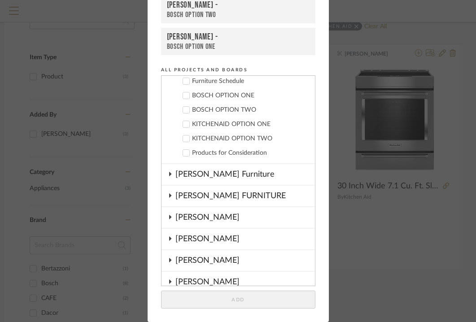
click at [220, 138] on div "KITCHENAID OPTION TWO" at bounding box center [250, 139] width 116 height 8
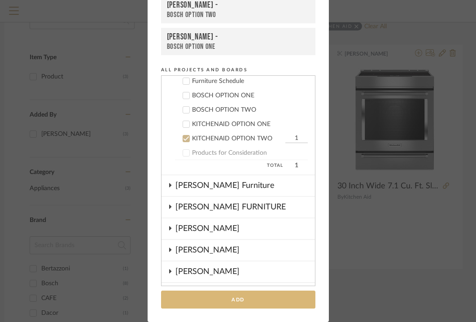
click at [237, 299] on button "Add" at bounding box center [238, 300] width 154 height 18
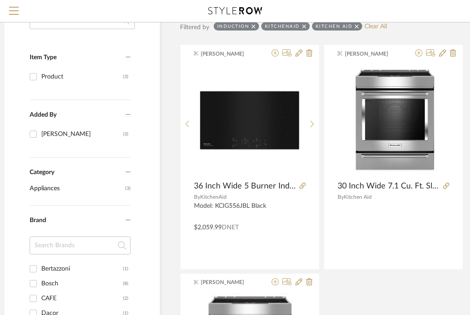
scroll to position [30, 29]
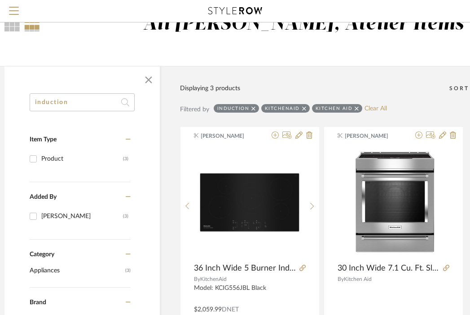
click at [92, 101] on input "induction" at bounding box center [82, 102] width 105 height 18
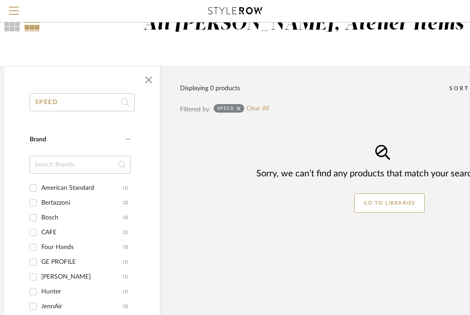
type input "SPEED"
click at [76, 105] on input "SPEED" at bounding box center [82, 102] width 105 height 18
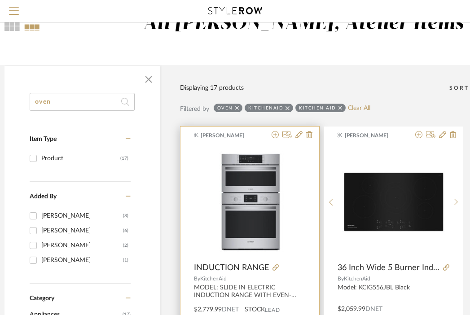
scroll to position [116, 29]
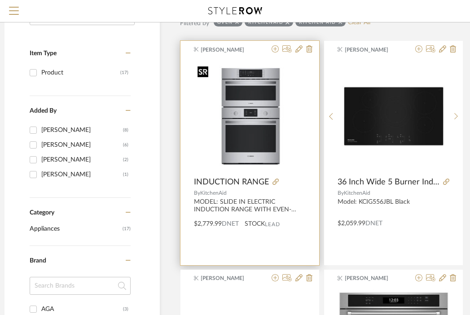
click at [269, 127] on img "0" at bounding box center [250, 116] width 112 height 108
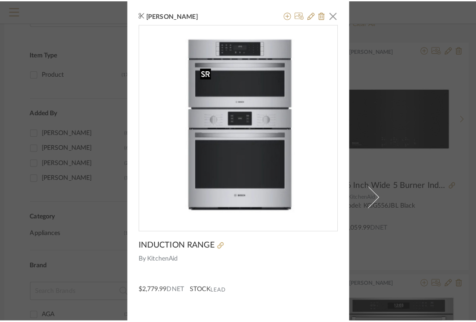
scroll to position [0, 0]
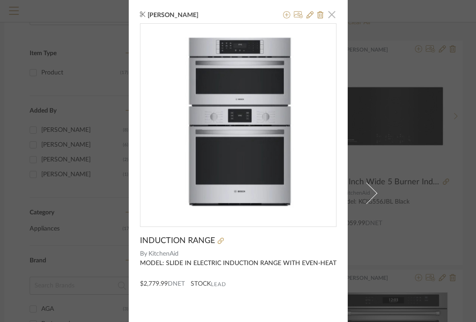
click at [330, 16] on span "button" at bounding box center [332, 14] width 18 height 18
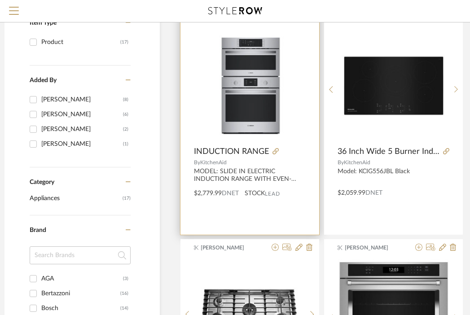
scroll to position [0, 29]
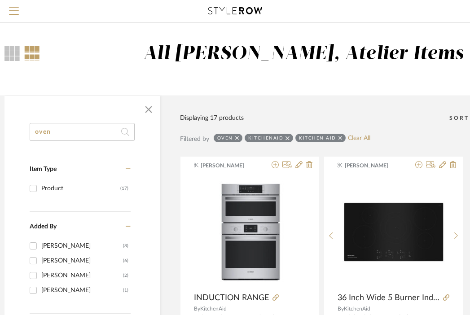
click at [60, 133] on input "oven" at bounding box center [82, 132] width 105 height 18
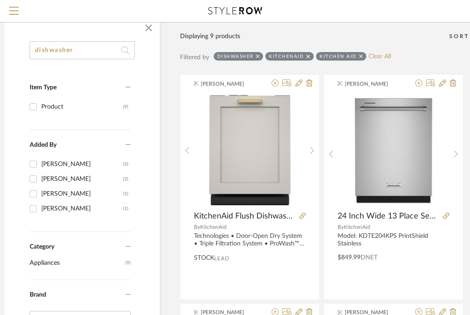
scroll to position [55, 29]
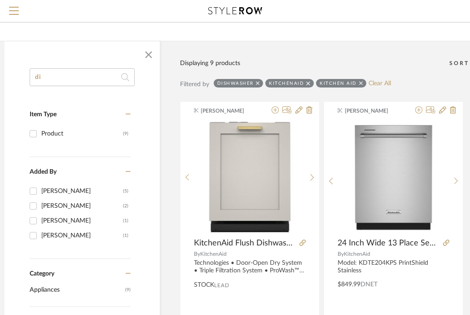
type input "d"
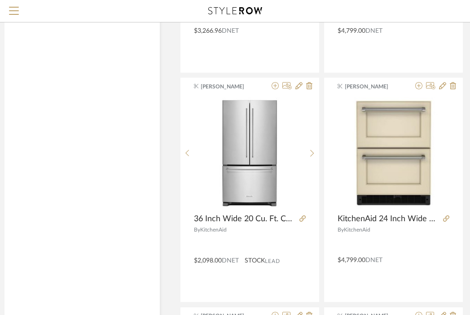
scroll to position [998, 29]
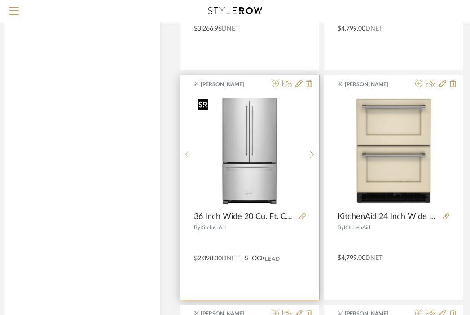
click at [249, 150] on img "0" at bounding box center [249, 150] width 111 height 111
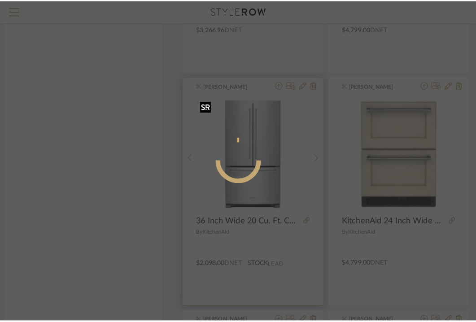
scroll to position [0, 0]
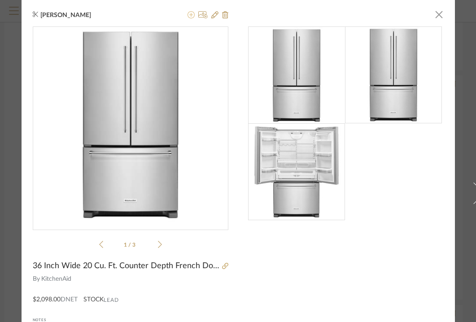
click at [188, 17] on icon at bounding box center [190, 14] width 7 height 7
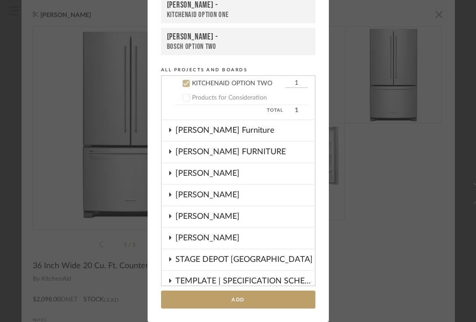
scroll to position [481, 0]
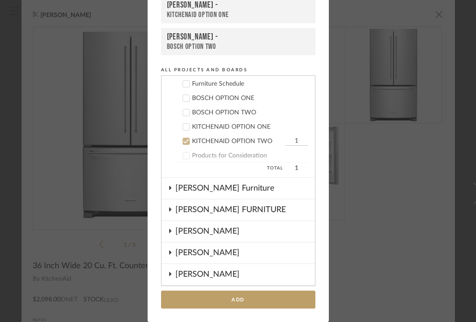
click at [209, 126] on div "KITCHENAID OPTION ONE" at bounding box center [250, 127] width 116 height 8
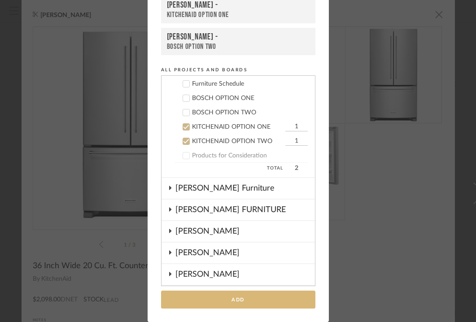
click at [238, 298] on button "Add" at bounding box center [238, 300] width 154 height 18
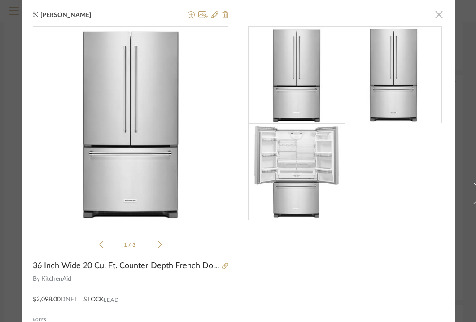
click at [436, 16] on span "button" at bounding box center [439, 14] width 18 height 18
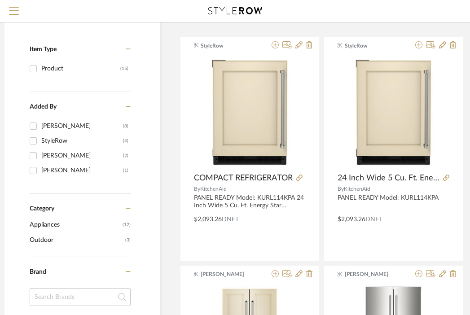
scroll to position [0, 29]
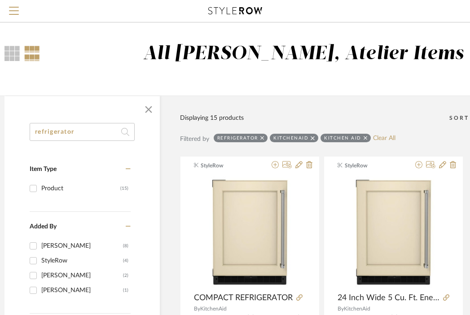
click at [83, 133] on input "refrigerator" at bounding box center [82, 132] width 105 height 18
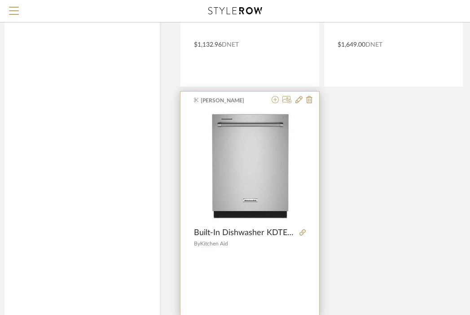
scroll to position [982, 29]
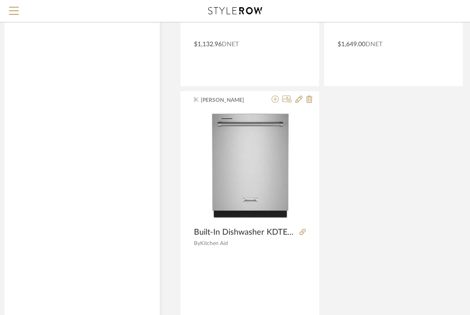
type input "DISHWASHER"
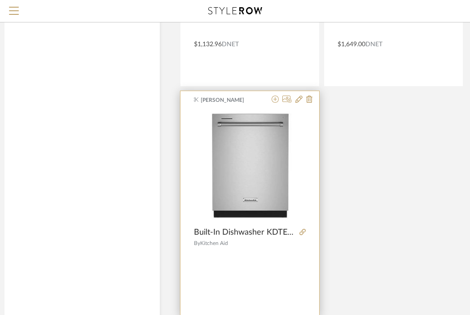
scroll to position [0, 29]
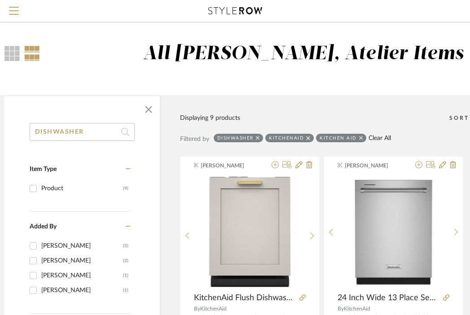
click at [376, 139] on link "Clear All" at bounding box center [379, 139] width 22 height 8
checkbox input "false"
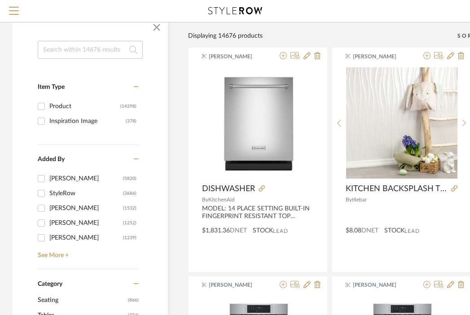
scroll to position [0, 21]
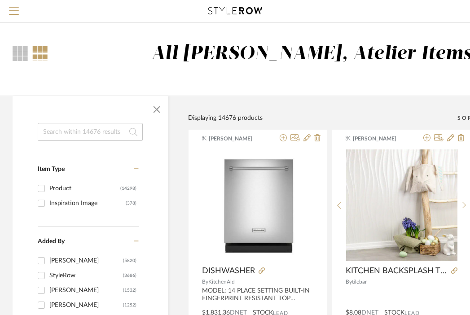
click at [96, 136] on input at bounding box center [90, 132] width 105 height 18
type input "E"
type input "REFRIGERATOR"
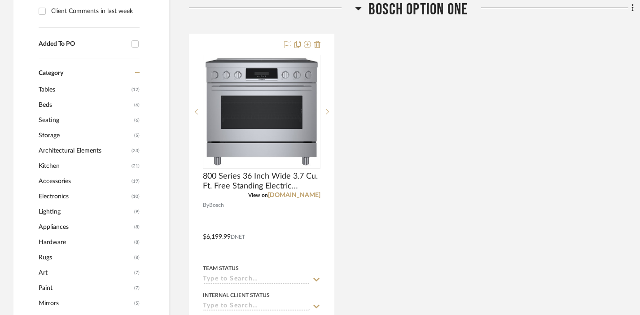
scroll to position [499, 0]
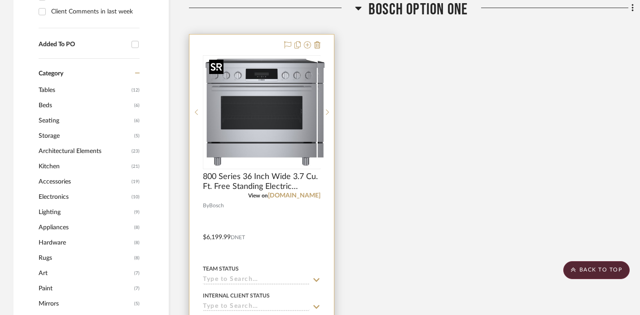
click at [270, 122] on img "0" at bounding box center [268, 112] width 112 height 112
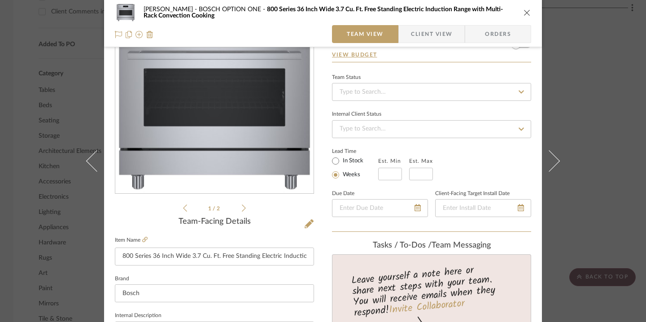
scroll to position [173, 0]
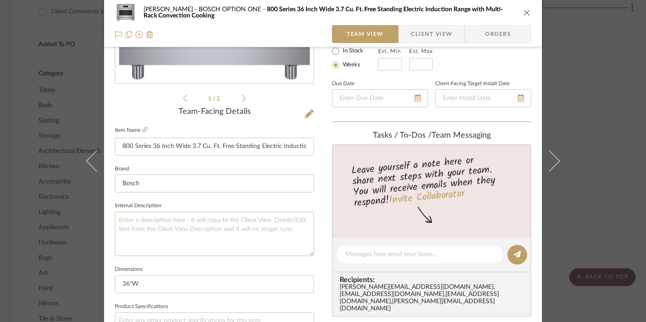
click at [229, 219] on textarea at bounding box center [214, 234] width 199 height 44
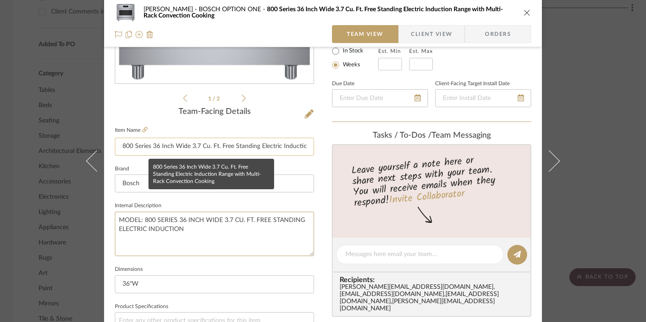
type textarea "MODEL: 800 SERIES 36 INCH WIDE 3.7 CU. FT. FREE STANDING ELECTRIC INDUCTION"
click at [292, 145] on input "800 Series 36 Inch Wide 3.7 Cu. Ft. Free Standing Electric Induction Range with…" at bounding box center [214, 147] width 199 height 18
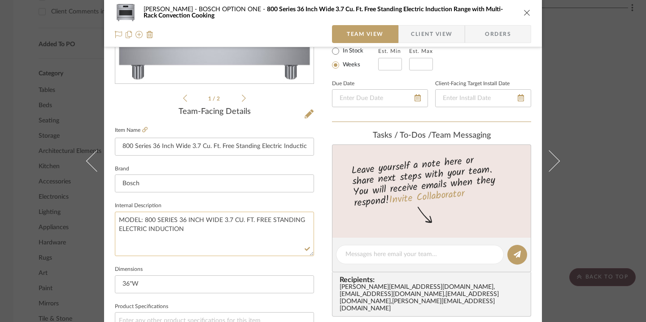
click at [249, 248] on textarea "MODEL: 800 SERIES 36 INCH WIDE 3.7 CU. FT. FREE STANDING ELECTRIC INDUCTION" at bounding box center [214, 234] width 199 height 44
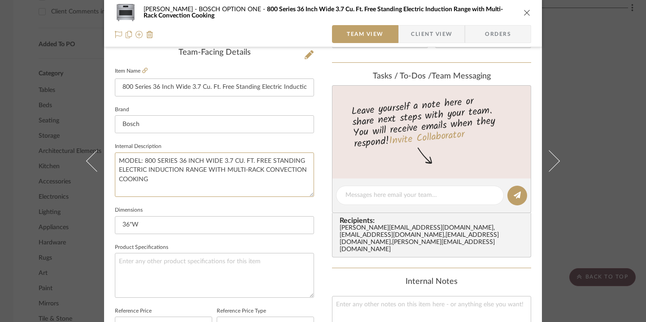
scroll to position [234, 0]
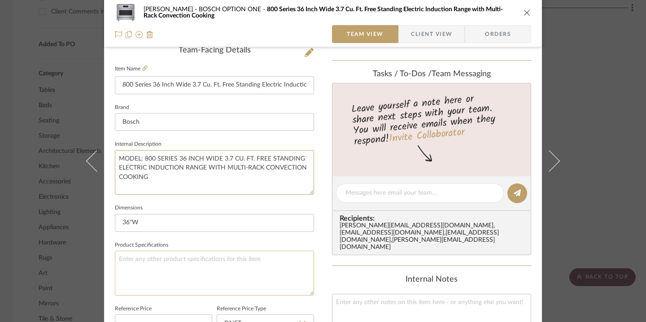
type textarea "MODEL: 800 SERIES 36 INCH WIDE 3.7 CU. FT. FREE STANDING ELECTRIC INDUCTION RAN…"
click at [157, 265] on textarea at bounding box center [214, 273] width 199 height 44
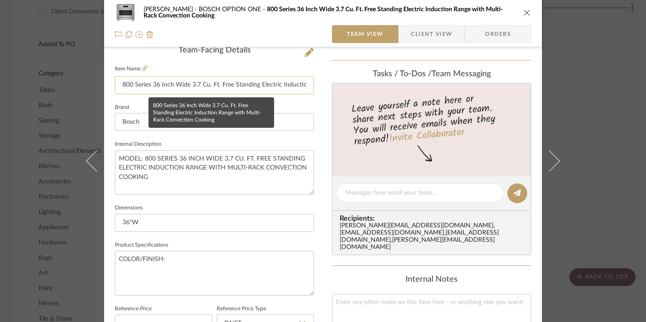
type textarea "COLOR/FINISH:"
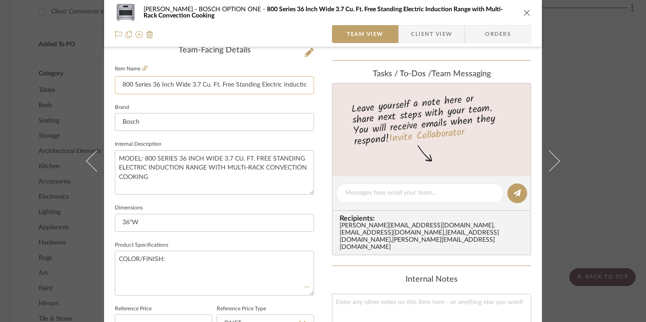
click at [213, 90] on input "800 Series 36 Inch Wide 3.7 Cu. Ft. Free Standing Electric Induction Range with…" at bounding box center [214, 85] width 199 height 18
click at [211, 85] on input "800 Series 36 Inch Wide 3.7 Cu. Ft. Free Standing Electric Induction Range with…" at bounding box center [214, 85] width 199 height 18
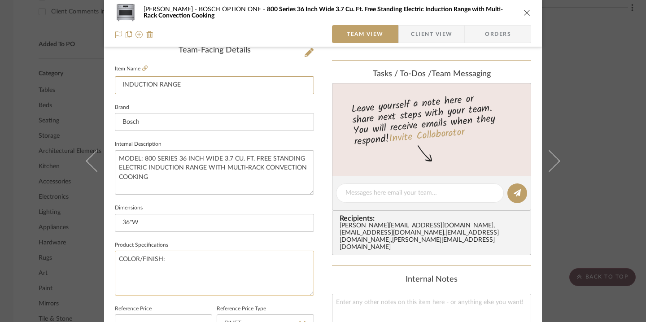
type input "INDUCTION RANGE"
click at [200, 256] on textarea "COLOR/FINISH:" at bounding box center [214, 273] width 199 height 44
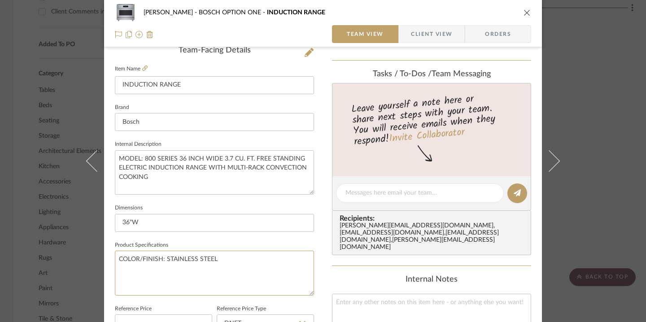
type textarea "COLOR/FINISH: STAINLESS STEEL"
click at [326, 239] on div "LOPEZ-ORTIZ BOSCH OPTION ONE INDUCTION RANGE Team View Client View Orders 1 / 2…" at bounding box center [323, 187] width 438 height 828
click at [523, 11] on icon "close" at bounding box center [526, 12] width 7 height 7
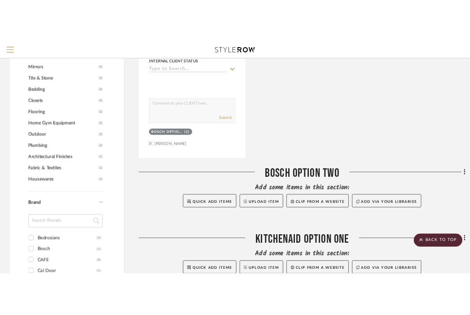
scroll to position [749, 0]
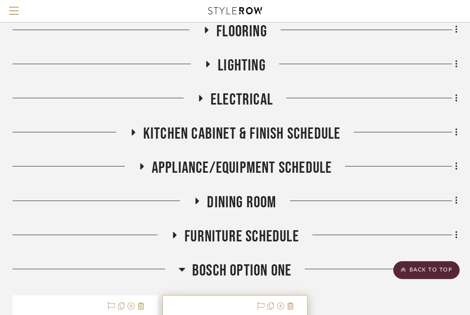
scroll to position [443, 176]
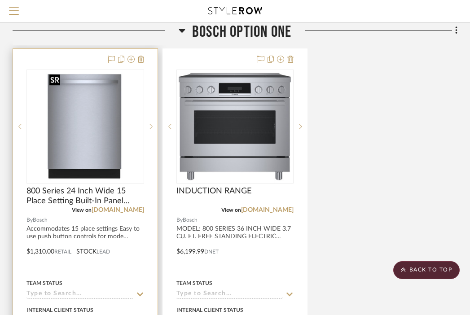
click at [75, 116] on img "0" at bounding box center [85, 126] width 78 height 112
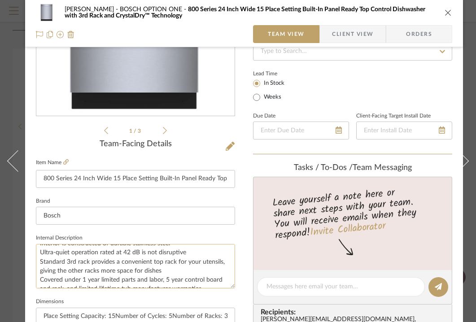
scroll to position [45, 0]
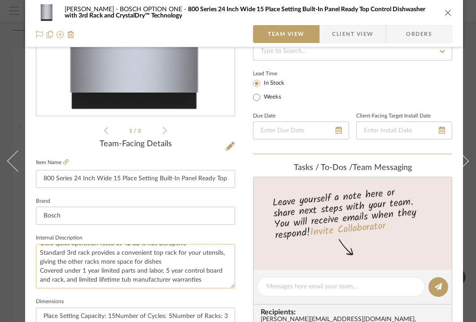
drag, startPoint x: 213, startPoint y: 283, endPoint x: 64, endPoint y: 260, distance: 151.5
click at [64, 260] on textarea "Accommodates 15 place settings Easy to use push button controls for mode select…" at bounding box center [135, 266] width 199 height 44
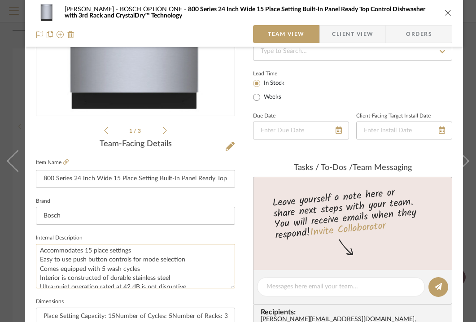
scroll to position [0, 0]
click at [38, 248] on textarea "Accommodates 15 place settings Easy to use push button controls for mode select…" at bounding box center [135, 266] width 199 height 44
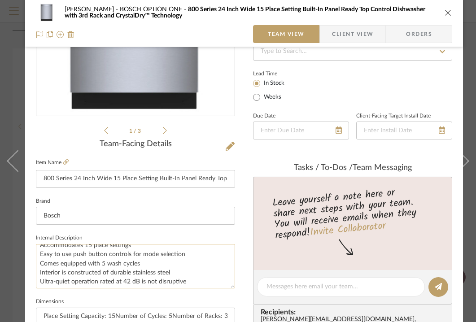
drag, startPoint x: 40, startPoint y: 250, endPoint x: 197, endPoint y: 279, distance: 159.1
click at [197, 279] on textarea "Accommodates 15 place settings Easy to use push button controls for mode select…" at bounding box center [135, 266] width 199 height 44
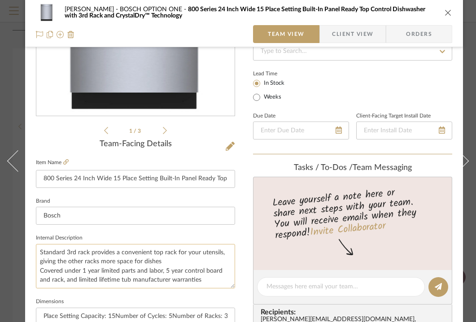
scroll to position [0, 0]
click at [169, 279] on textarea "Standard 3rd rack provides a convenient top rack for your utensils, giving the …" at bounding box center [135, 266] width 199 height 44
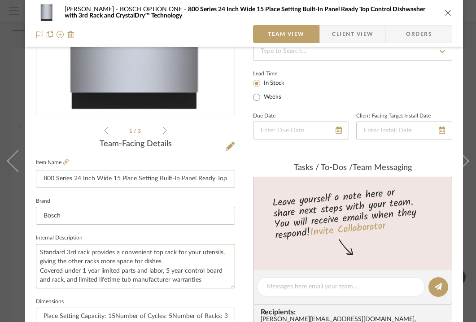
drag, startPoint x: 44, startPoint y: 258, endPoint x: 245, endPoint y: 300, distance: 205.6
click at [245, 300] on div "LOPEZ-ORTIZ BOSCH OPTION ONE 800 Series 24 Inch Wide 15 Place Setting Built-In …" at bounding box center [244, 280] width 438 height 828
type textarea "S"
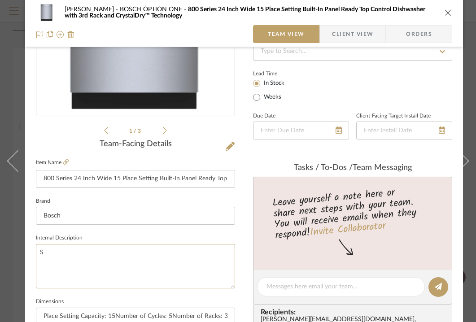
scroll to position [0, 0]
type textarea "m"
type textarea "MODEL"
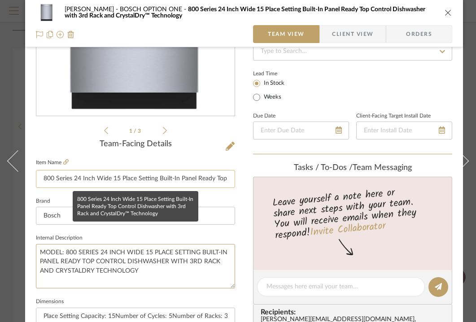
type textarea "MODEL: 800 SERIES 24 INCH WIDE 15 PLACE SETTING BUILT-IN PANEL READY TOP CONTRO…"
click at [169, 178] on input "800 Series 24 Inch Wide 15 Place Setting Built-In Panel Ready Top Control Dishw…" at bounding box center [135, 179] width 199 height 18
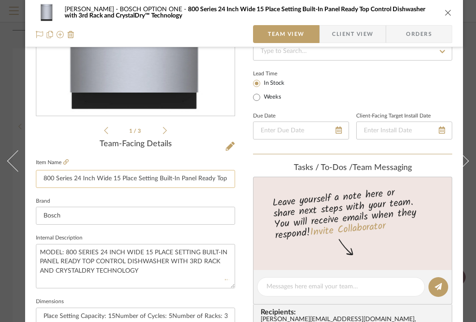
click at [169, 178] on input "800 Series 24 Inch Wide 15 Place Setting Built-In Panel Ready Top Control Dishw…" at bounding box center [135, 179] width 199 height 18
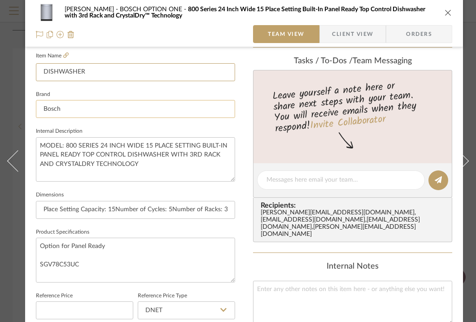
scroll to position [248, 0]
type input "DISHWASHER"
click at [139, 209] on input "Place Setting Capacity: 15Number of Cycles: 5Number of Racks: 3Display Type: Di…" at bounding box center [135, 209] width 199 height 18
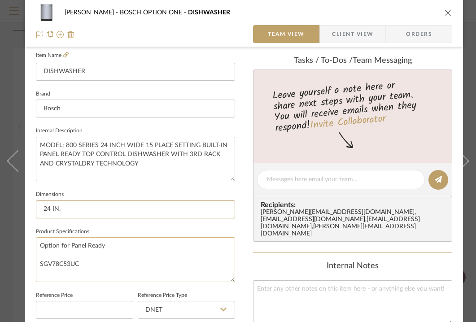
type input "24 IN."
drag, startPoint x: 93, startPoint y: 261, endPoint x: 26, endPoint y: 241, distance: 69.9
click at [26, 241] on div "LOPEZ-ORTIZ BOSCH OPTION ONE DISHWASHER Team View Client View Orders 1 / 3 Team…" at bounding box center [244, 173] width 438 height 828
type textarea "COLOR/FINISH: STAINLESS STEEL"
click at [260, 246] on div "Content here copies to Client View - confirm visibility there. Show in Client D…" at bounding box center [352, 182] width 199 height 738
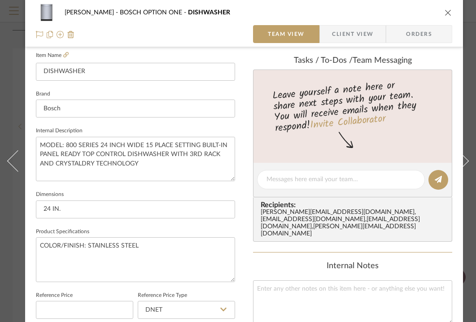
click at [448, 13] on icon "close" at bounding box center [447, 12] width 7 height 7
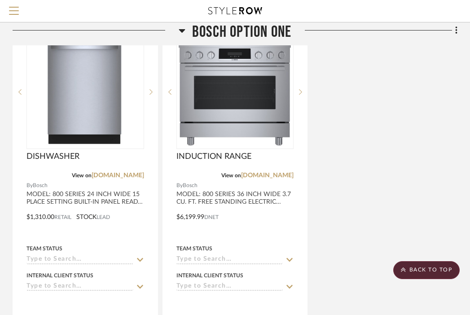
scroll to position [474, 176]
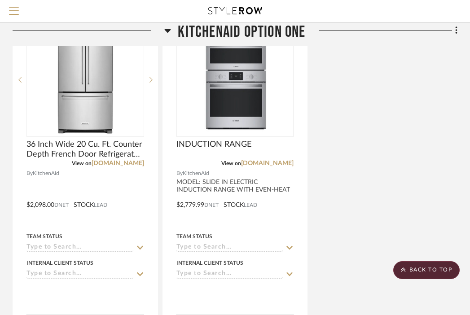
scroll to position [1368, 176]
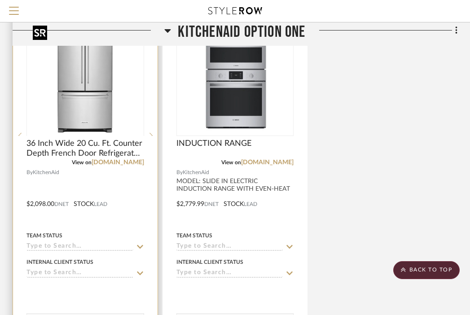
click at [93, 97] on div at bounding box center [85, 135] width 118 height 227
click at [86, 100] on img "0" at bounding box center [85, 79] width 112 height 112
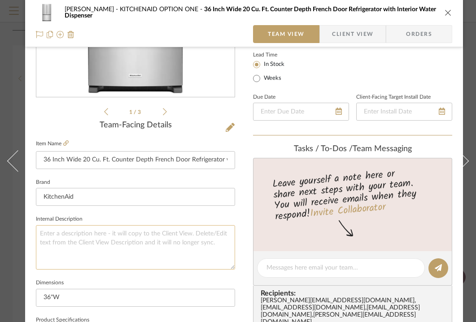
scroll to position [189, 0]
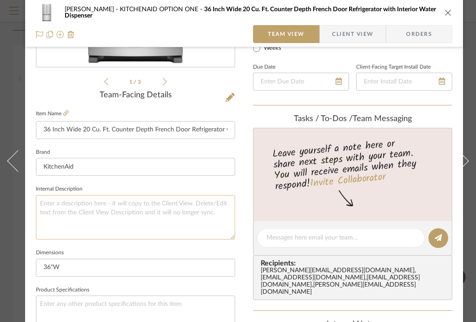
click at [138, 209] on textarea at bounding box center [135, 217] width 199 height 44
type textarea "m"
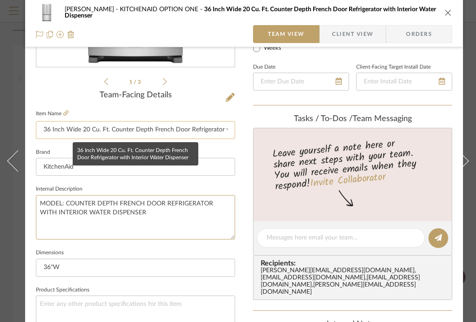
type textarea "MODEL: COUNTER DEPTH FRENCH DOOR REFRIGERATOR WITH INTERIOR WATER DISPENSER"
click at [196, 131] on input "36 Inch Wide 20 Cu. Ft. Counter Depth French Door Refrigerator with Interior Wa…" at bounding box center [135, 130] width 199 height 18
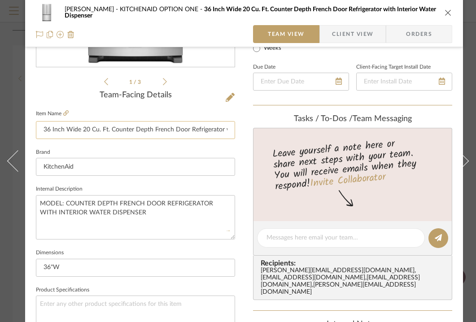
click at [196, 131] on input "36 Inch Wide 20 Cu. Ft. Counter Depth French Door Refrigerator with Interior Wa…" at bounding box center [135, 130] width 199 height 18
type input "REFRIGERATOR"
click at [97, 267] on input "36"W" at bounding box center [135, 268] width 199 height 18
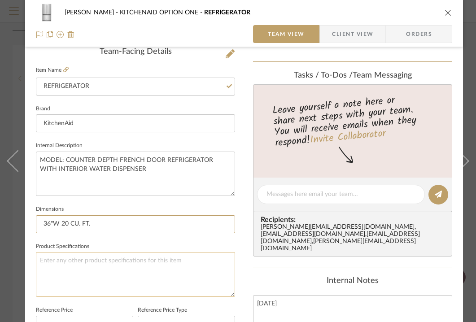
scroll to position [248, 0]
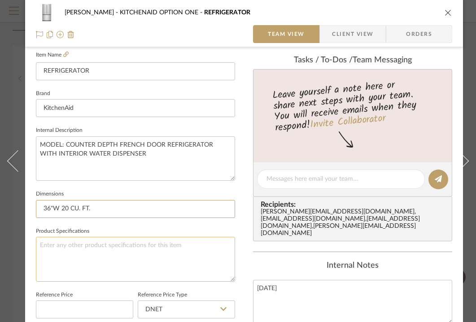
type input "36"W 20 CU. FT."
click at [94, 271] on textarea at bounding box center [135, 259] width 199 height 44
type textarea "COLOR/FINISH: STAINLESS STEEL"
click at [259, 237] on div "Content here copies to Client View - confirm visibility there. Show in Client D…" at bounding box center [352, 182] width 199 height 738
drag, startPoint x: 307, startPoint y: 270, endPoint x: 225, endPoint y: 270, distance: 82.1
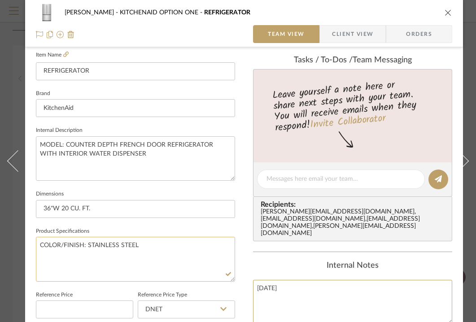
click at [225, 270] on div "[PERSON_NAME] KITCHENAID OPTION ONE REFRIGERATOR Team View Client View Orders 1…" at bounding box center [244, 173] width 438 height 828
click at [281, 261] on div "Internal Notes" at bounding box center [352, 266] width 199 height 10
click at [451, 13] on icon "close" at bounding box center [447, 12] width 7 height 7
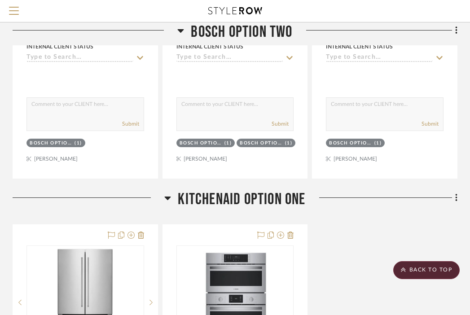
scroll to position [1127, 176]
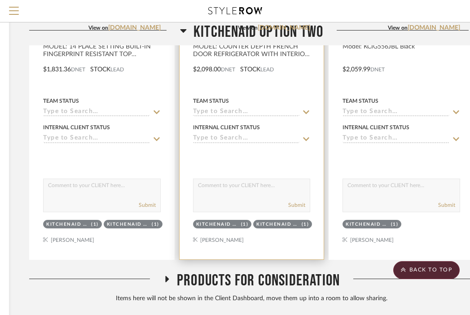
scroll to position [1808, 160]
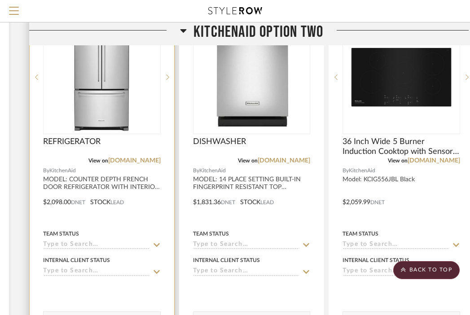
drag, startPoint x: 248, startPoint y: 146, endPoint x: 106, endPoint y: 149, distance: 142.2
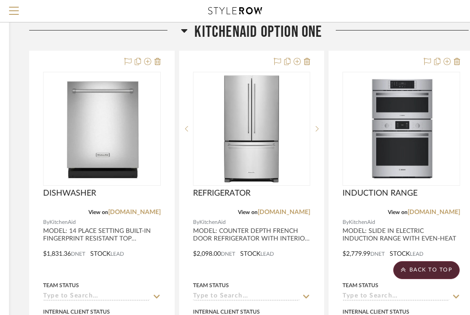
scroll to position [1319, 160]
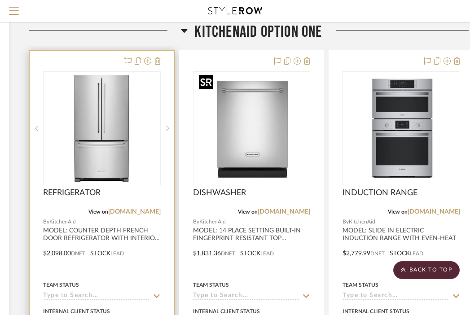
drag, startPoint x: 261, startPoint y: 167, endPoint x: 96, endPoint y: 162, distance: 164.7
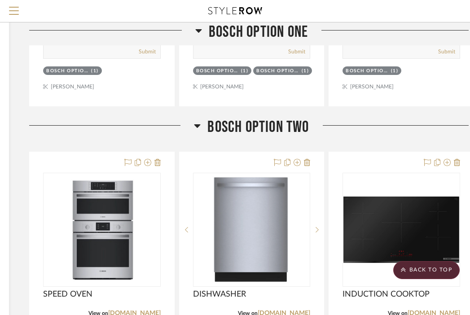
scroll to position [777, 160]
